Goal: Task Accomplishment & Management: Manage account settings

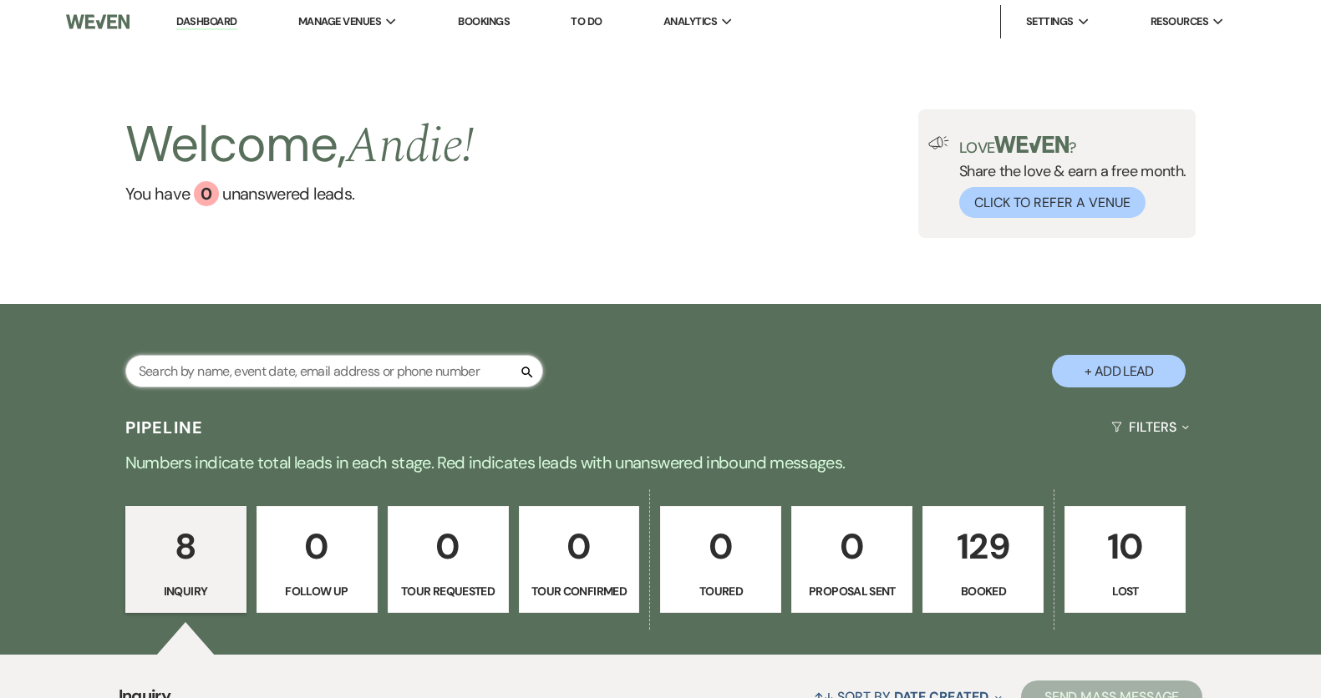
click at [405, 366] on input "text" at bounding box center [334, 371] width 418 height 33
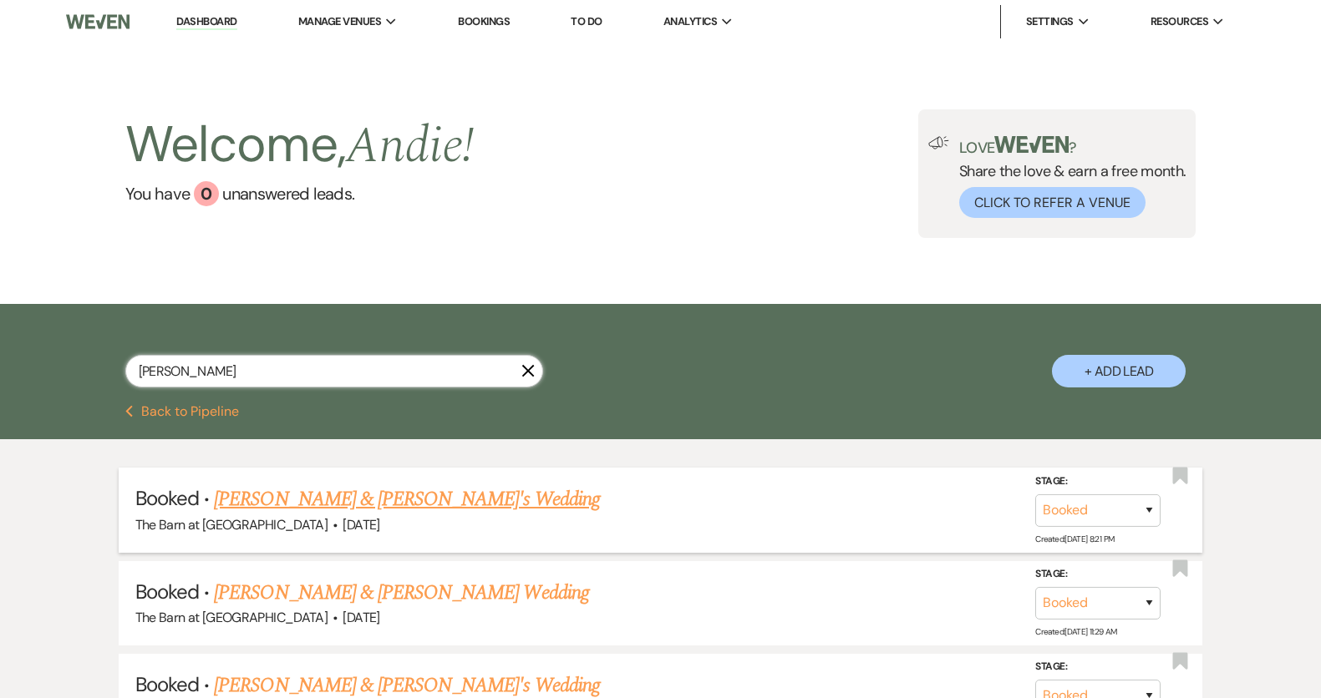
type input "courtney"
click at [420, 492] on link "Courtney Mair & Fiance's Wedding" at bounding box center [407, 499] width 386 height 30
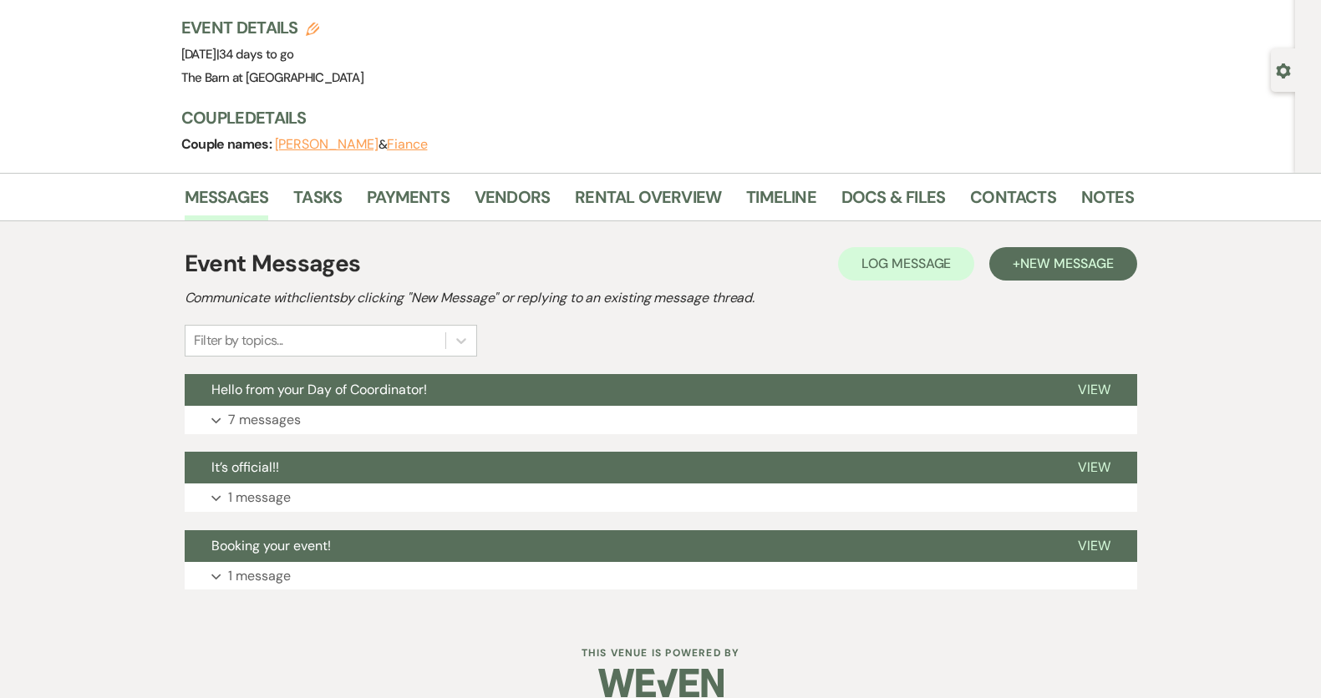
scroll to position [103, 0]
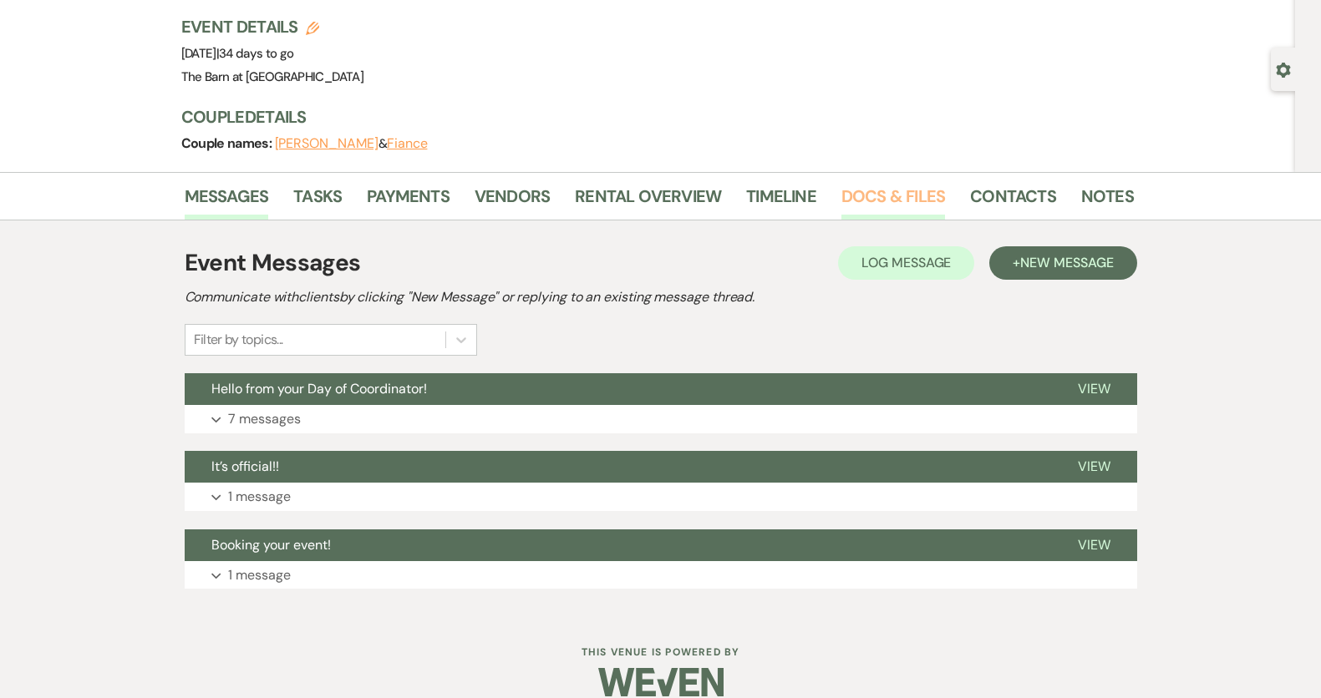
click at [904, 187] on link "Docs & Files" at bounding box center [893, 201] width 104 height 37
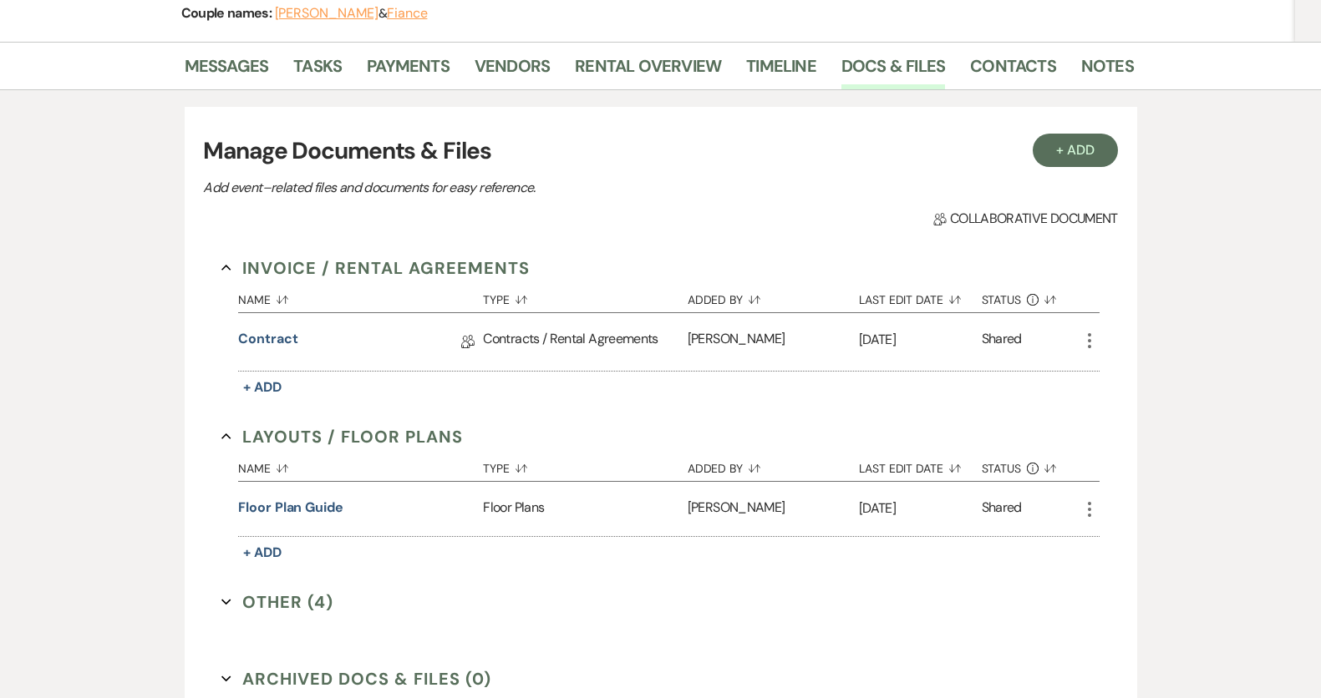
scroll to position [213, 0]
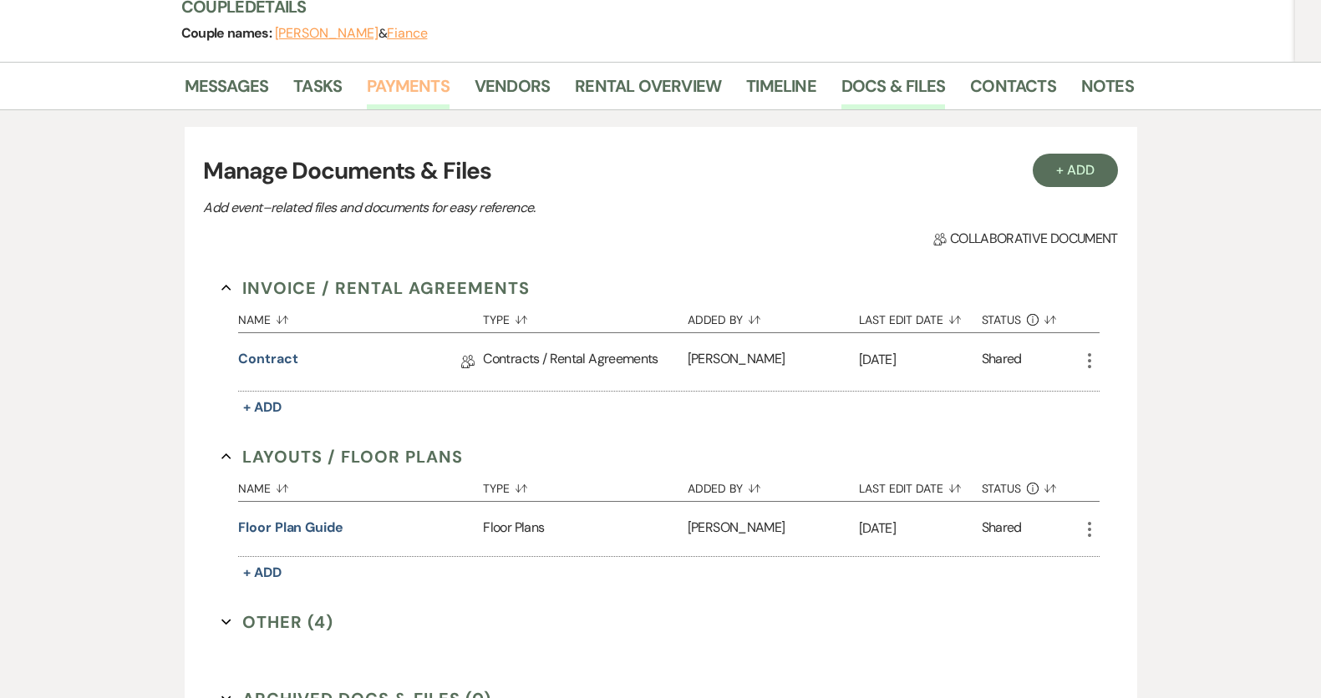
click at [424, 89] on link "Payments" at bounding box center [408, 91] width 83 height 37
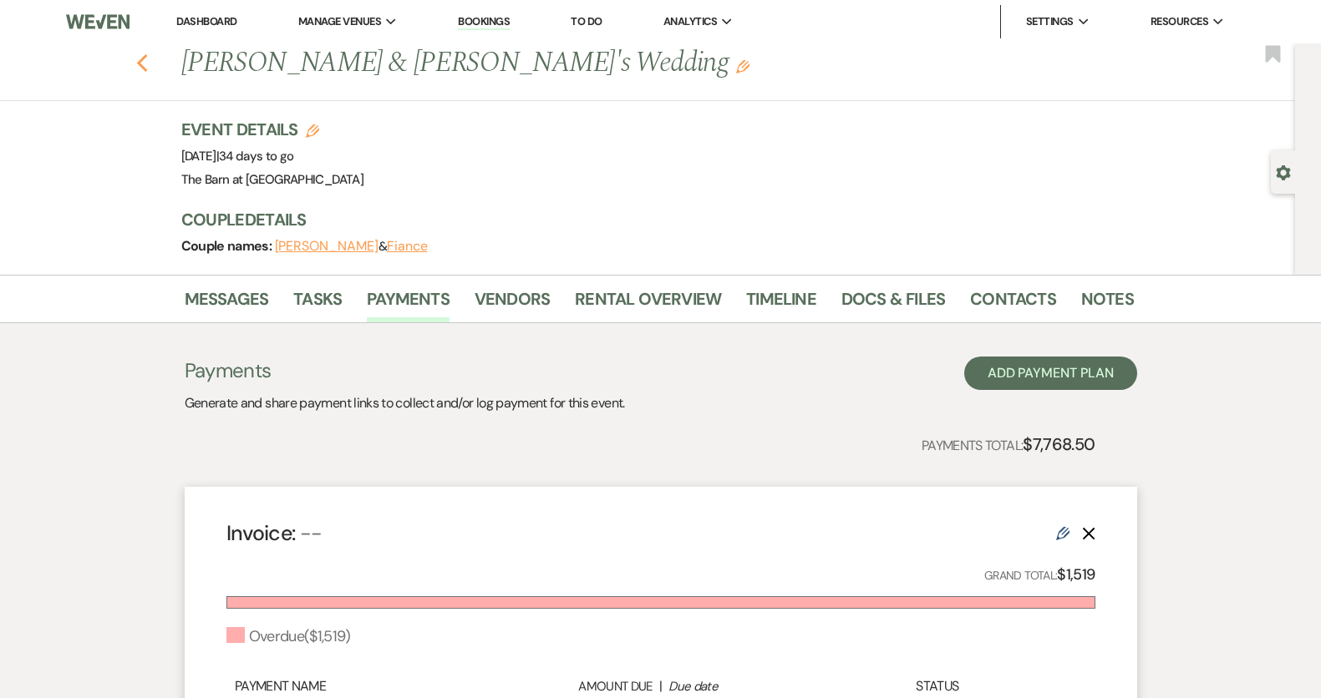
click at [144, 64] on icon "Previous" at bounding box center [142, 63] width 13 height 20
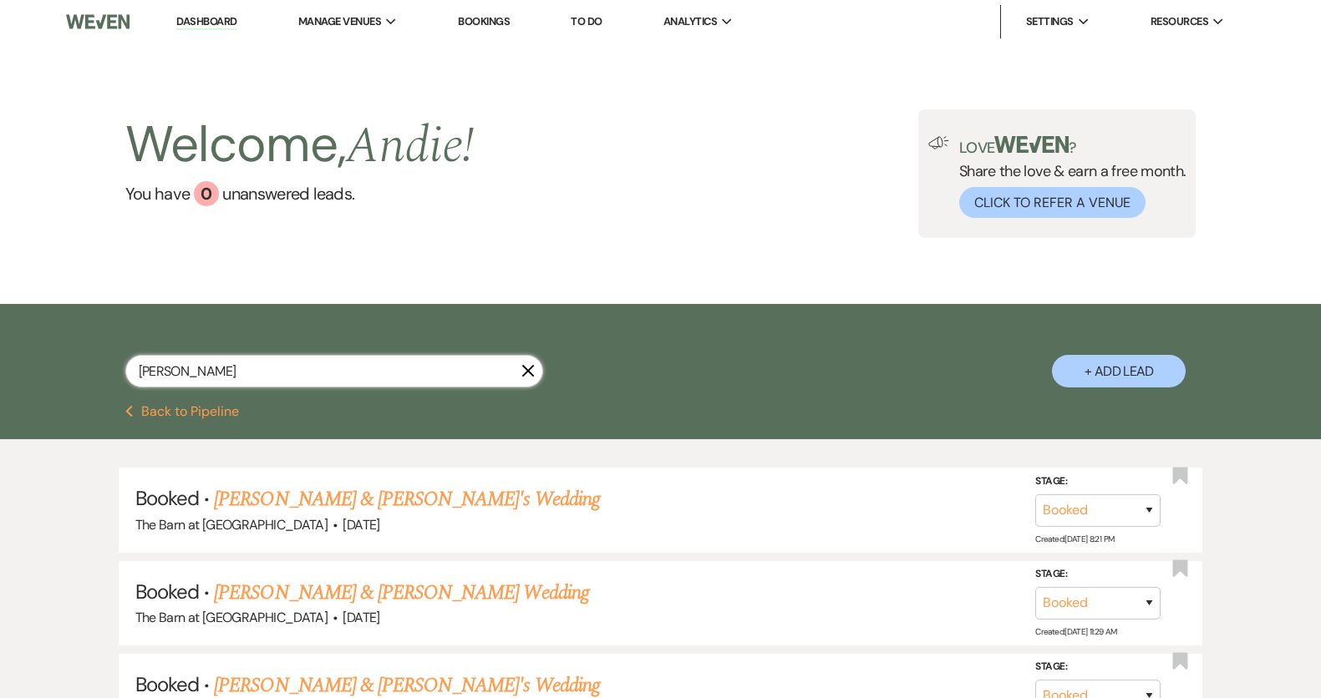
click at [276, 379] on input "courtney" at bounding box center [334, 371] width 418 height 33
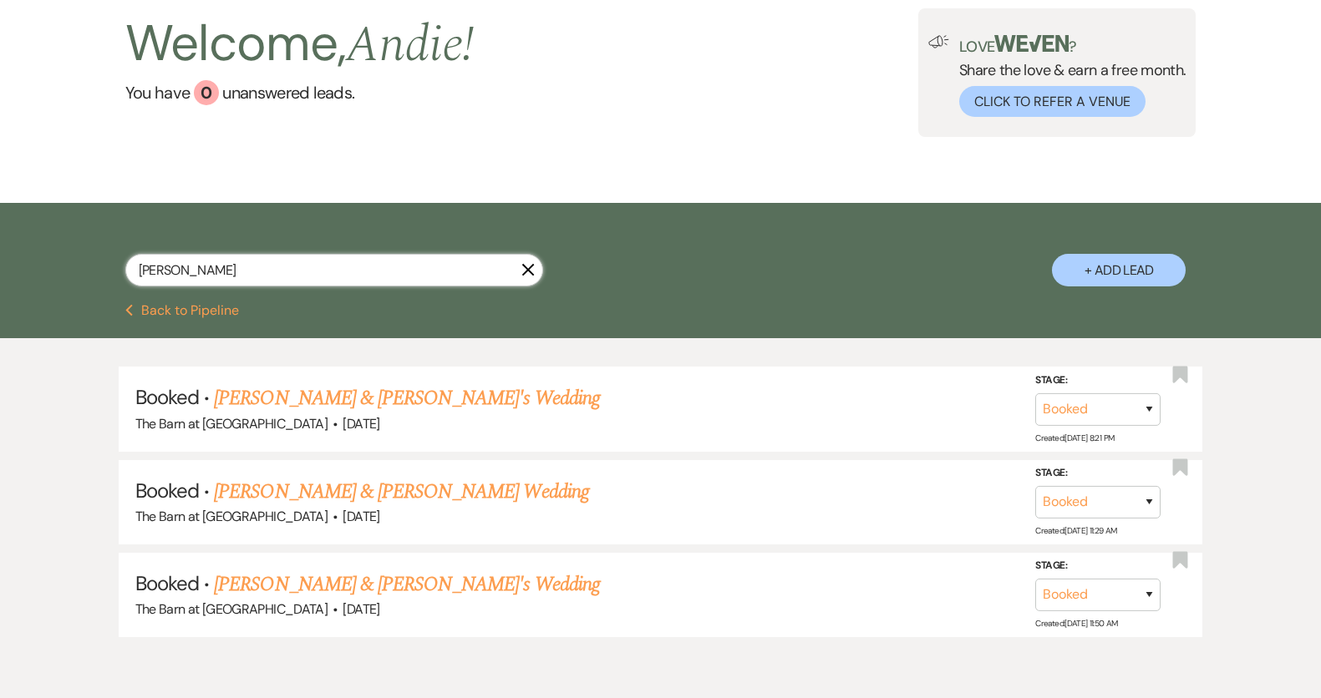
scroll to position [104, 0]
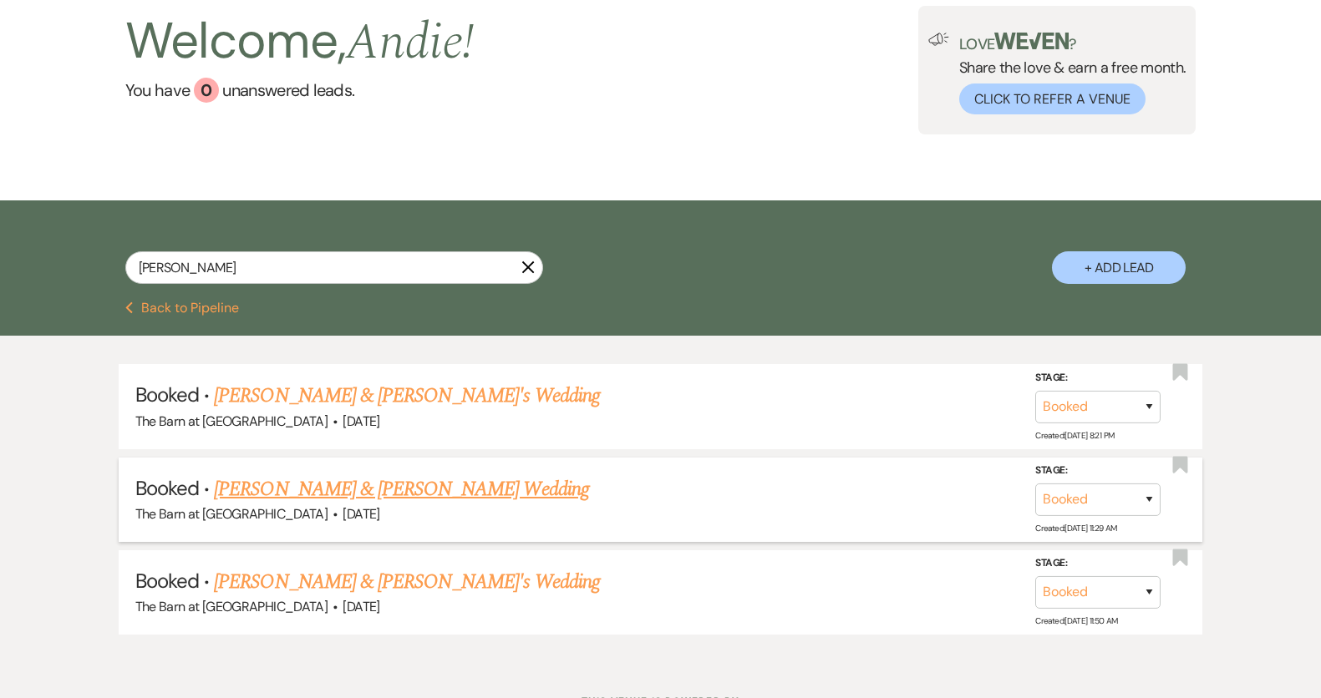
click at [482, 487] on link "Ethan Franklin & Courtney Bridges's Wedding" at bounding box center [401, 489] width 374 height 30
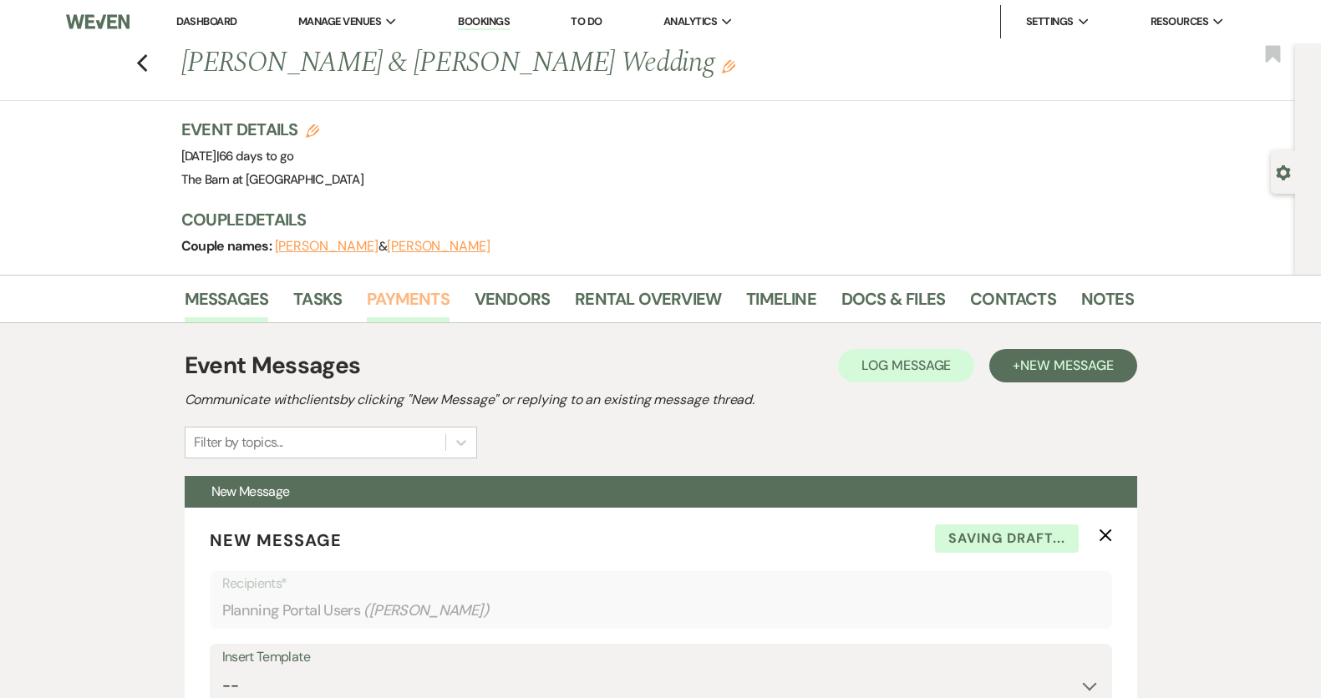
click at [411, 293] on link "Payments" at bounding box center [408, 304] width 83 height 37
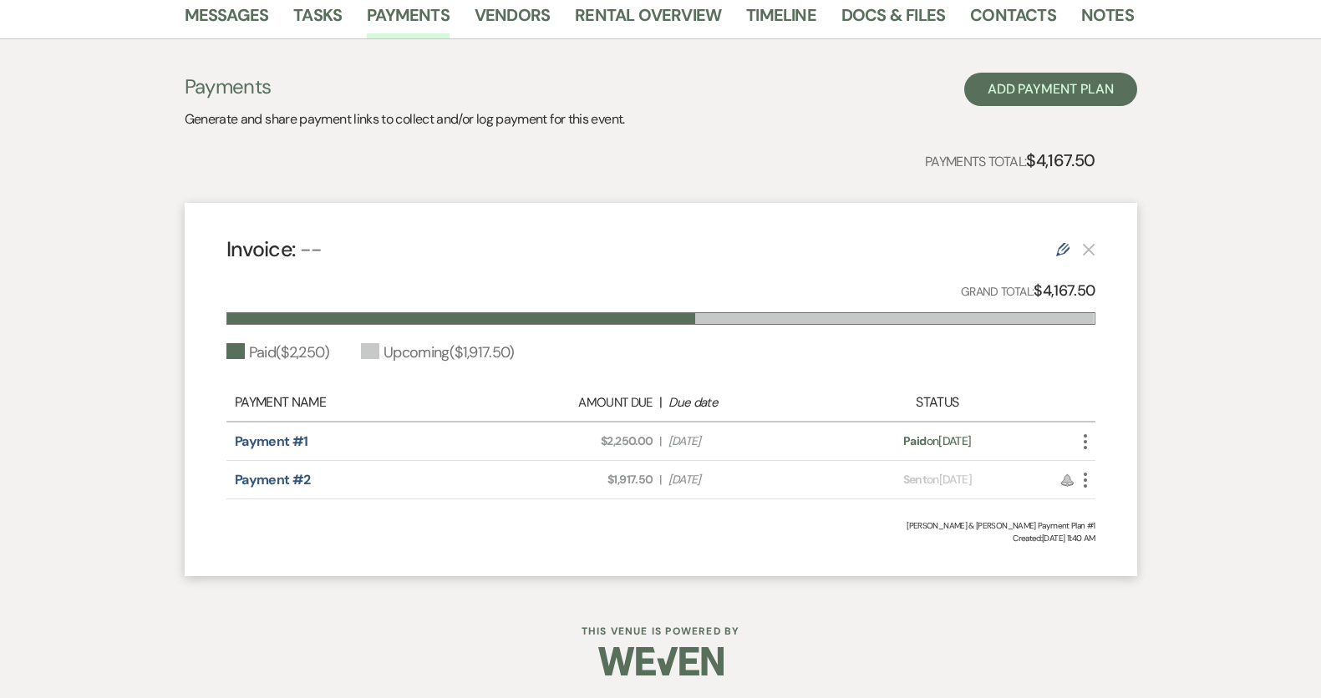
scroll to position [283, 0]
drag, startPoint x: 716, startPoint y: 477, endPoint x: 683, endPoint y: 477, distance: 32.6
click at [682, 477] on span "Due Date Oct 20, 2025" at bounding box center [745, 481] width 154 height 18
click at [626, 479] on span "Amount Due: $1,917.50" at bounding box center [576, 481] width 154 height 18
click at [262, 473] on link "Payment #2" at bounding box center [273, 481] width 76 height 18
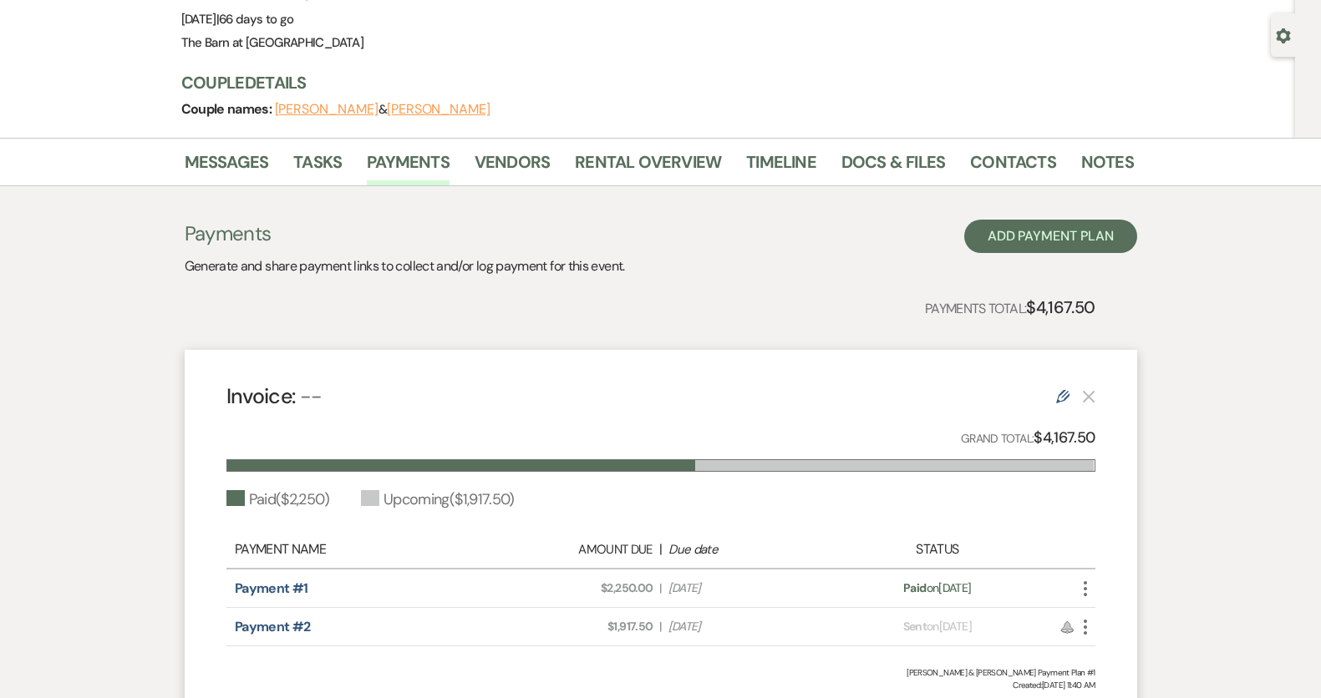
scroll to position [136, 0]
click at [672, 591] on span "Due Date Sep 13, 2024" at bounding box center [745, 590] width 154 height 18
click at [253, 588] on link "Payment #1" at bounding box center [272, 590] width 74 height 18
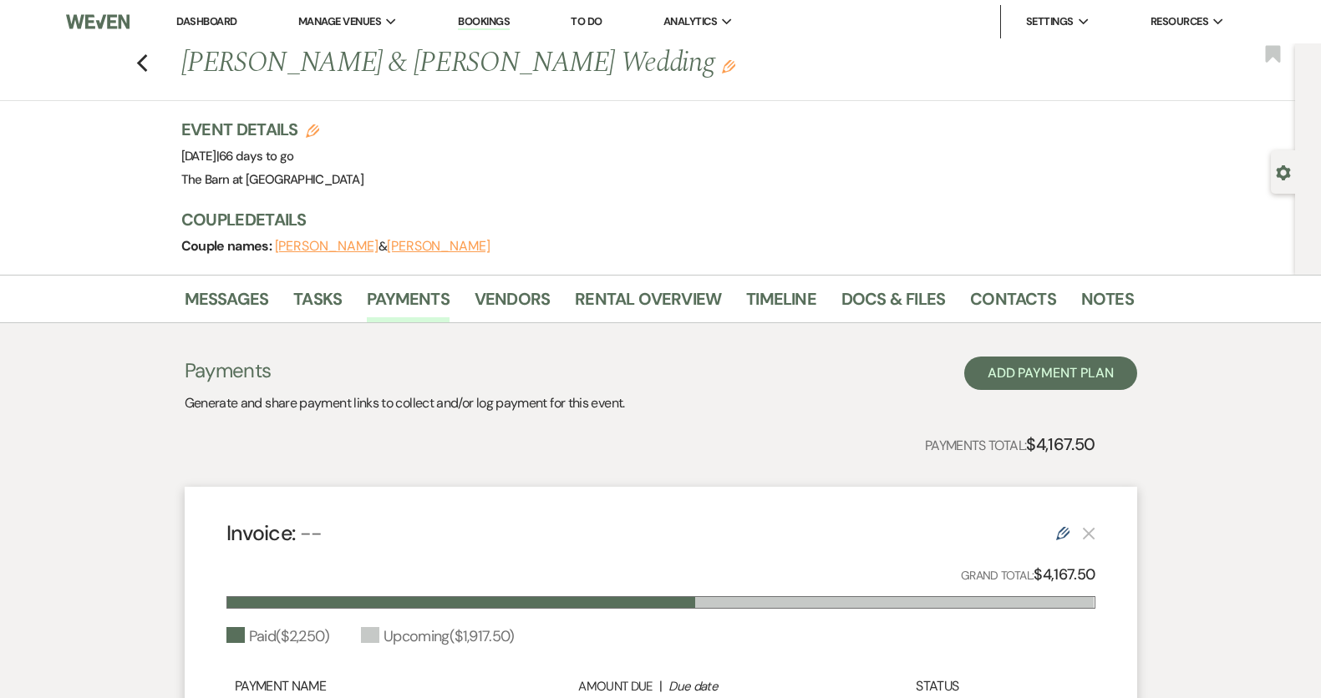
scroll to position [0, 0]
click at [141, 62] on use "button" at bounding box center [141, 63] width 11 height 18
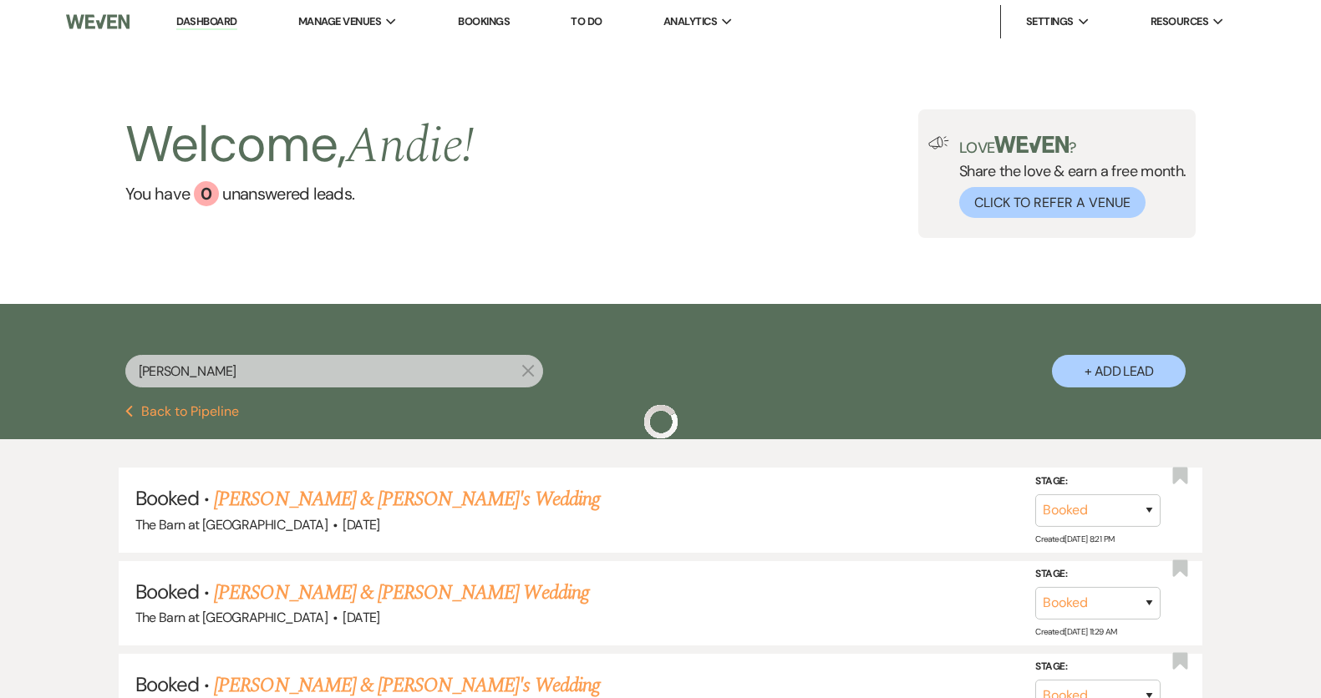
scroll to position [104, 0]
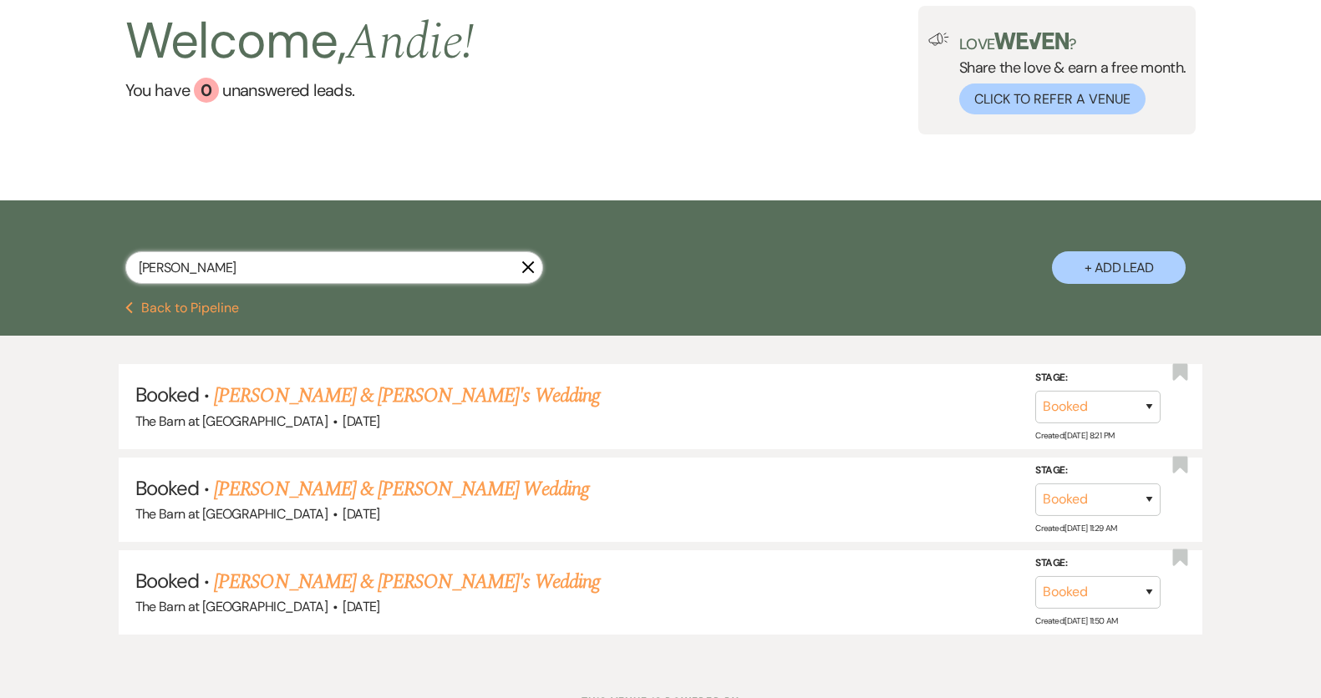
click at [439, 278] on input "courtney" at bounding box center [334, 267] width 418 height 33
type input "c"
type input "kourtney"
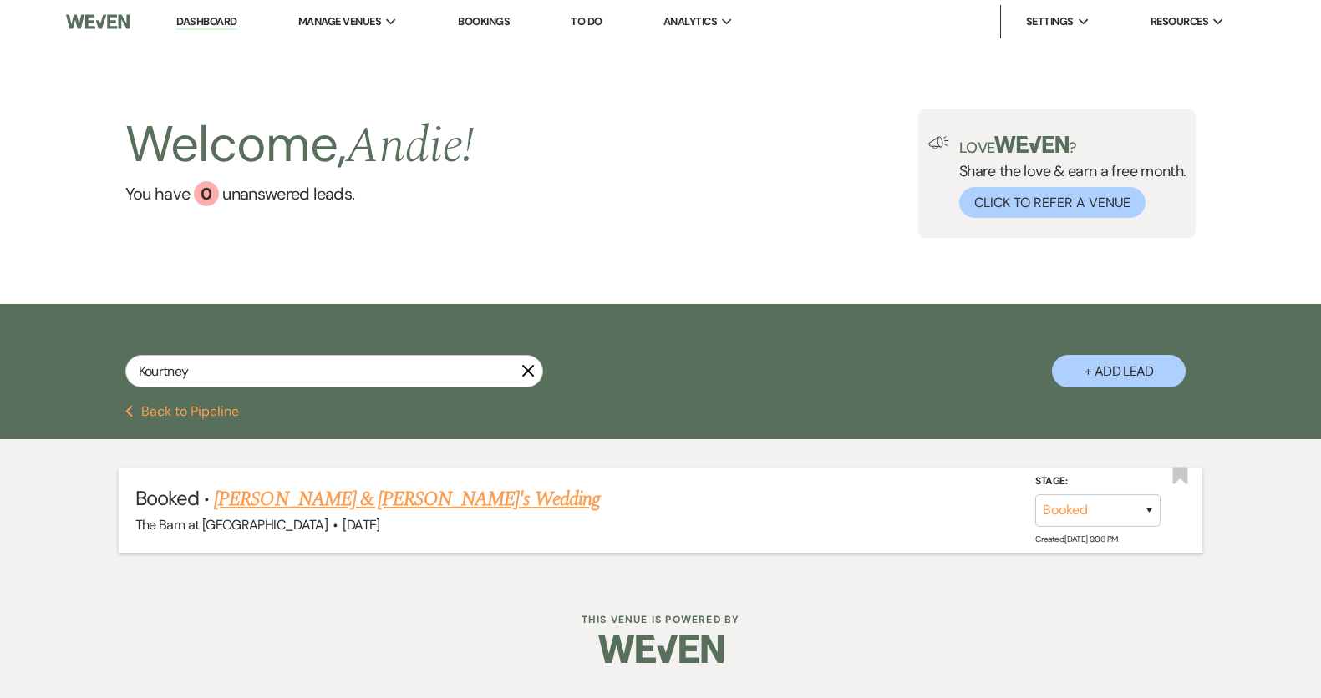
drag, startPoint x: 439, startPoint y: 278, endPoint x: 429, endPoint y: 505, distance: 227.5
click at [429, 505] on link "Kourtney Parker & Fiance's Wedding" at bounding box center [407, 499] width 386 height 30
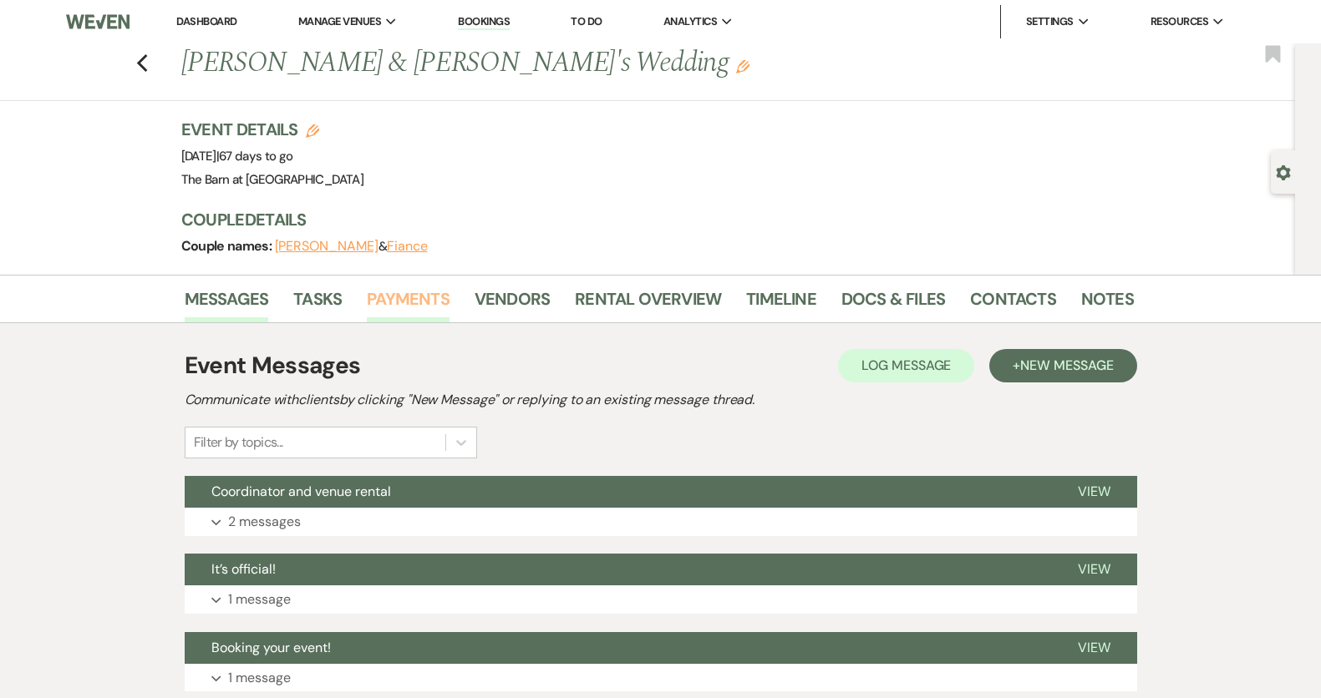
click at [391, 287] on link "Payments" at bounding box center [408, 304] width 83 height 37
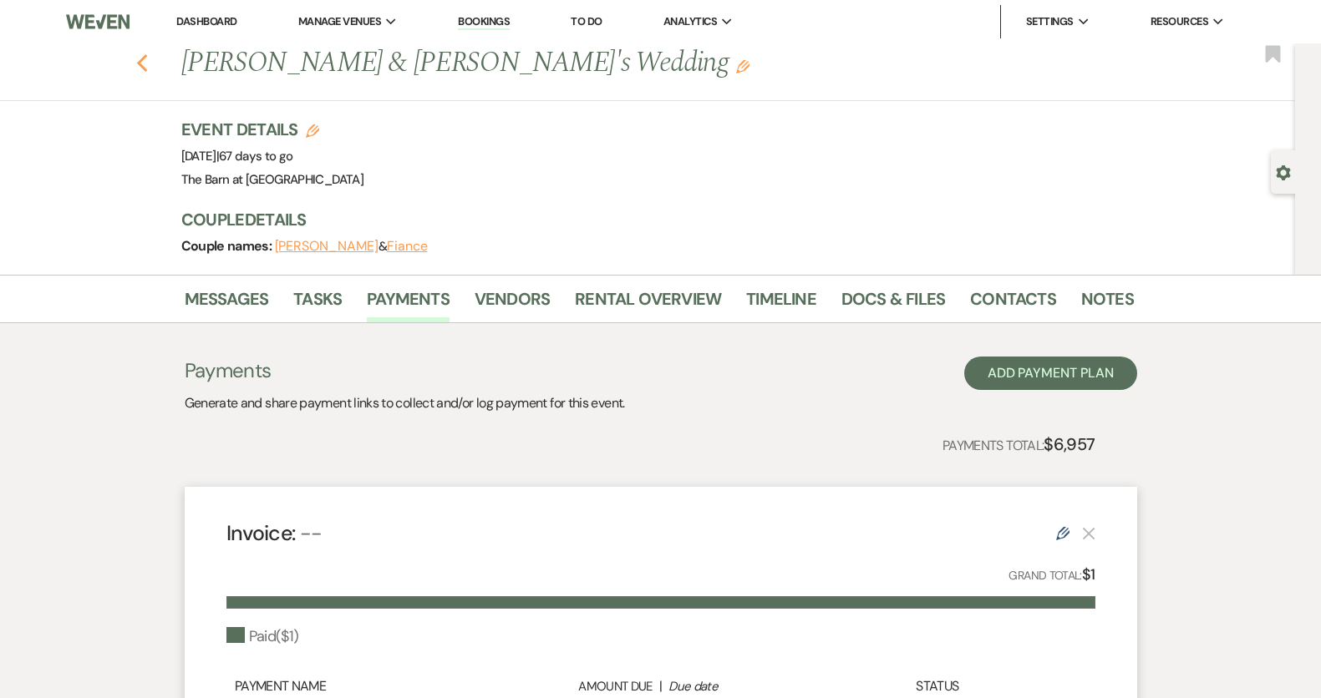
click at [144, 60] on icon "Previous" at bounding box center [142, 63] width 13 height 20
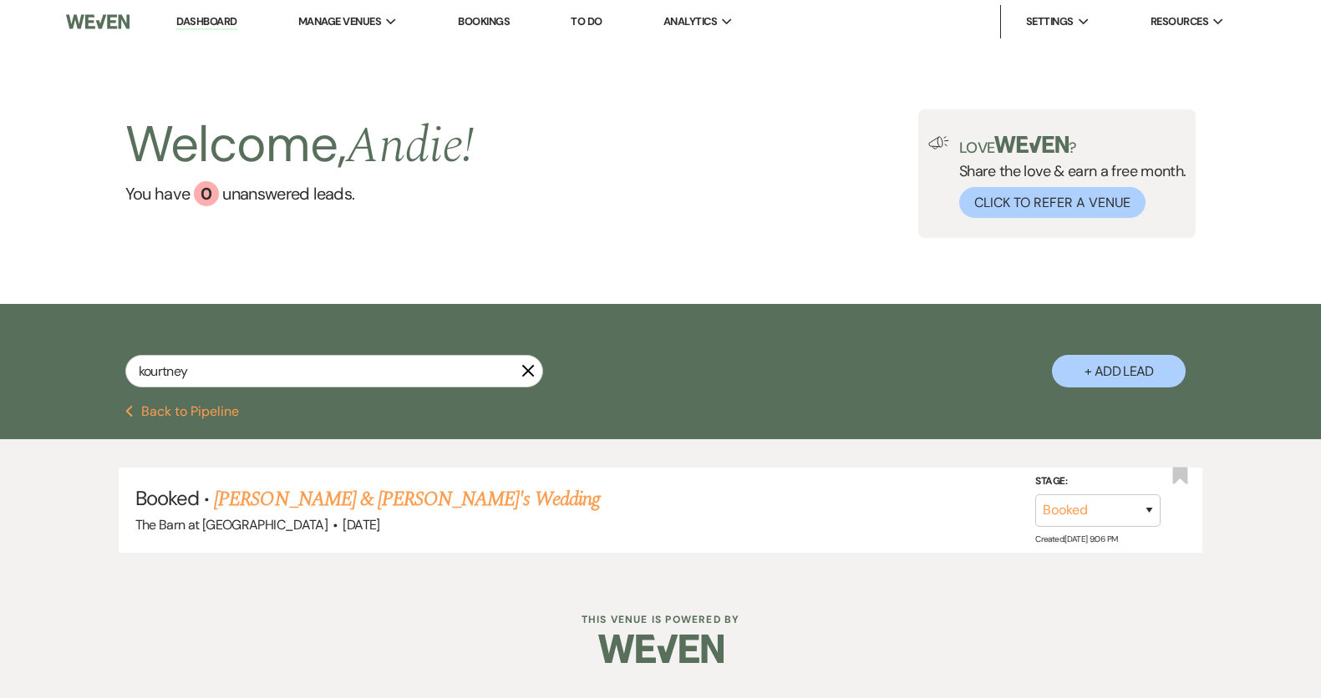
click at [534, 376] on icon "X" at bounding box center [527, 370] width 13 height 13
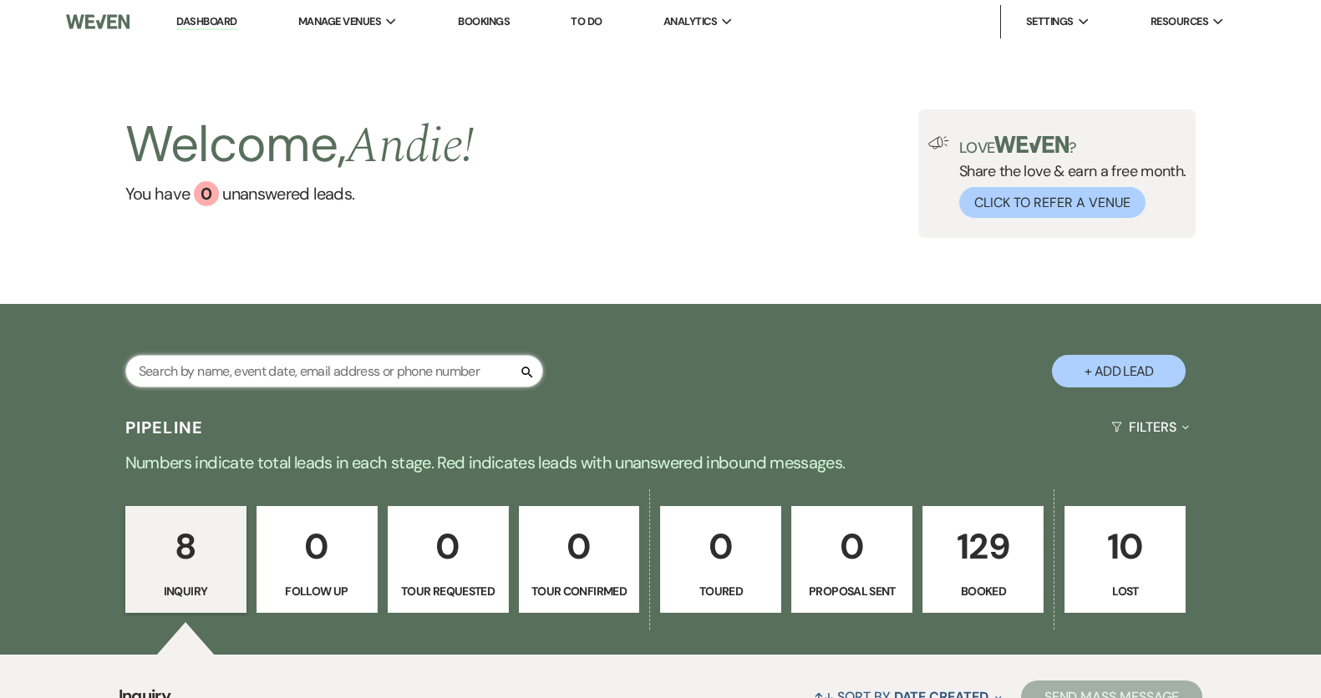
click at [247, 375] on input "text" at bounding box center [334, 371] width 418 height 33
type input "ash"
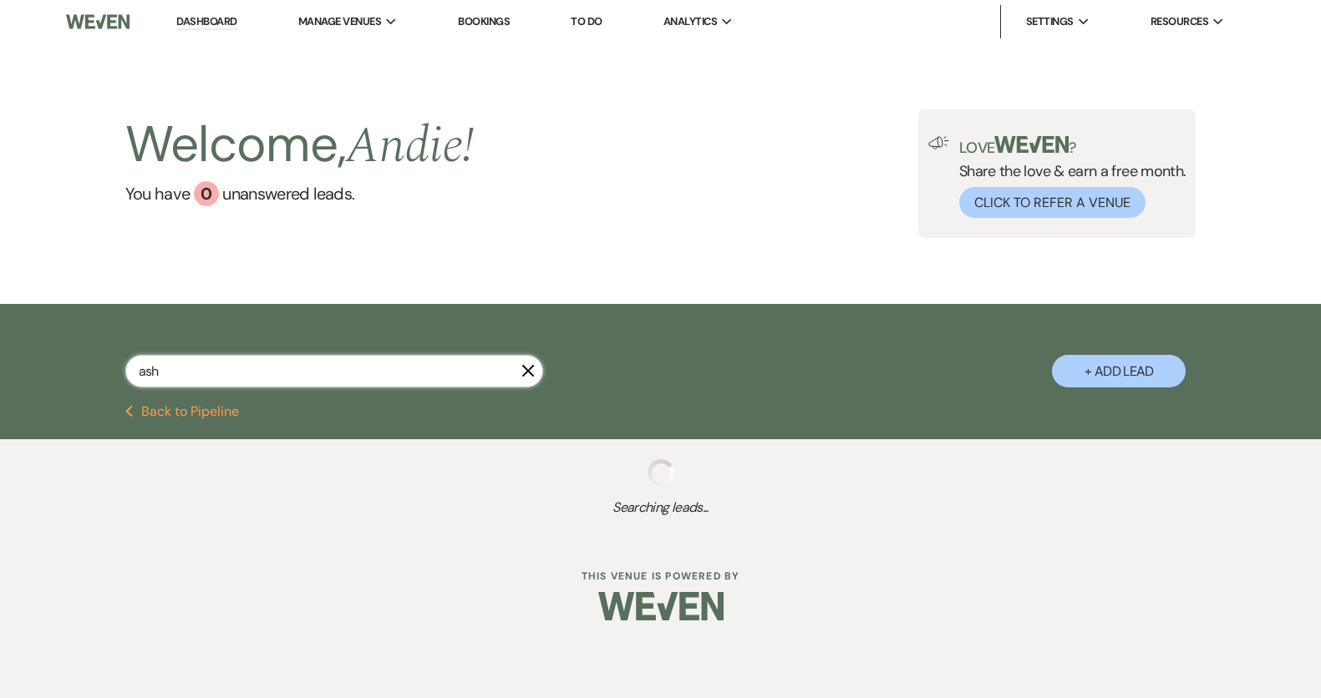
select select "8"
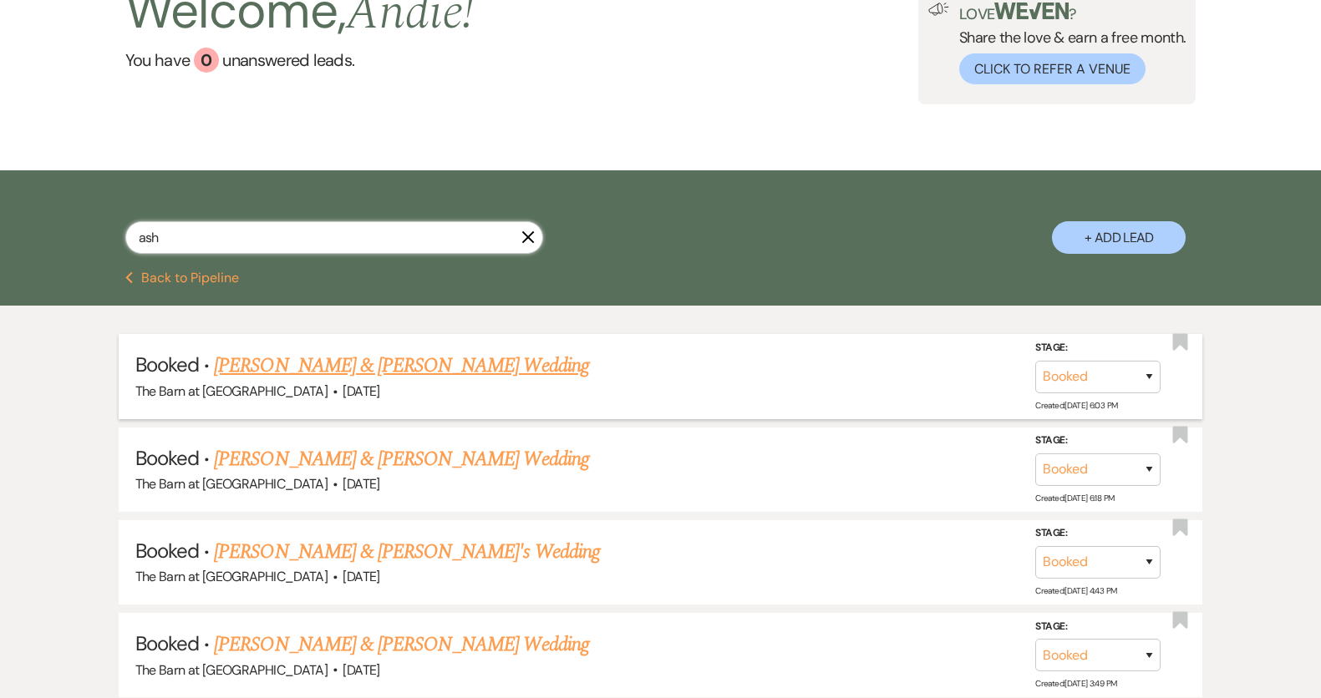
scroll to position [136, 0]
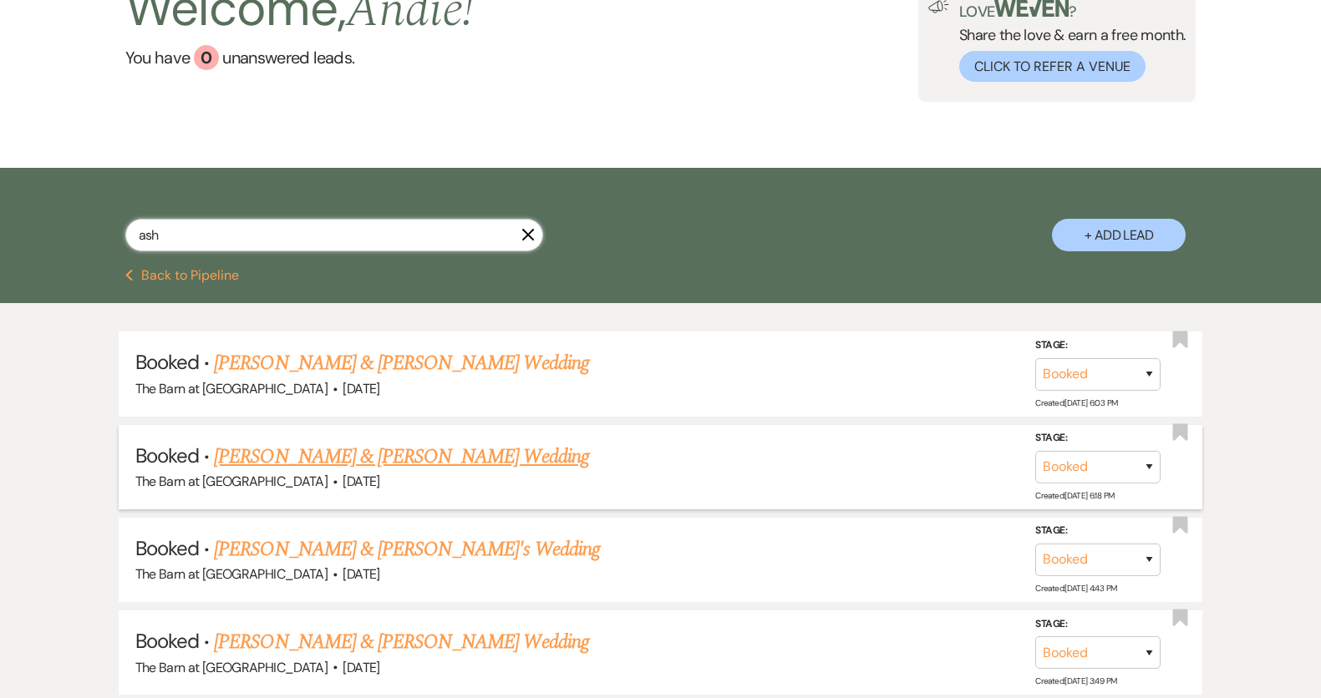
type input "ash"
click at [329, 454] on link "Ashli Galupi & Marshall Carrington's Wedding" at bounding box center [401, 457] width 374 height 30
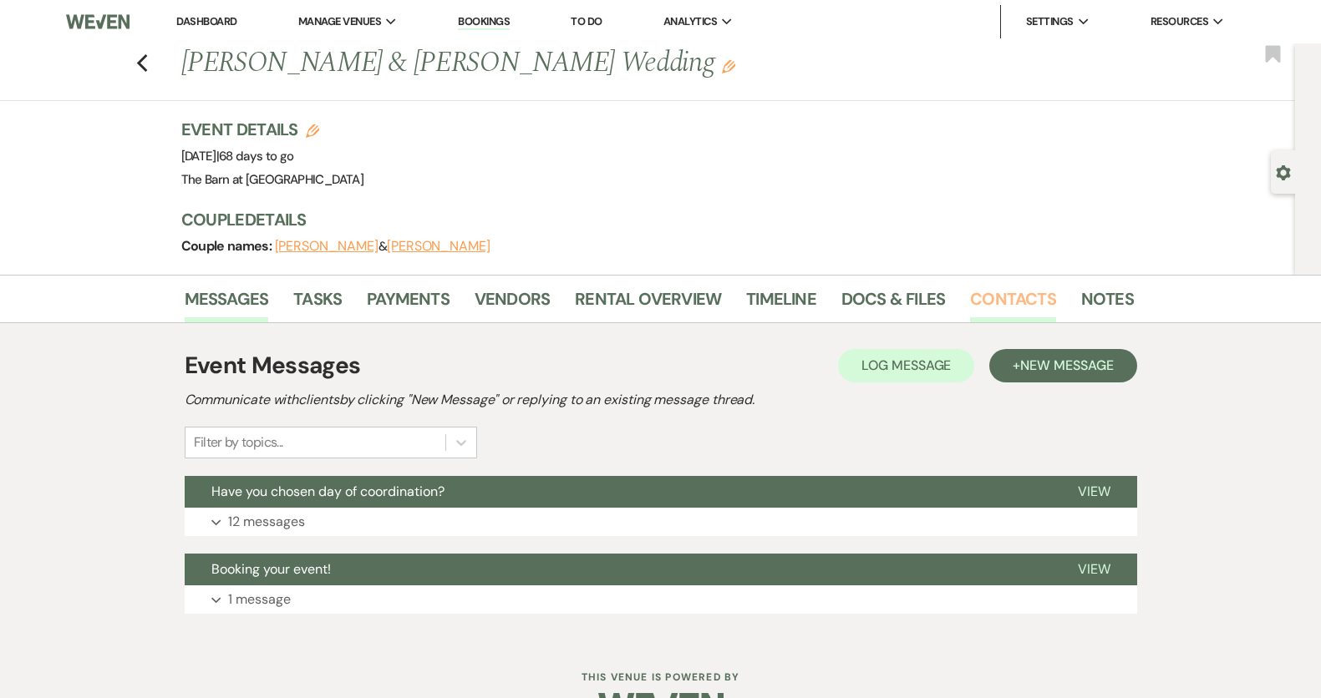
click at [1029, 297] on link "Contacts" at bounding box center [1013, 304] width 86 height 37
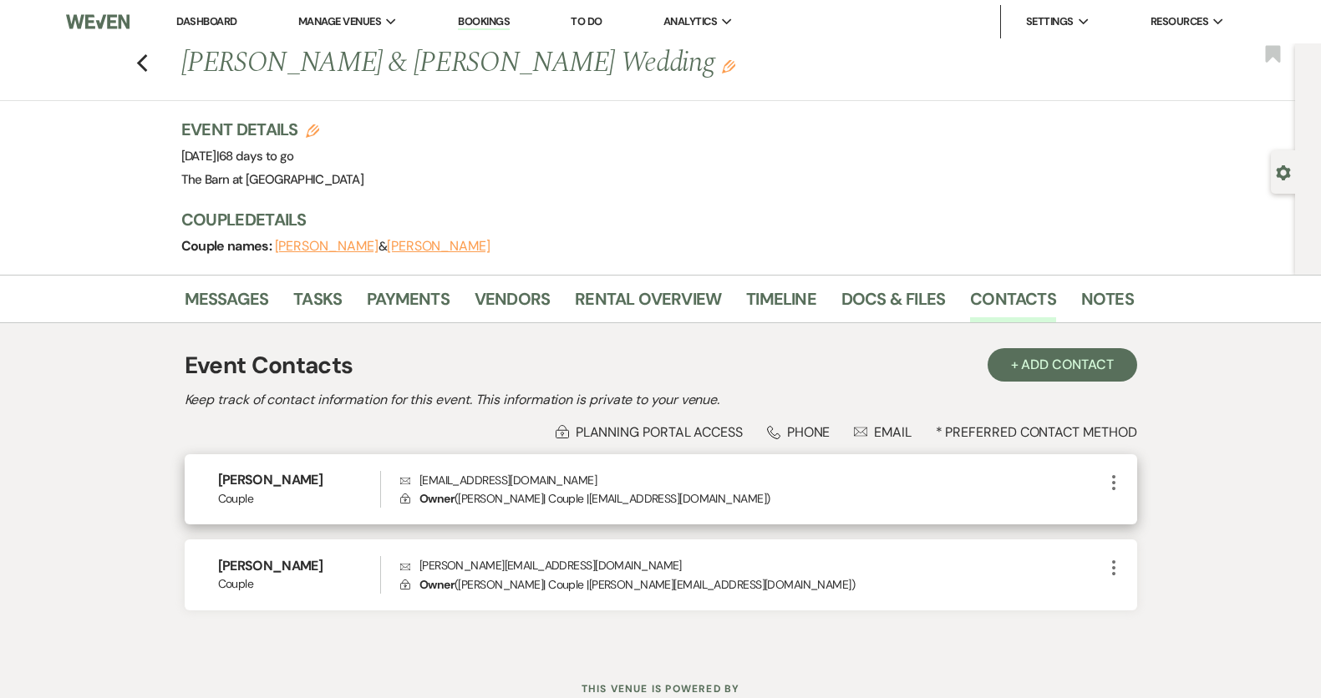
click at [507, 475] on p "Envelope ashlimgalupi@gmail.com" at bounding box center [751, 480] width 703 height 18
copy p "ashlimgalupi@gmail.com"
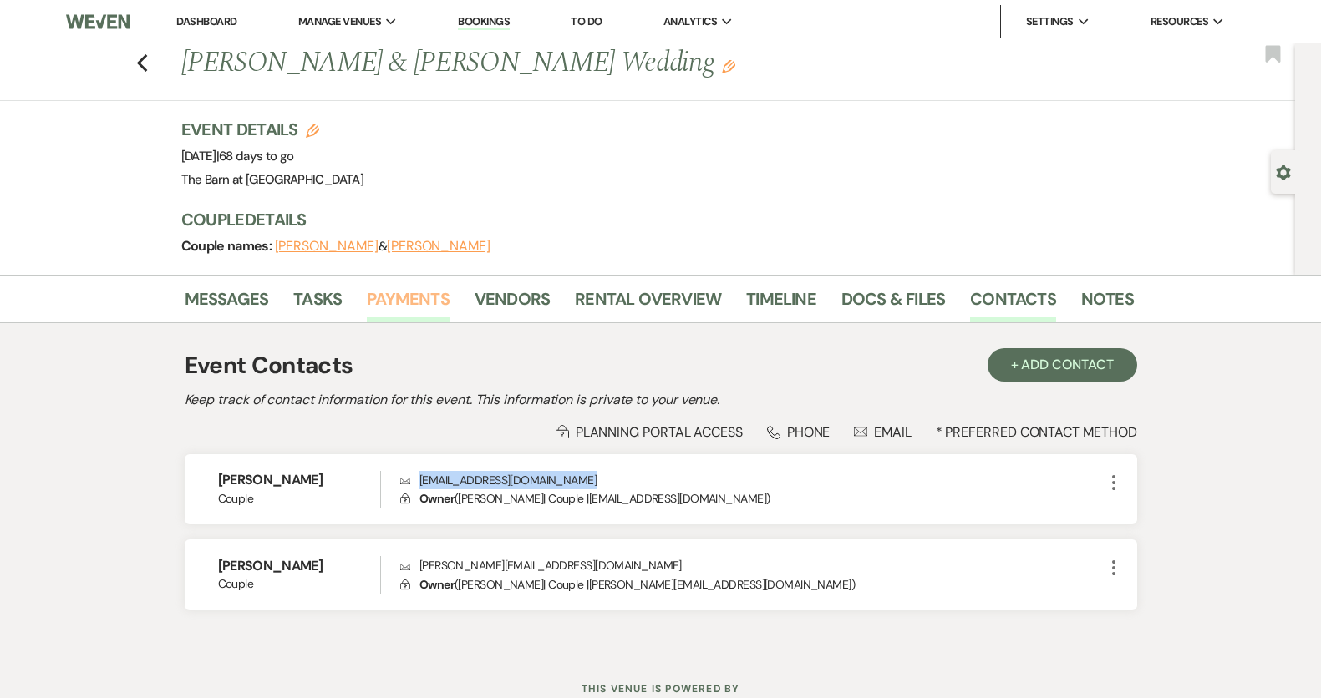
click at [400, 290] on link "Payments" at bounding box center [408, 304] width 83 height 37
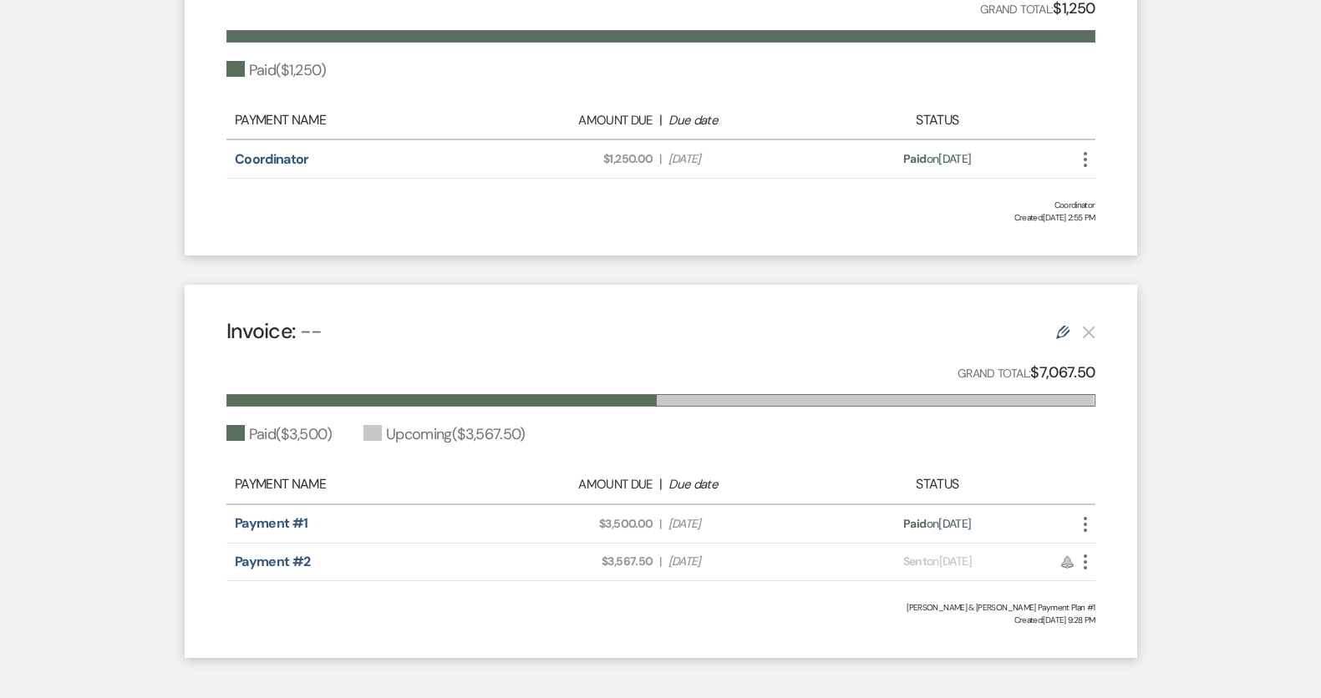
scroll to position [566, 0]
click at [297, 557] on link "Payment #2" at bounding box center [273, 562] width 76 height 18
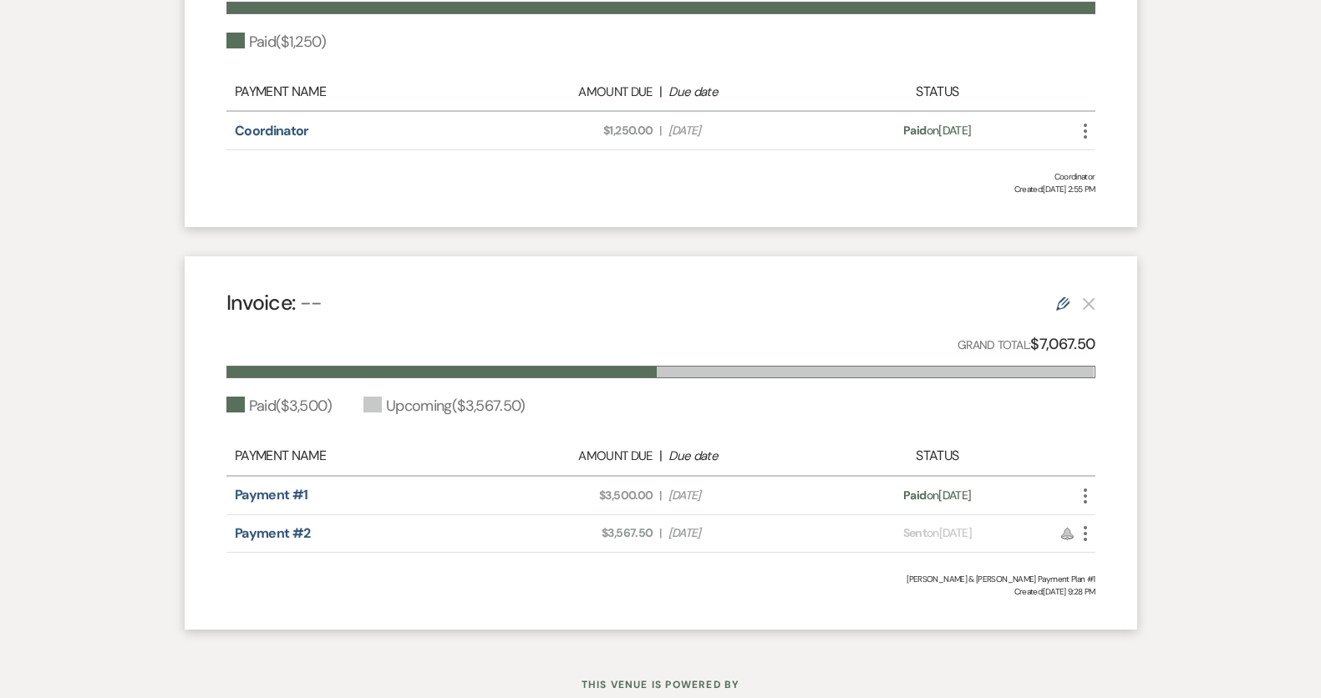
scroll to position [628, 0]
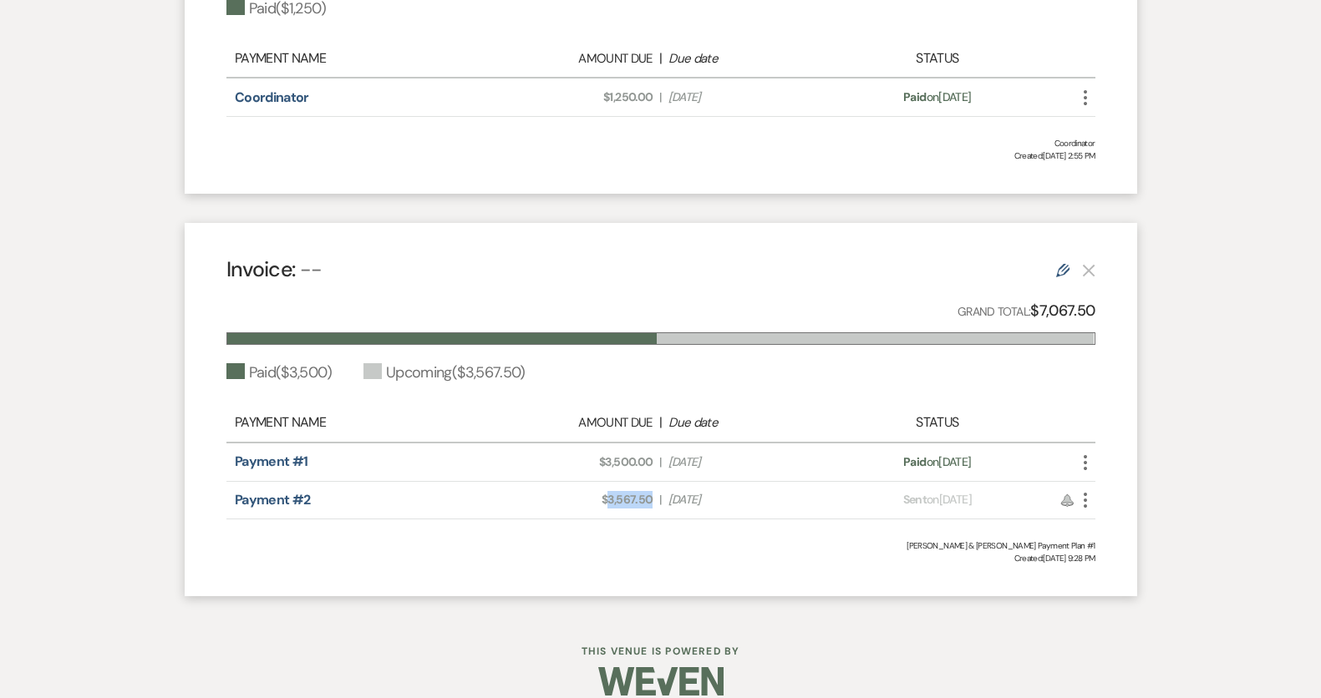
drag, startPoint x: 657, startPoint y: 500, endPoint x: 610, endPoint y: 497, distance: 47.7
click at [610, 497] on div "Amount Due: $3,567.50 | Due Date Oct 22, 2025" at bounding box center [660, 500] width 341 height 18
click at [266, 458] on link "Payment #1" at bounding box center [272, 462] width 74 height 18
click at [652, 0] on div "Paid ( $1,250 )" at bounding box center [660, 8] width 869 height 23
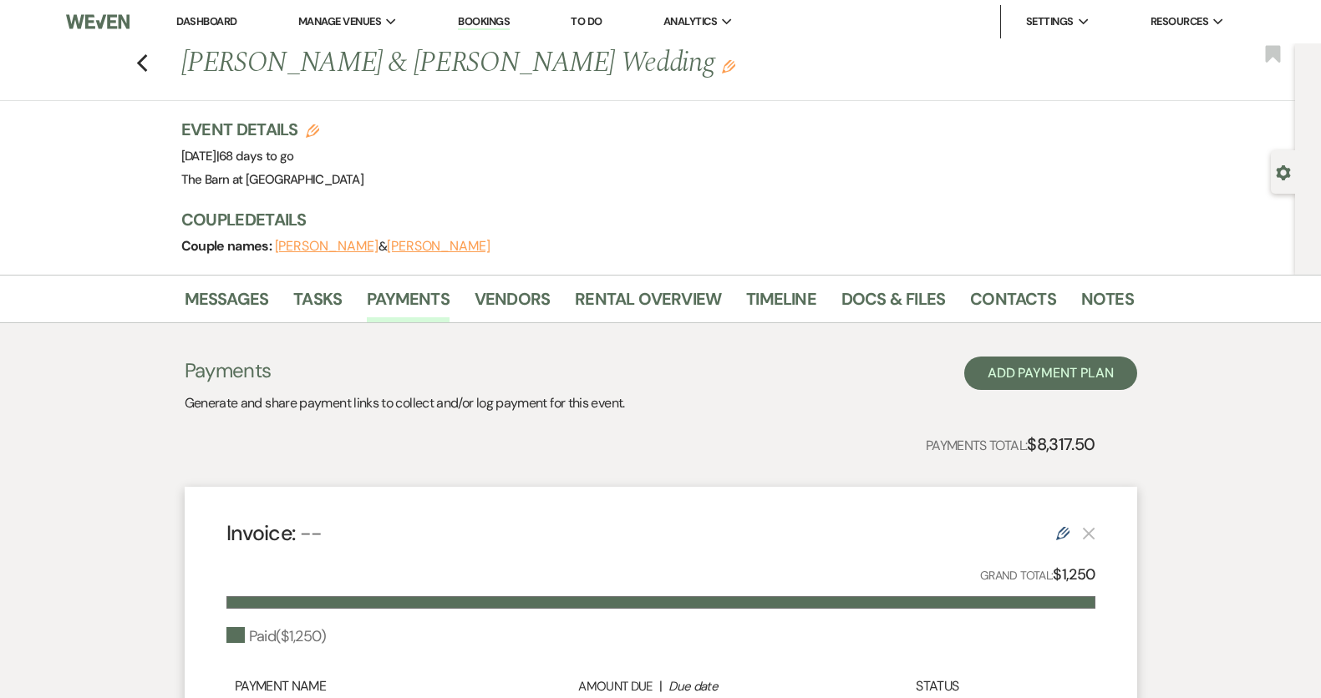
scroll to position [0, 0]
click at [142, 59] on use "button" at bounding box center [141, 63] width 11 height 18
select select "8"
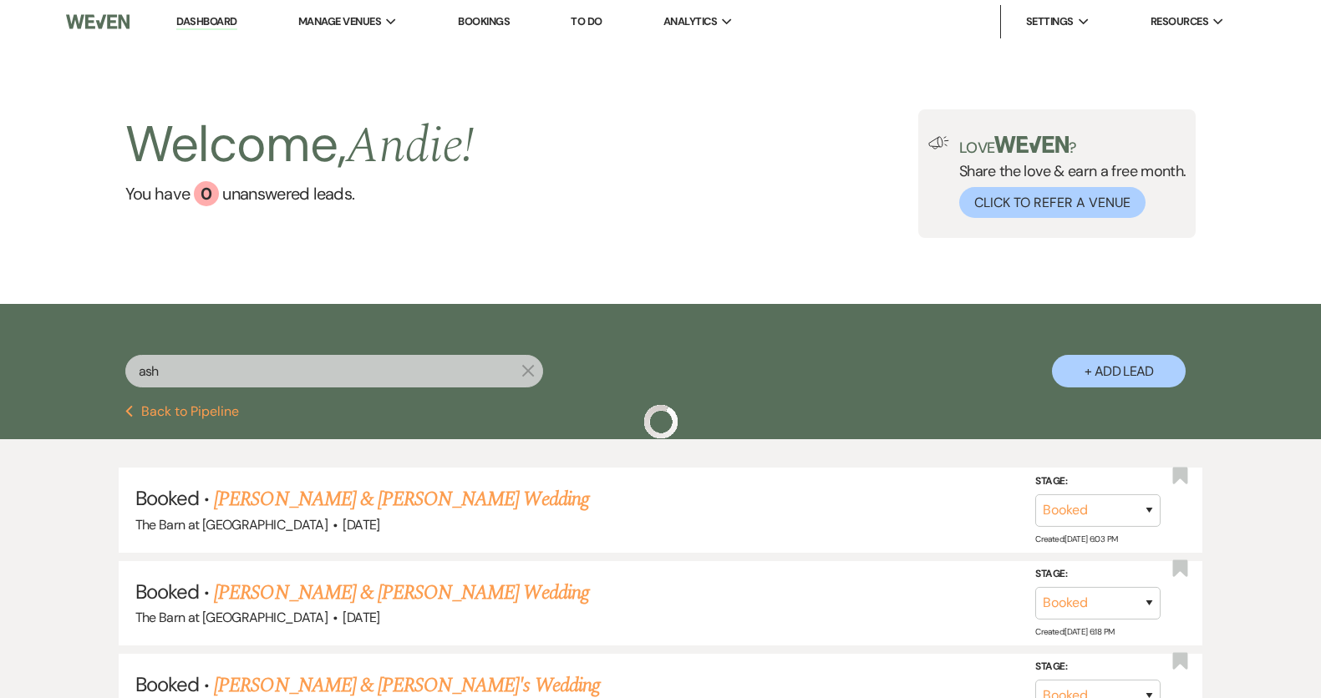
scroll to position [136, 0]
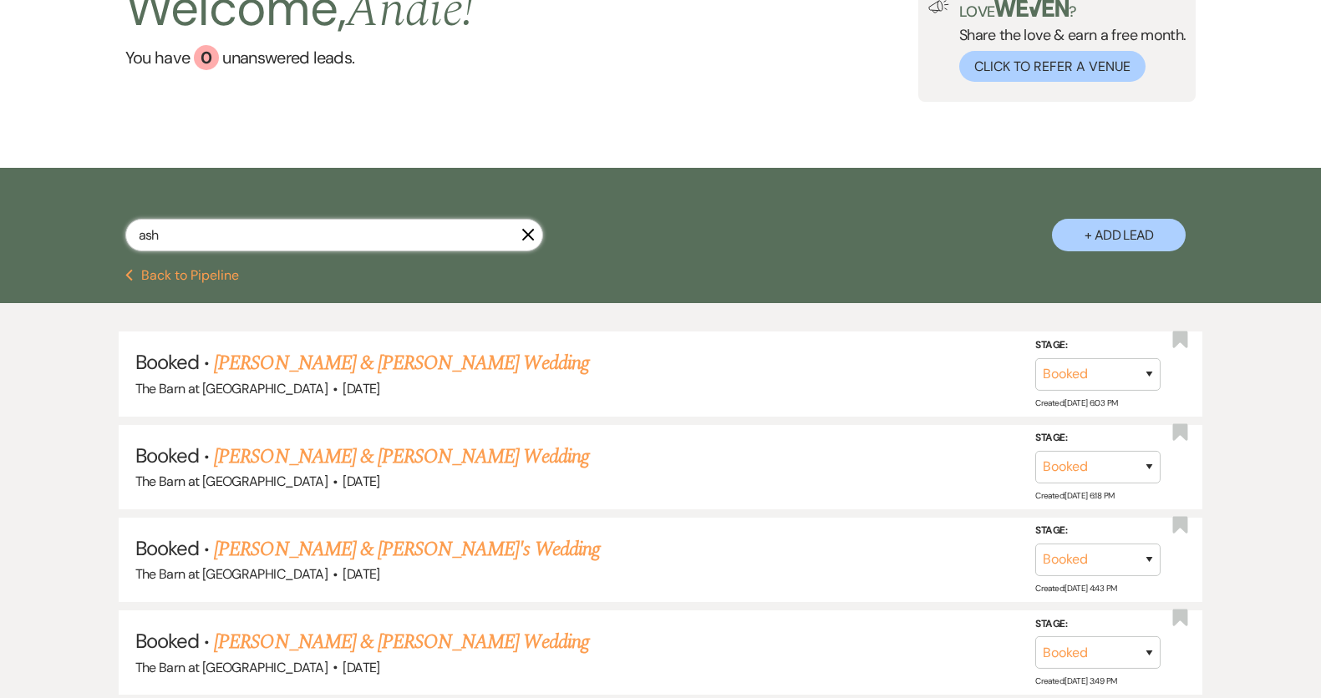
click at [342, 232] on input "ash" at bounding box center [334, 235] width 418 height 33
type input "a"
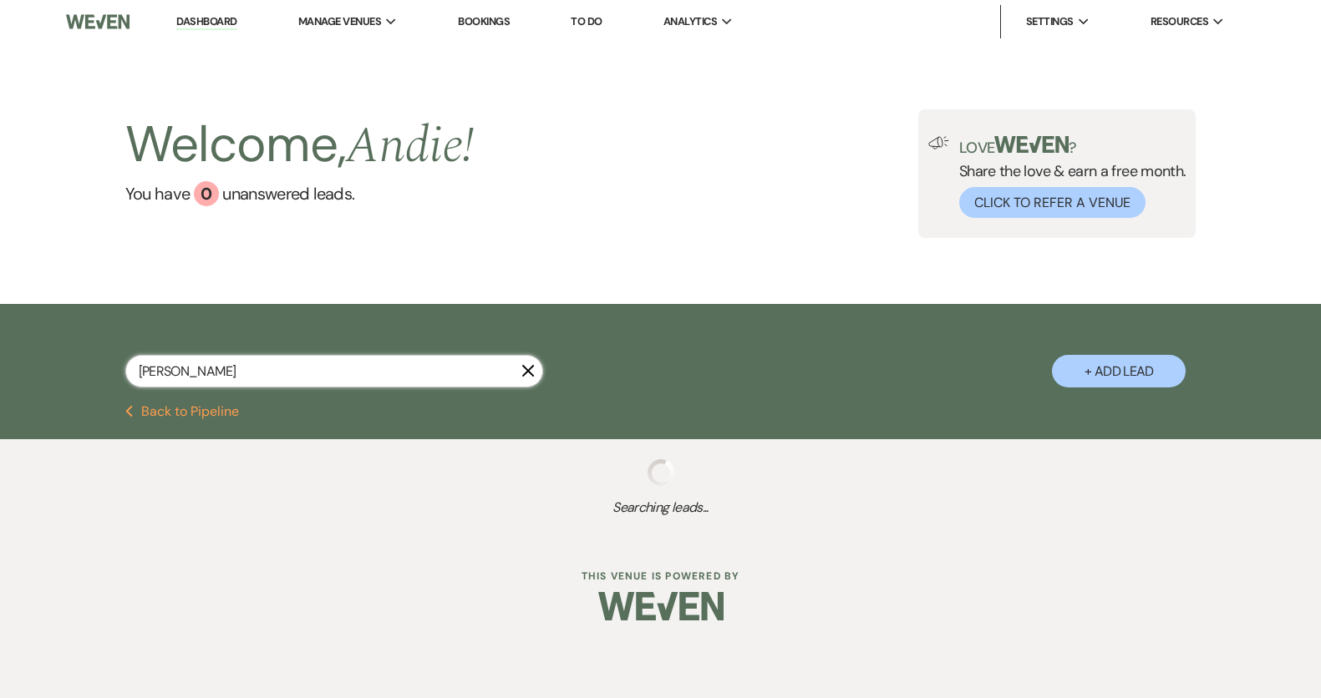
type input "Caroline"
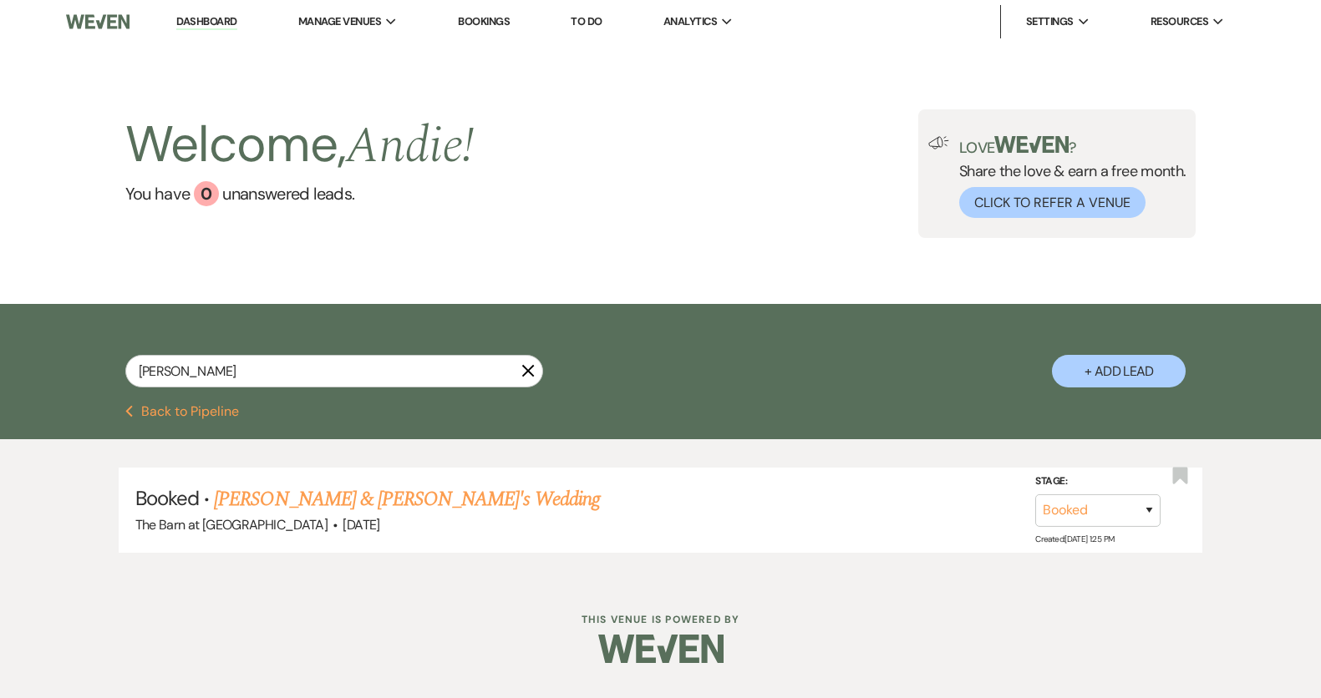
click at [438, 505] on link "Caroline Smith & Fiance's Wedding" at bounding box center [407, 499] width 386 height 30
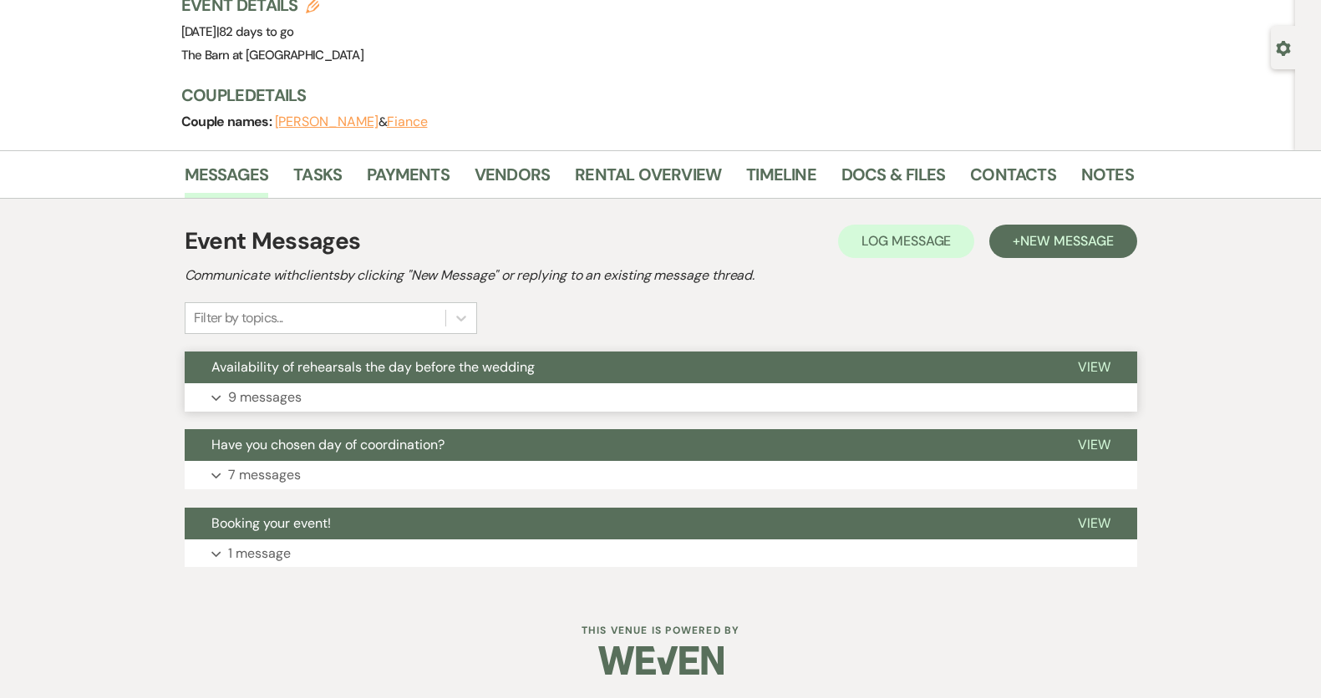
scroll to position [124, 0]
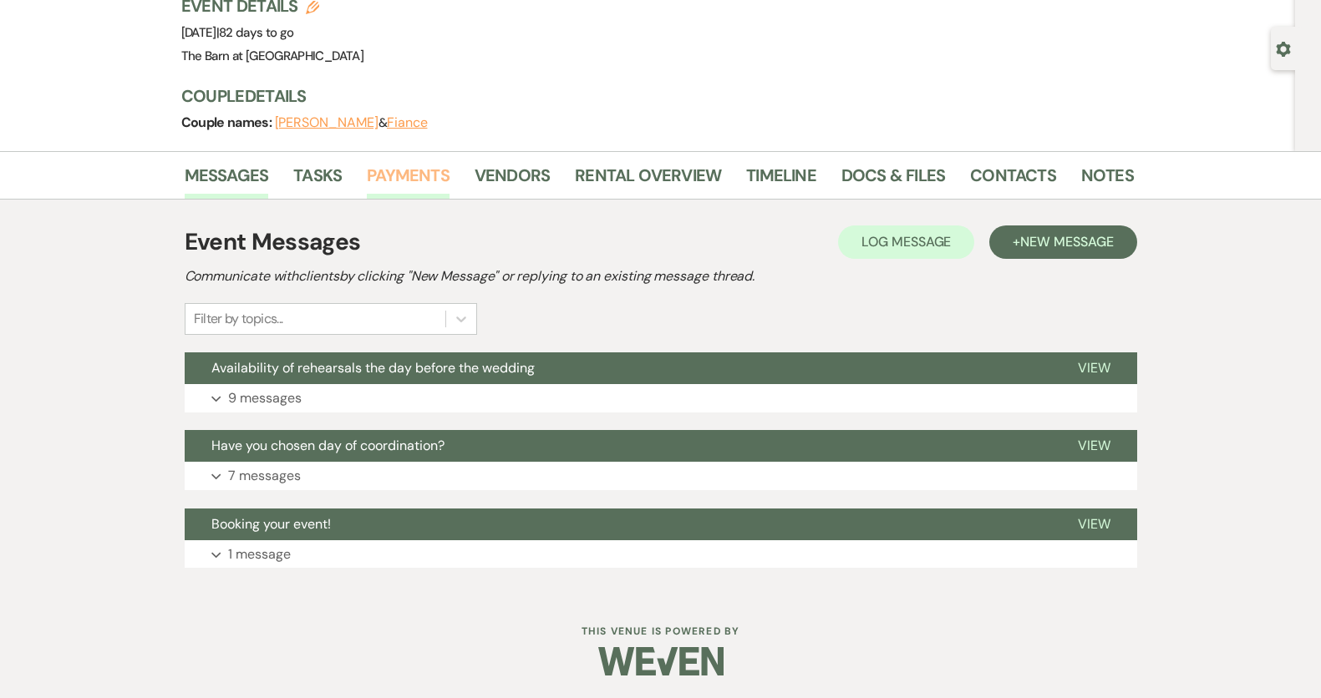
click at [402, 179] on link "Payments" at bounding box center [408, 180] width 83 height 37
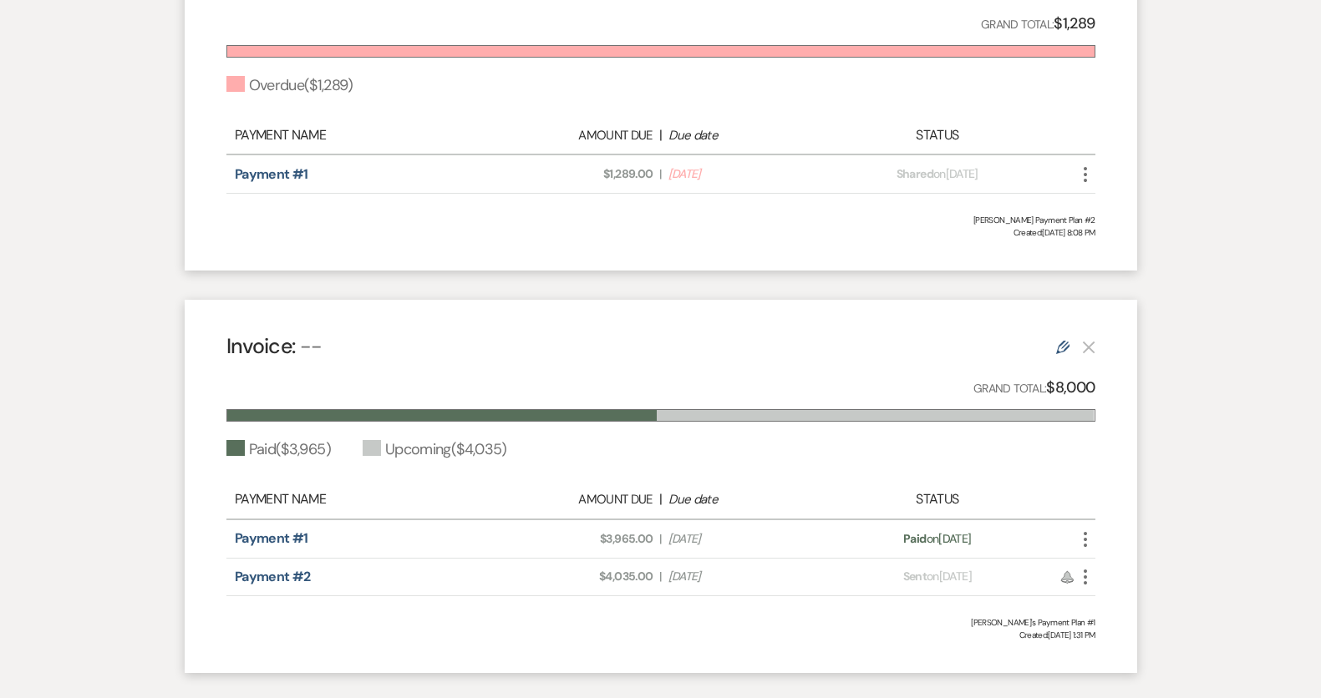
scroll to position [574, 0]
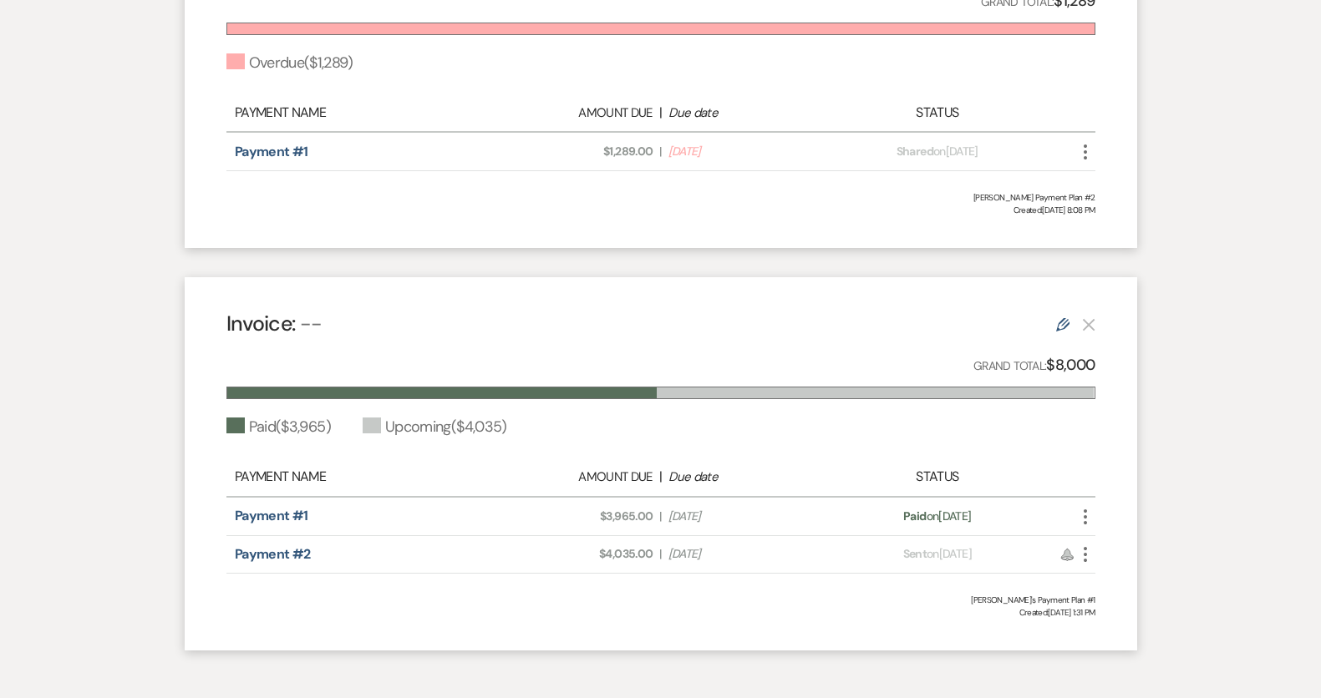
click at [636, 554] on span "Amount Due: $4,035.00" at bounding box center [576, 554] width 154 height 18
click at [297, 545] on link "Payment #2" at bounding box center [273, 554] width 76 height 18
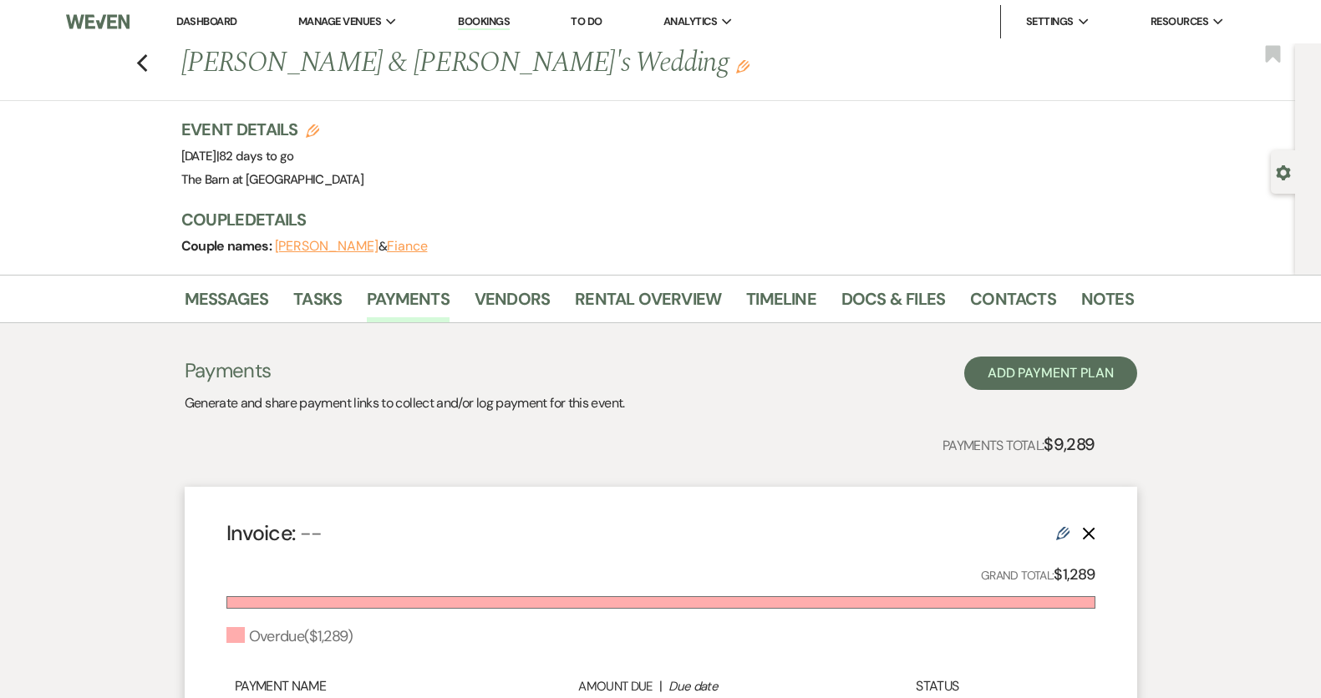
scroll to position [0, 0]
click at [142, 54] on icon "Previous" at bounding box center [142, 63] width 13 height 20
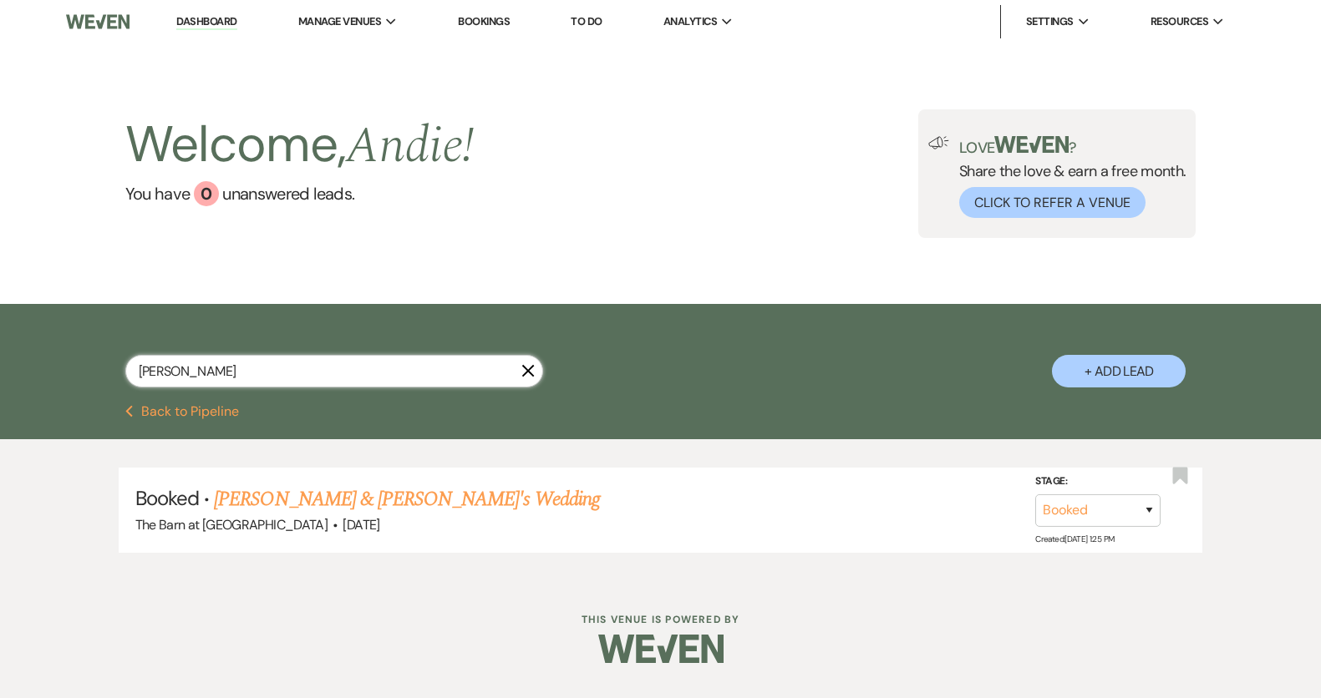
click at [276, 385] on input "Caroline" at bounding box center [334, 371] width 418 height 33
type input "C"
type input "nadia"
click at [317, 501] on link "Nadia Brockway & Reid Jones's Wedding" at bounding box center [401, 499] width 374 height 30
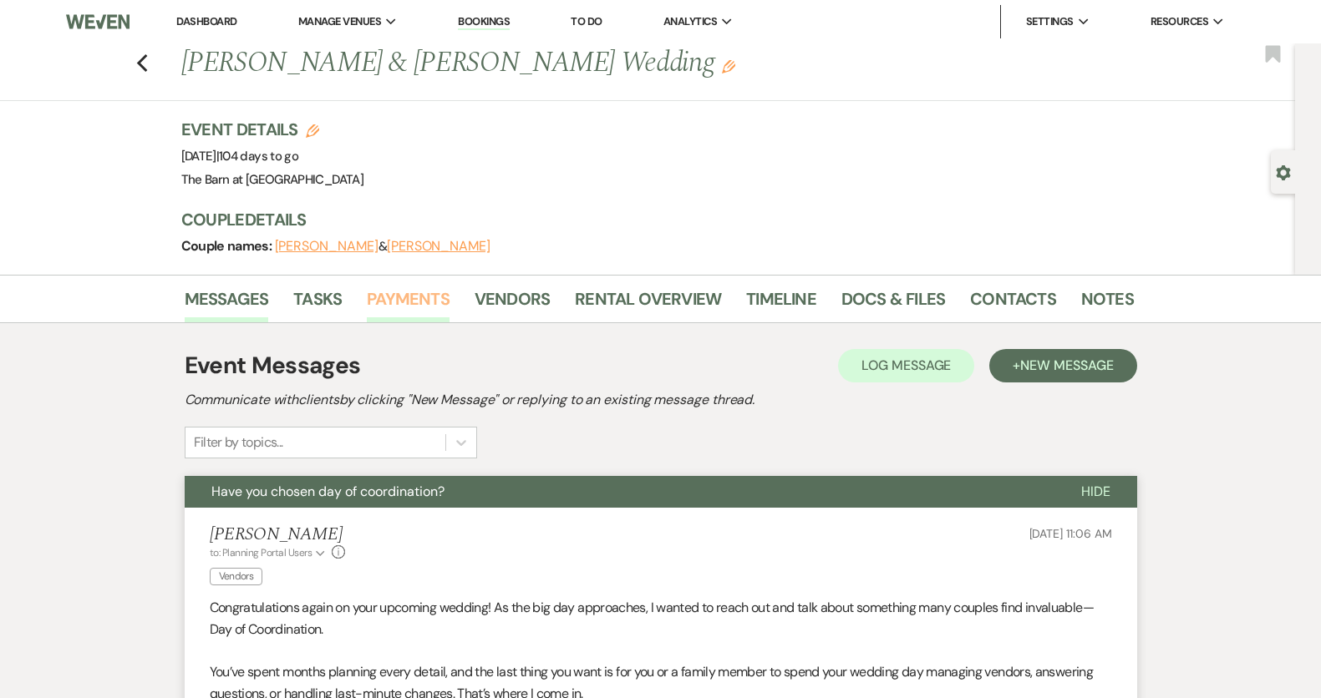
click at [400, 291] on link "Payments" at bounding box center [408, 304] width 83 height 37
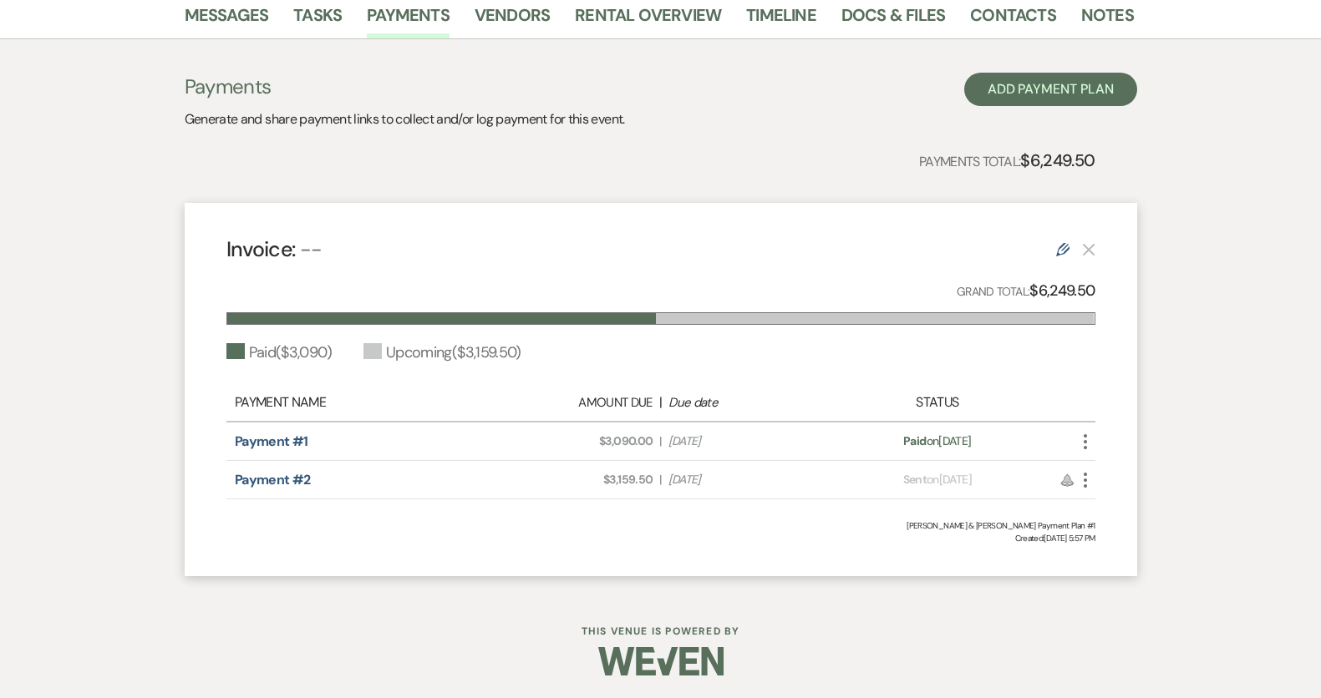
scroll to position [283, 0]
click at [266, 472] on link "Payment #2" at bounding box center [273, 481] width 76 height 18
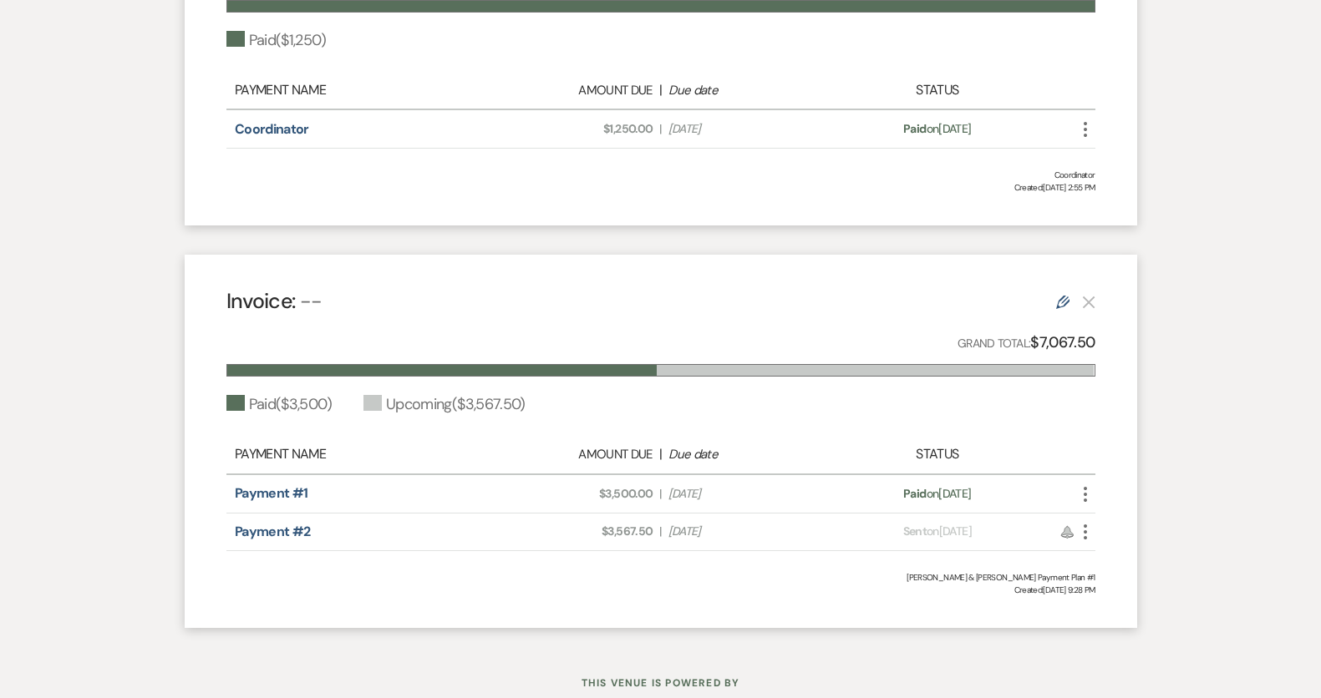
scroll to position [597, 0]
click at [274, 490] on link "Payment #1" at bounding box center [272, 493] width 74 height 18
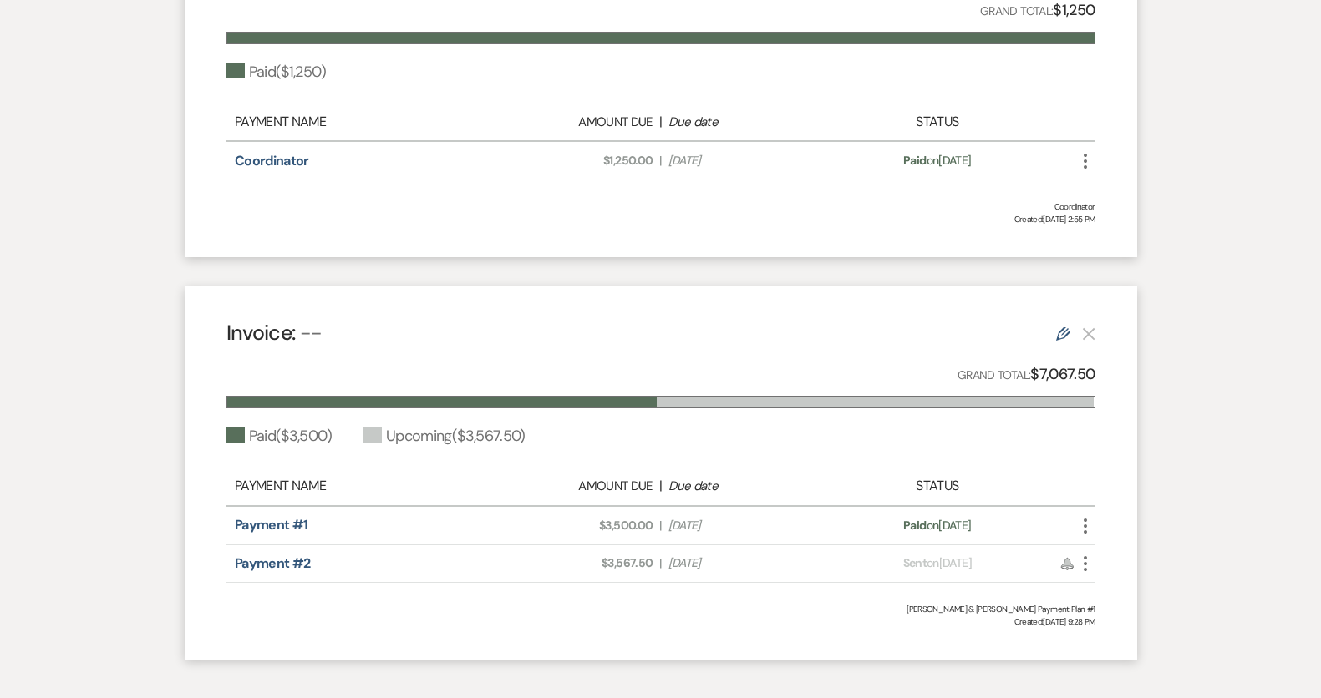
scroll to position [566, 0]
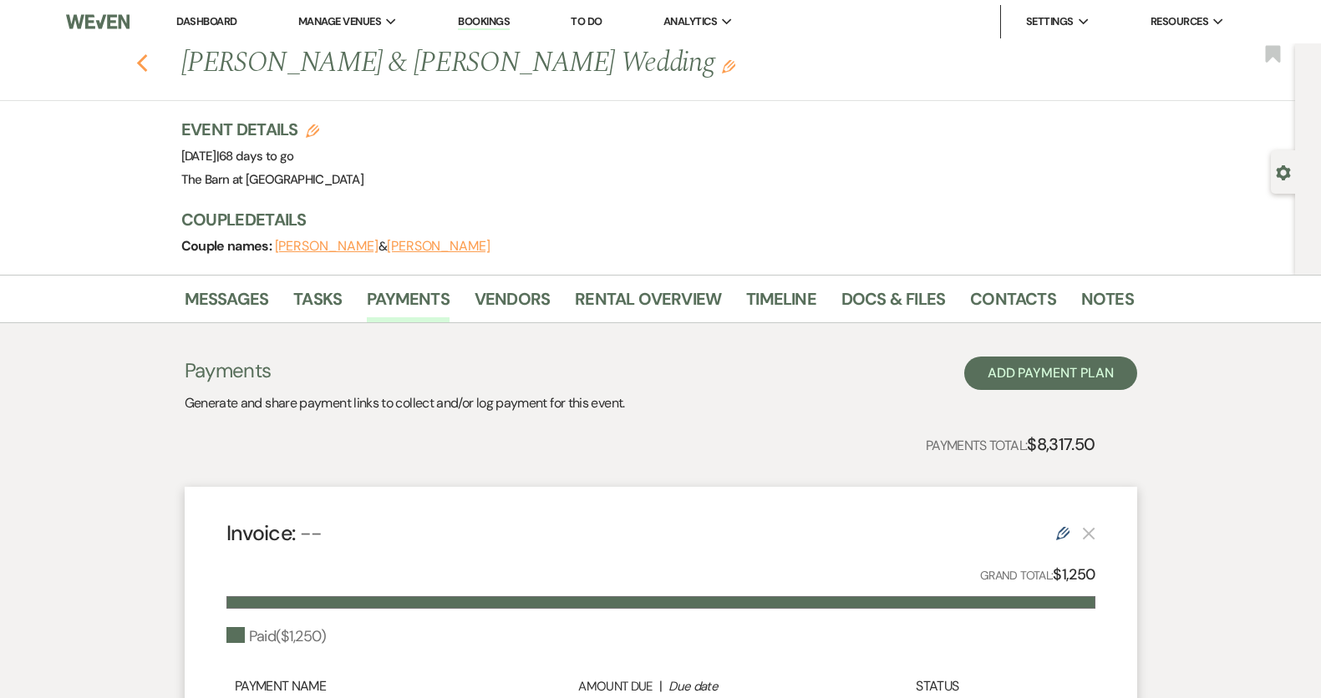
click at [139, 67] on icon "Previous" at bounding box center [142, 63] width 13 height 20
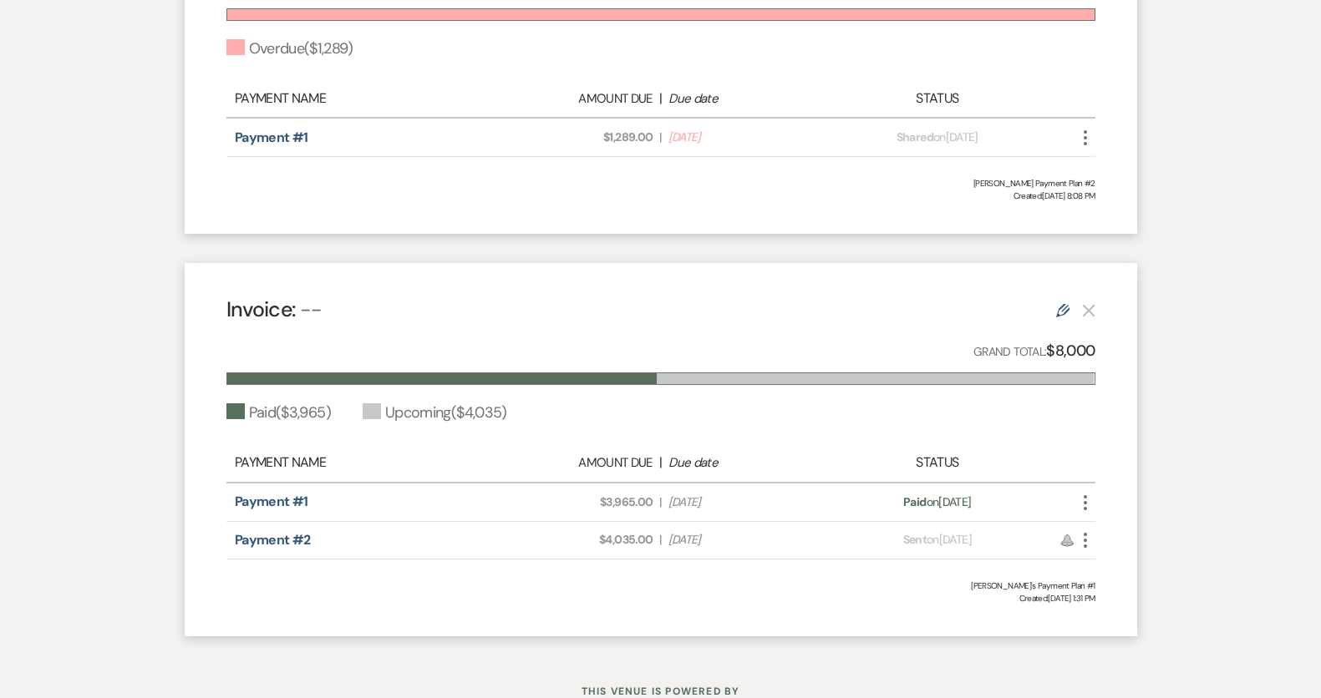
scroll to position [610, 0]
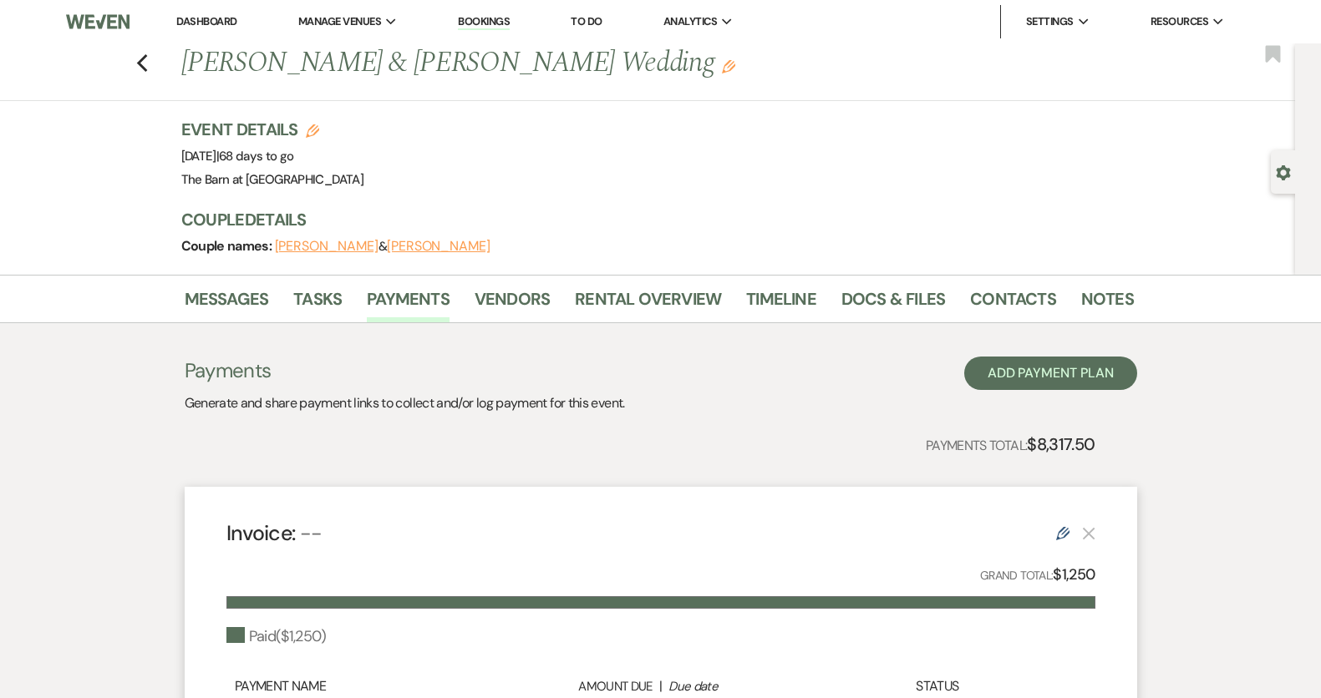
click at [110, 64] on div "Previous Ashli Galupi & Marshall Carrington's Wedding Edit Bookmark" at bounding box center [643, 72] width 1303 height 58
click at [134, 57] on div "Previous Ashli Galupi & Marshall Carrington's Wedding Edit Bookmark" at bounding box center [643, 72] width 1303 height 58
click at [144, 62] on icon "Previous" at bounding box center [142, 63] width 13 height 20
click at [205, 28] on li "Dashboard" at bounding box center [206, 21] width 77 height 33
click at [209, 23] on link "Dashboard" at bounding box center [206, 21] width 60 height 14
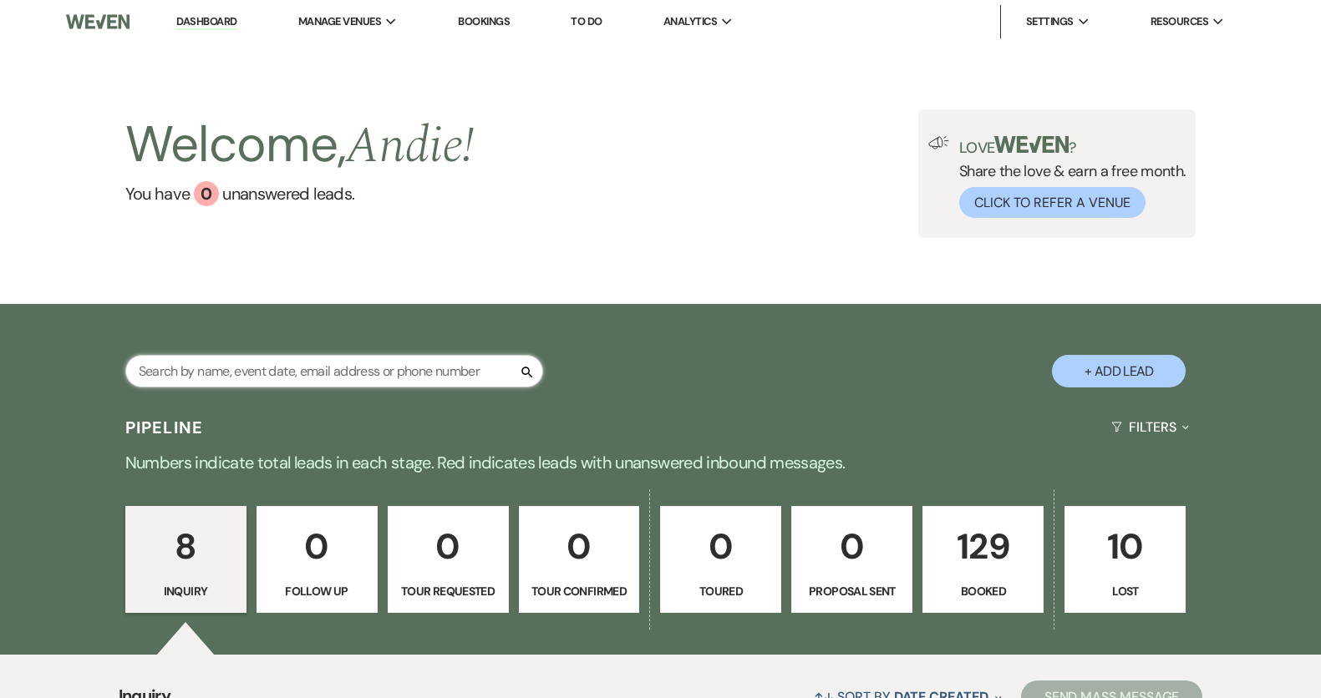
click at [322, 362] on input "text" at bounding box center [334, 371] width 418 height 33
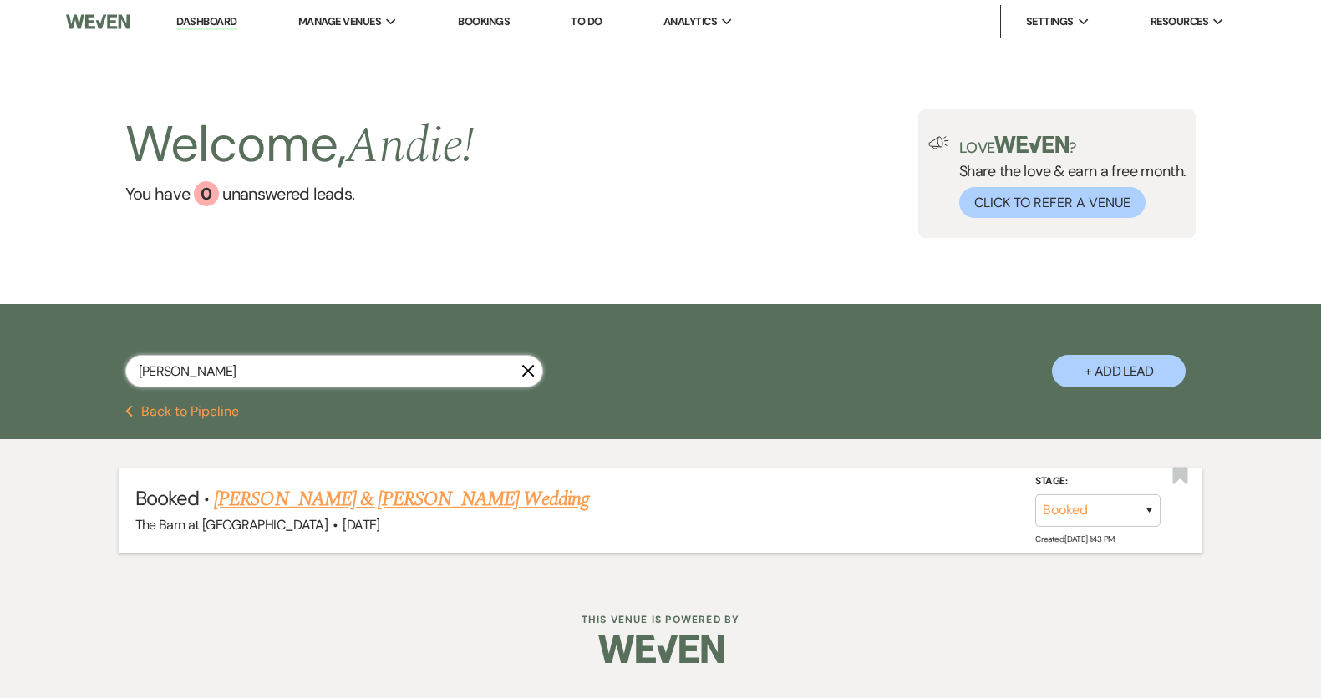
type input "sandra"
click at [488, 497] on link "[PERSON_NAME] & [PERSON_NAME] Wedding" at bounding box center [401, 499] width 374 height 30
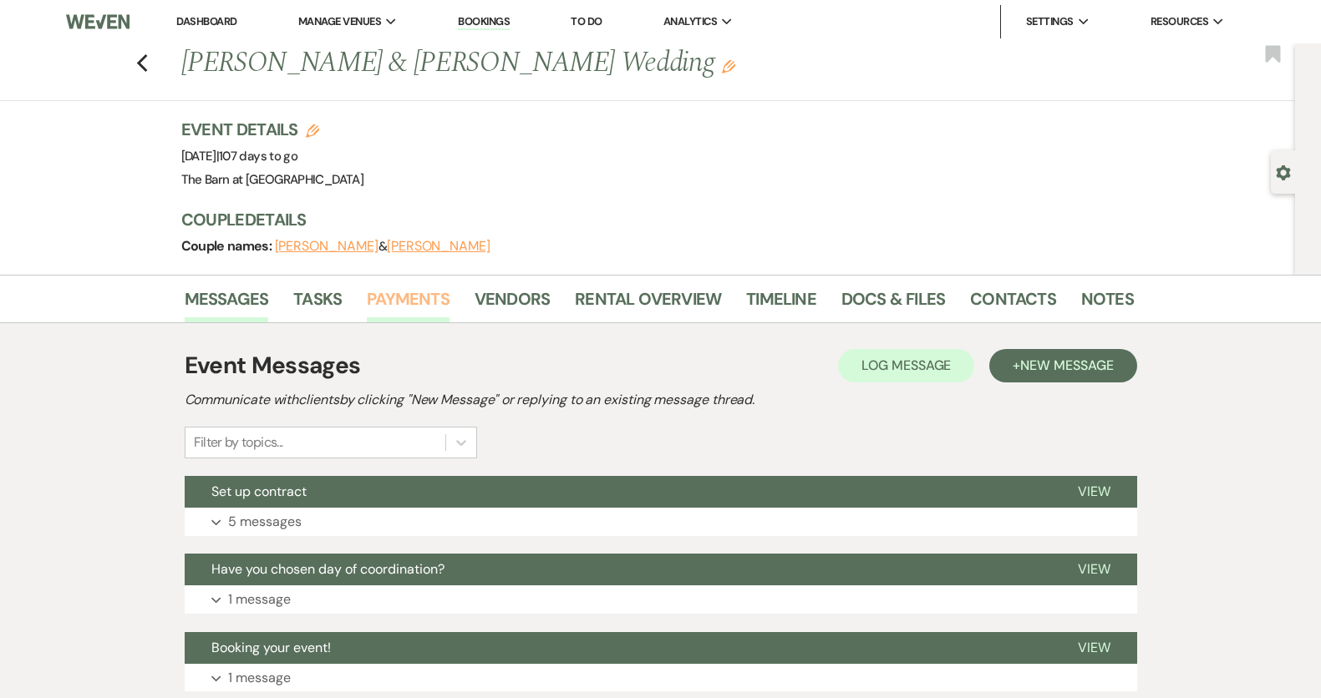
click at [432, 304] on link "Payments" at bounding box center [408, 304] width 83 height 37
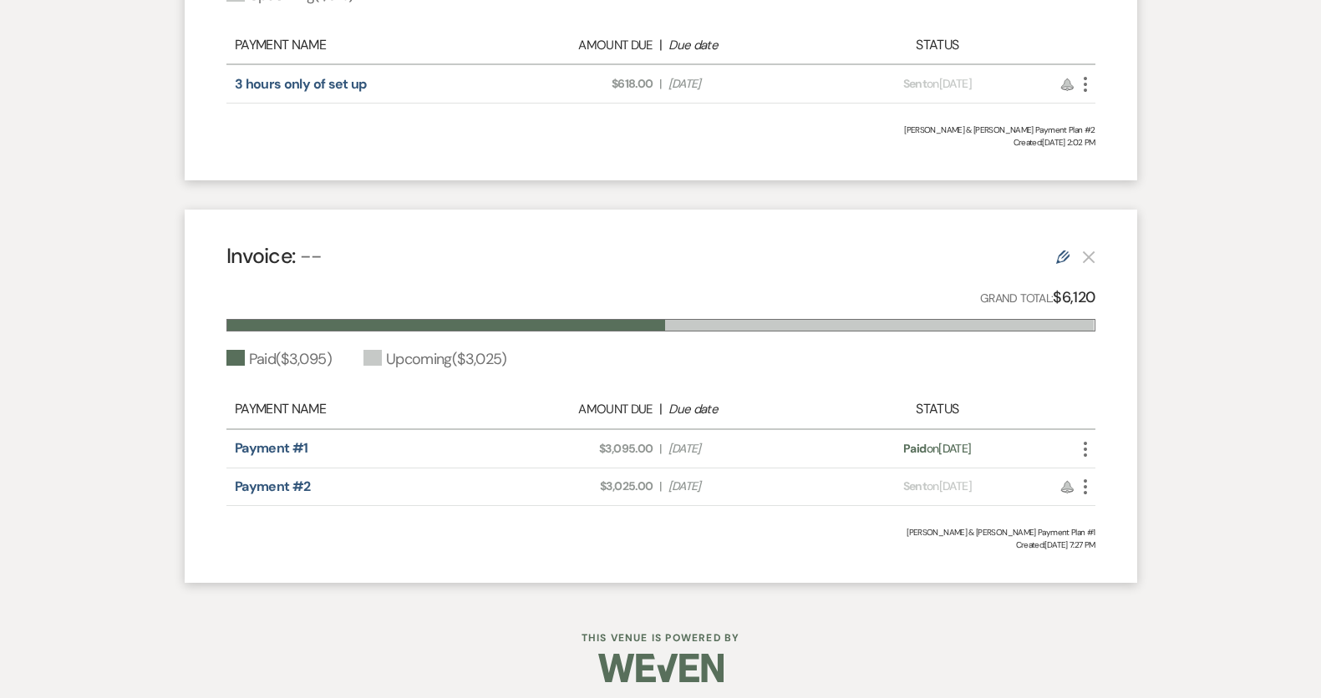
scroll to position [646, 0]
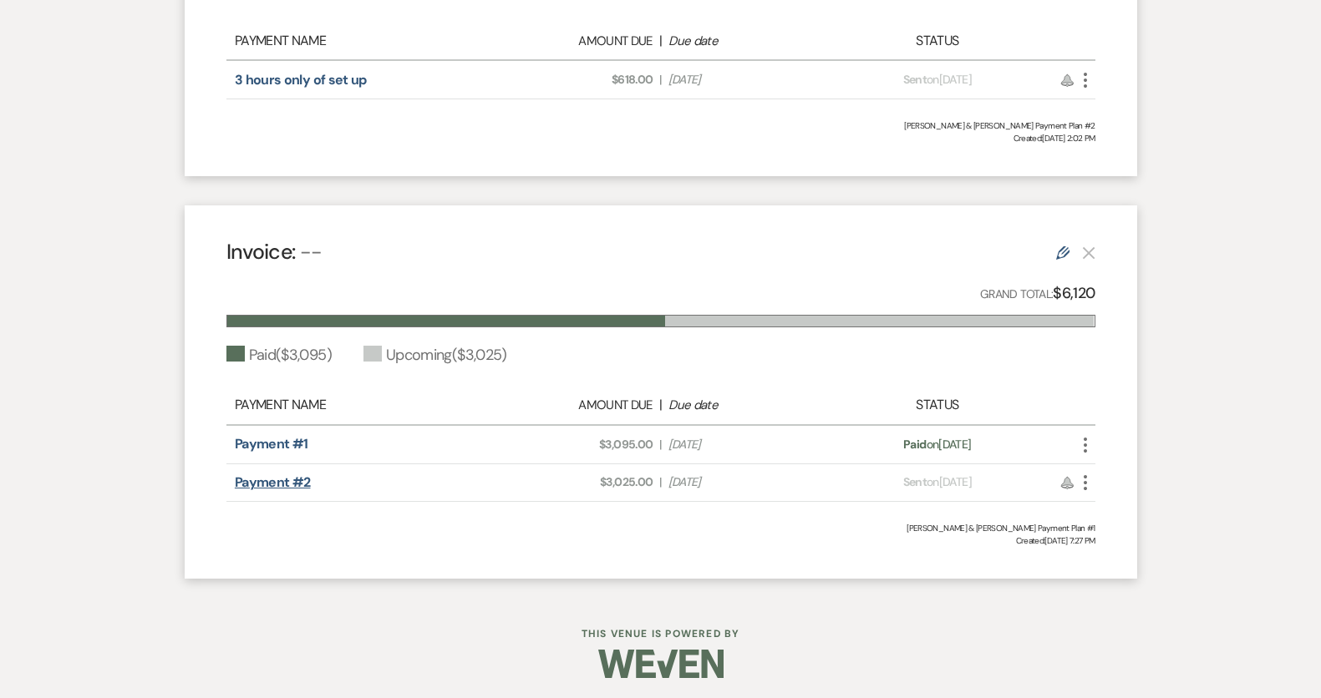
click at [292, 482] on link "Payment #2" at bounding box center [273, 483] width 76 height 18
click at [319, 79] on link "3 hours only of set up" at bounding box center [301, 80] width 132 height 18
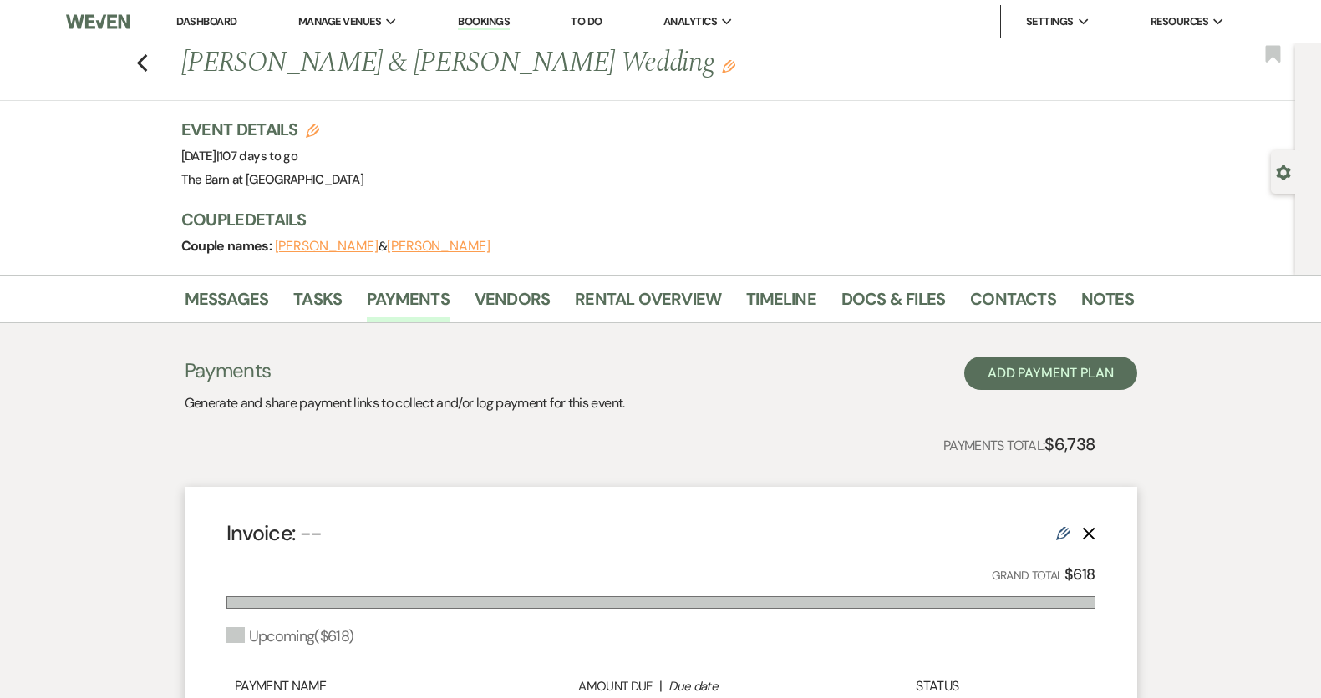
scroll to position [0, 0]
click at [138, 66] on icon "Previous" at bounding box center [142, 63] width 13 height 20
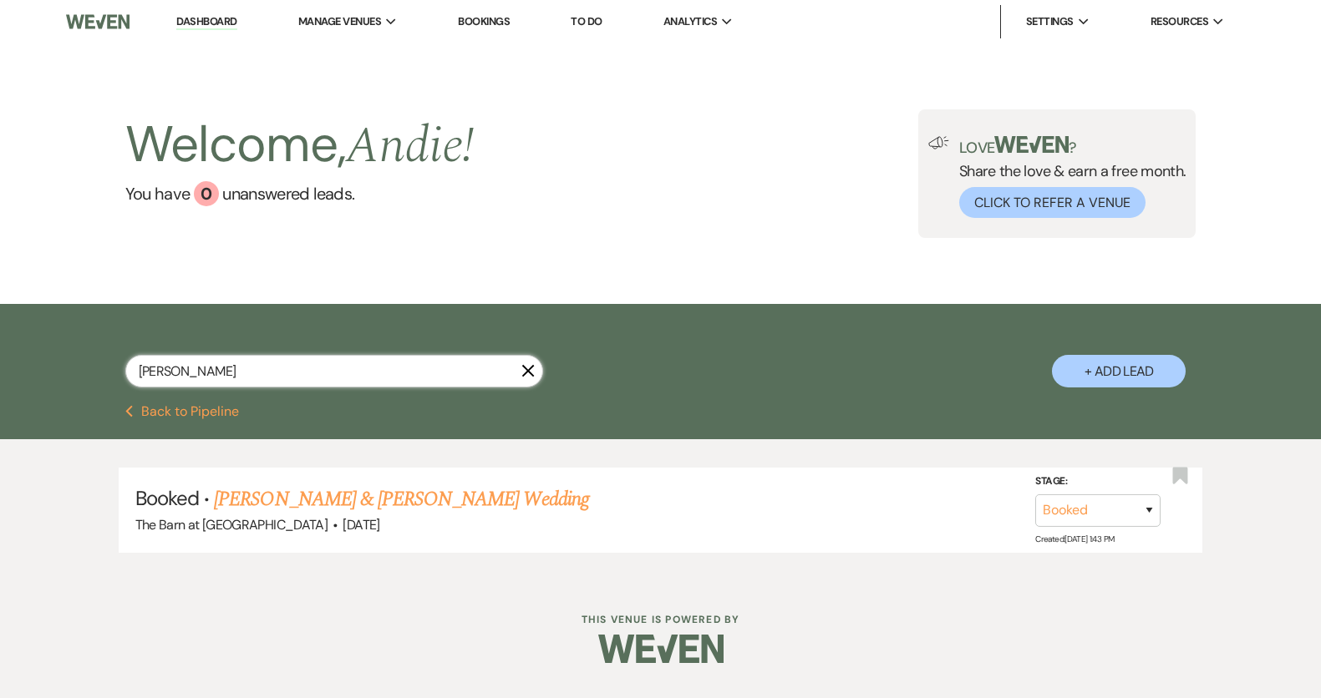
click at [332, 376] on input "sandra" at bounding box center [334, 371] width 418 height 33
type input "s"
type input "Ashly"
drag, startPoint x: 332, startPoint y: 376, endPoint x: 329, endPoint y: 495, distance: 118.7
click at [329, 495] on link "[PERSON_NAME] & [PERSON_NAME]'s Wedding" at bounding box center [407, 499] width 386 height 30
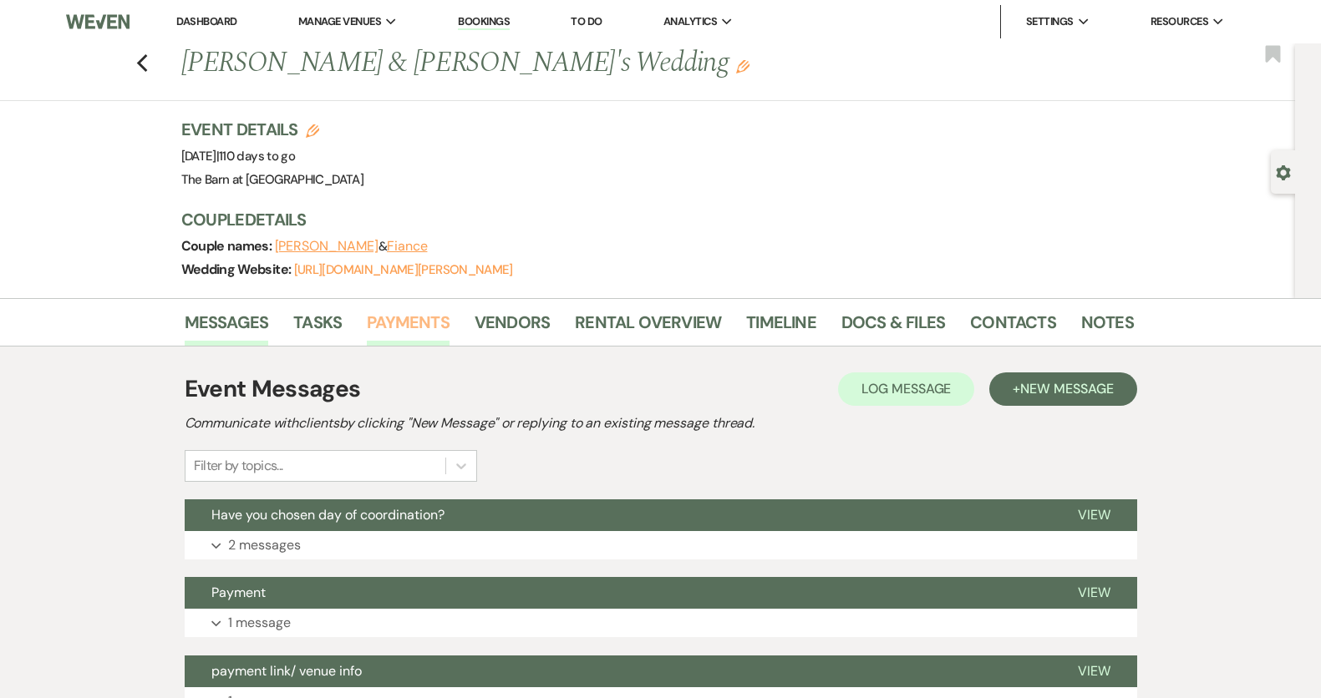
click at [395, 319] on link "Payments" at bounding box center [408, 327] width 83 height 37
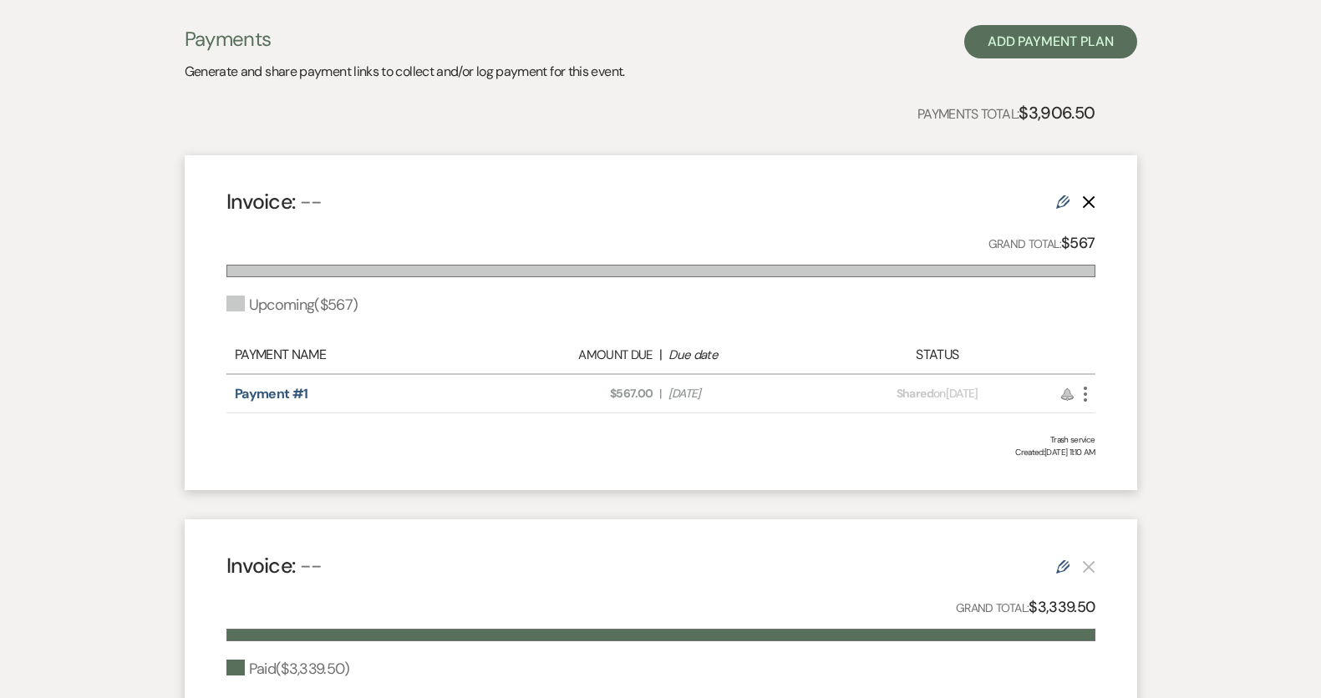
scroll to position [422, 0]
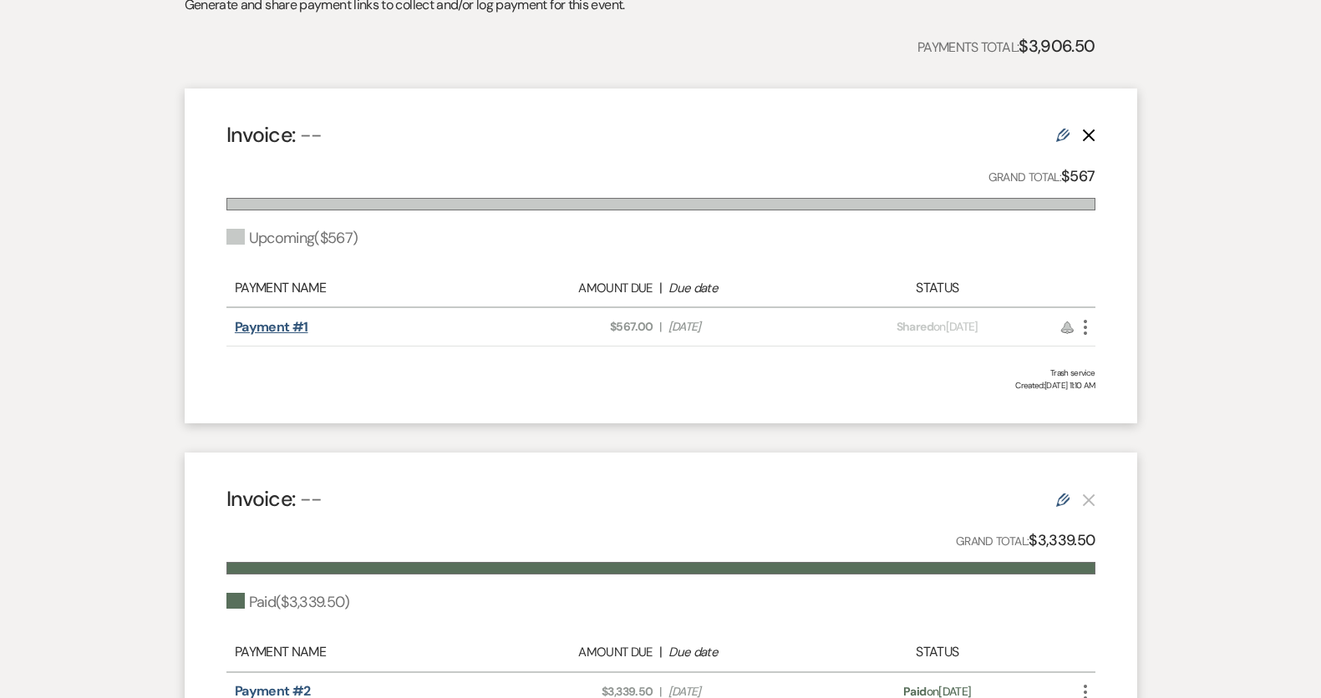
click at [270, 321] on link "Payment #1" at bounding box center [272, 327] width 74 height 18
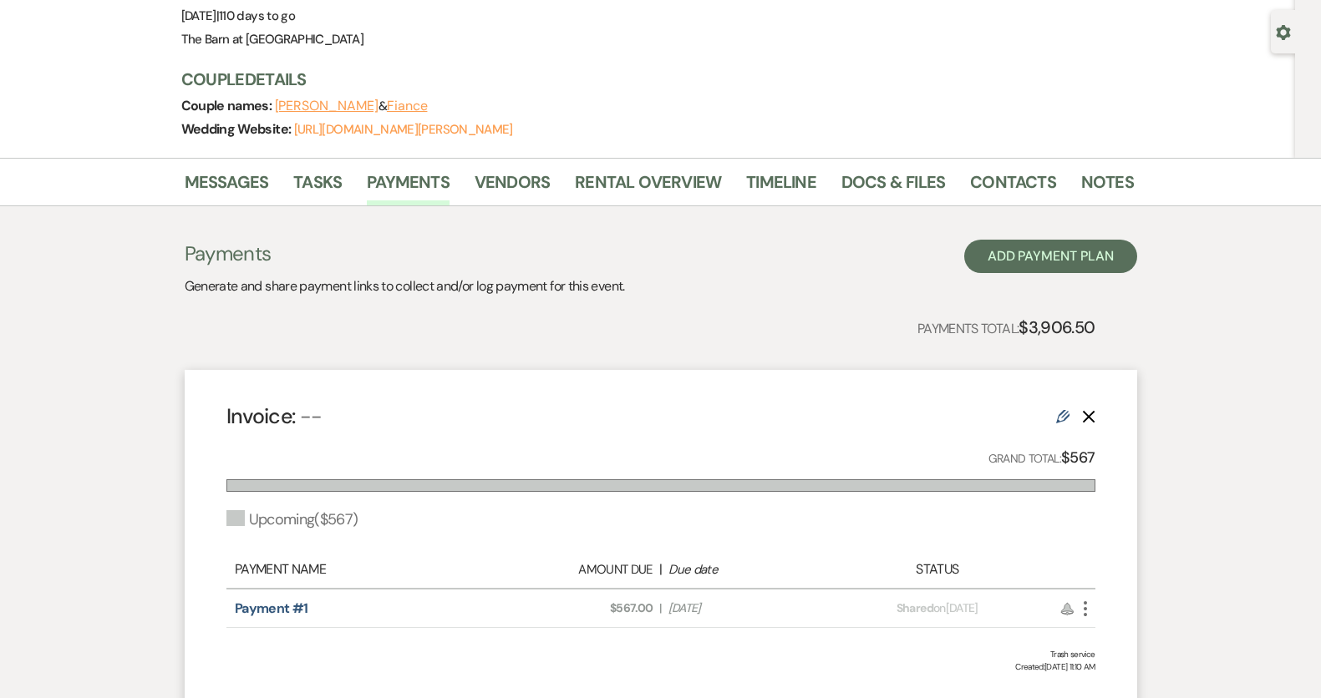
scroll to position [23, 0]
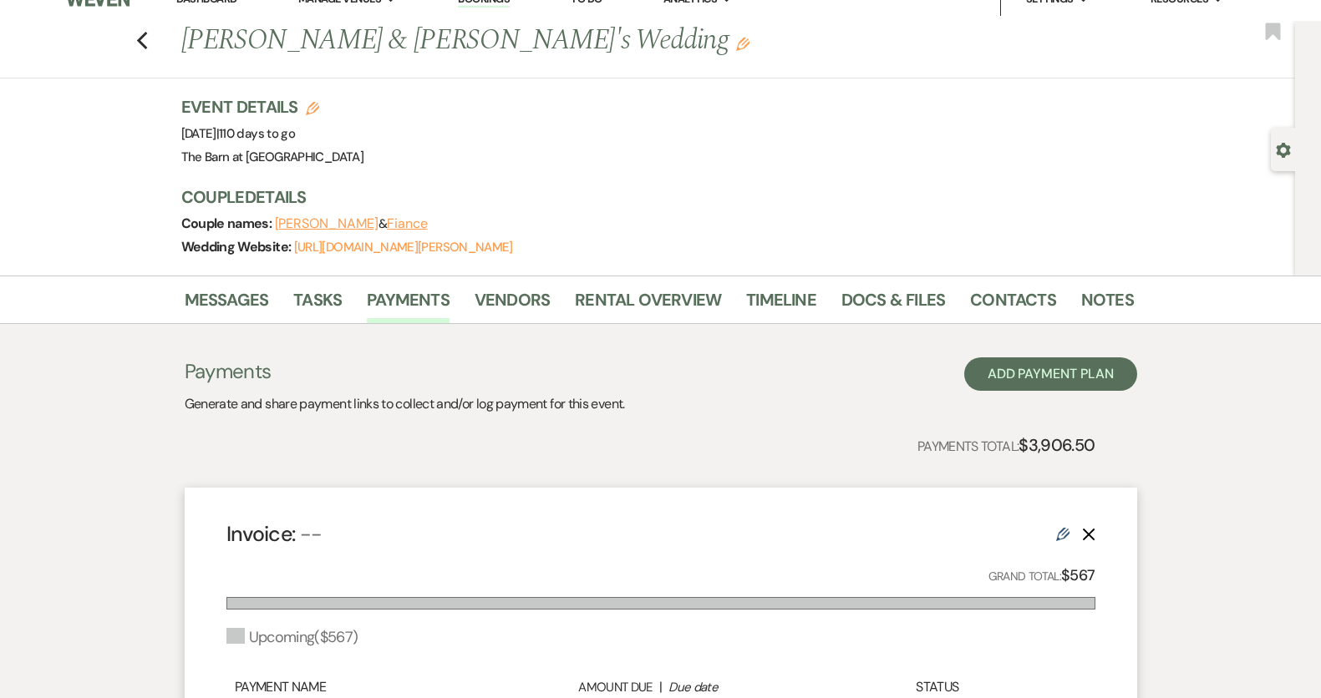
click at [155, 45] on div "Previous Ashley Carranza & Fiance's Wedding Edit Bookmark" at bounding box center [643, 50] width 1303 height 58
click at [144, 43] on icon "Previous" at bounding box center [142, 41] width 13 height 20
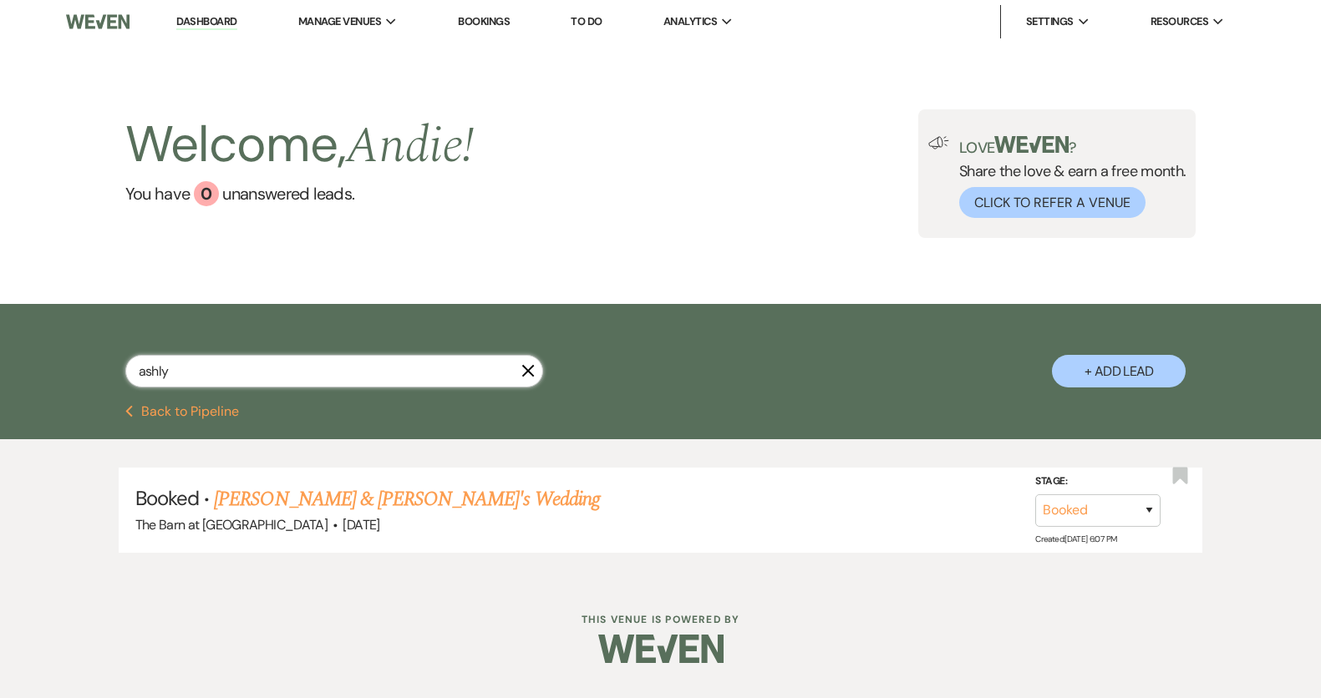
click at [337, 371] on input "ashly" at bounding box center [334, 371] width 418 height 33
type input "Danae"
drag, startPoint x: 337, startPoint y: 371, endPoint x: 432, endPoint y: 507, distance: 166.2
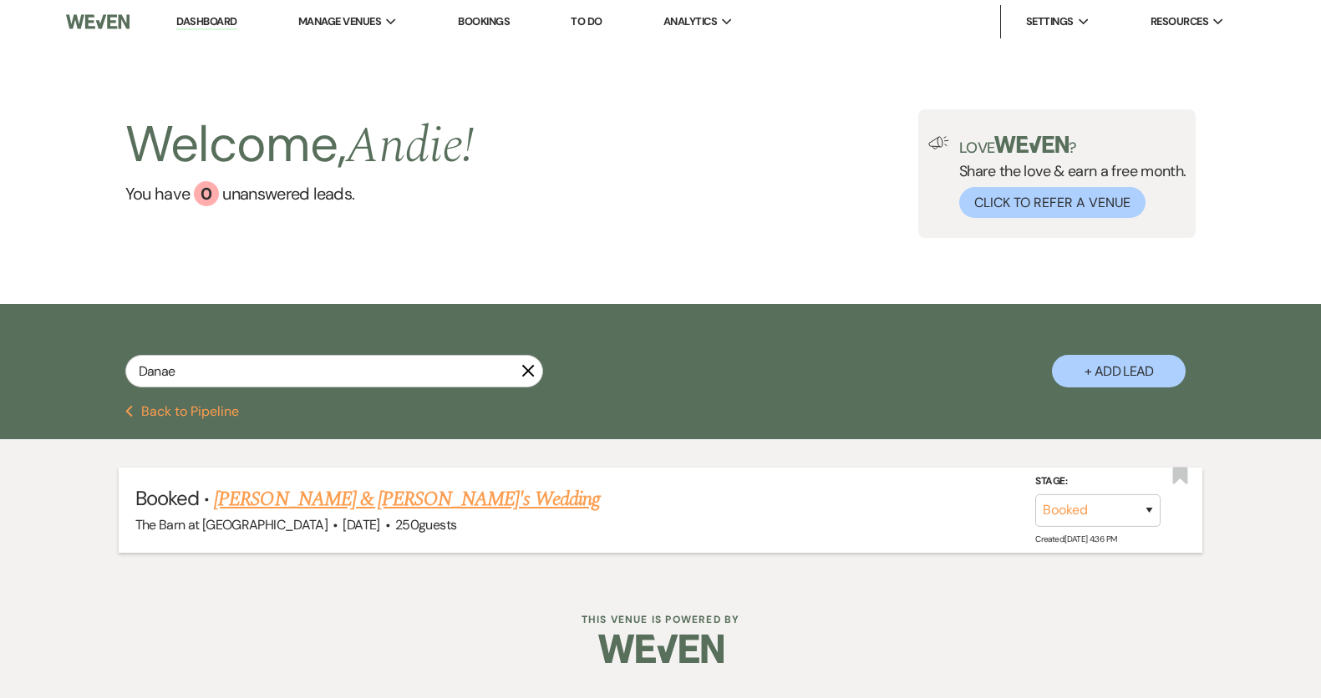
click at [432, 507] on link "[PERSON_NAME] & [PERSON_NAME]'s Wedding" at bounding box center [407, 499] width 386 height 30
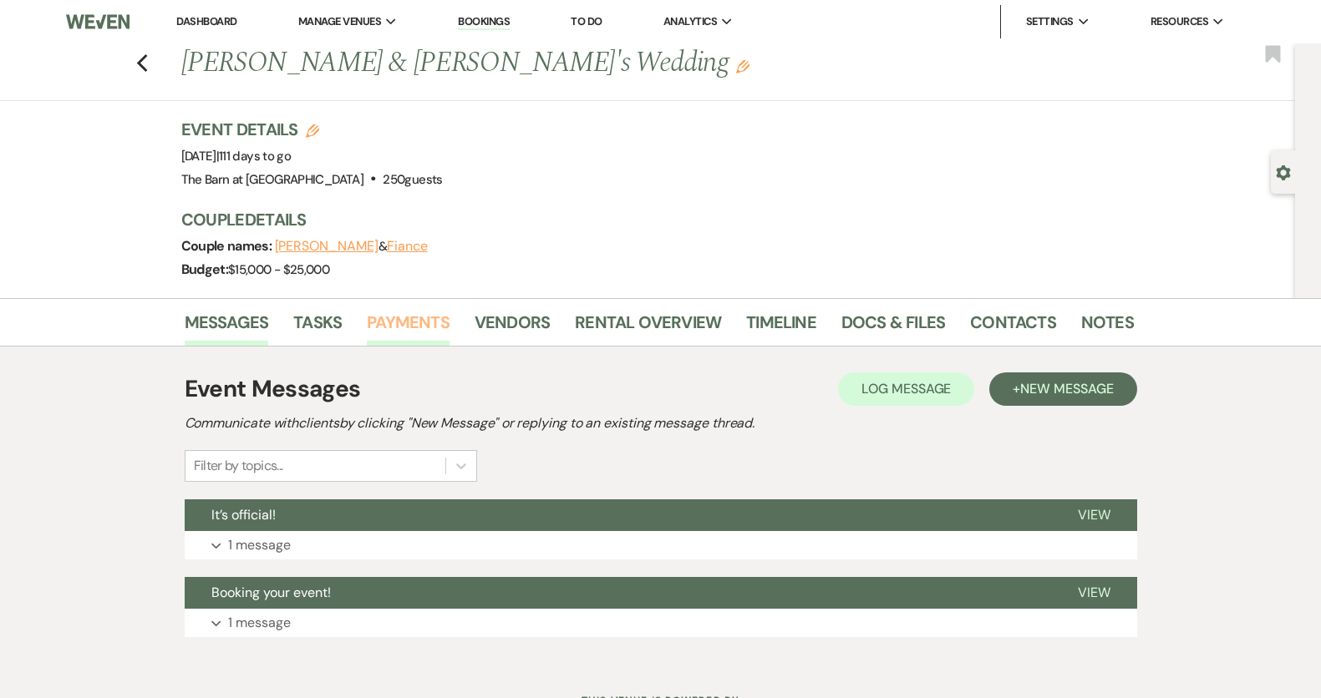
click at [434, 325] on link "Payments" at bounding box center [408, 327] width 83 height 37
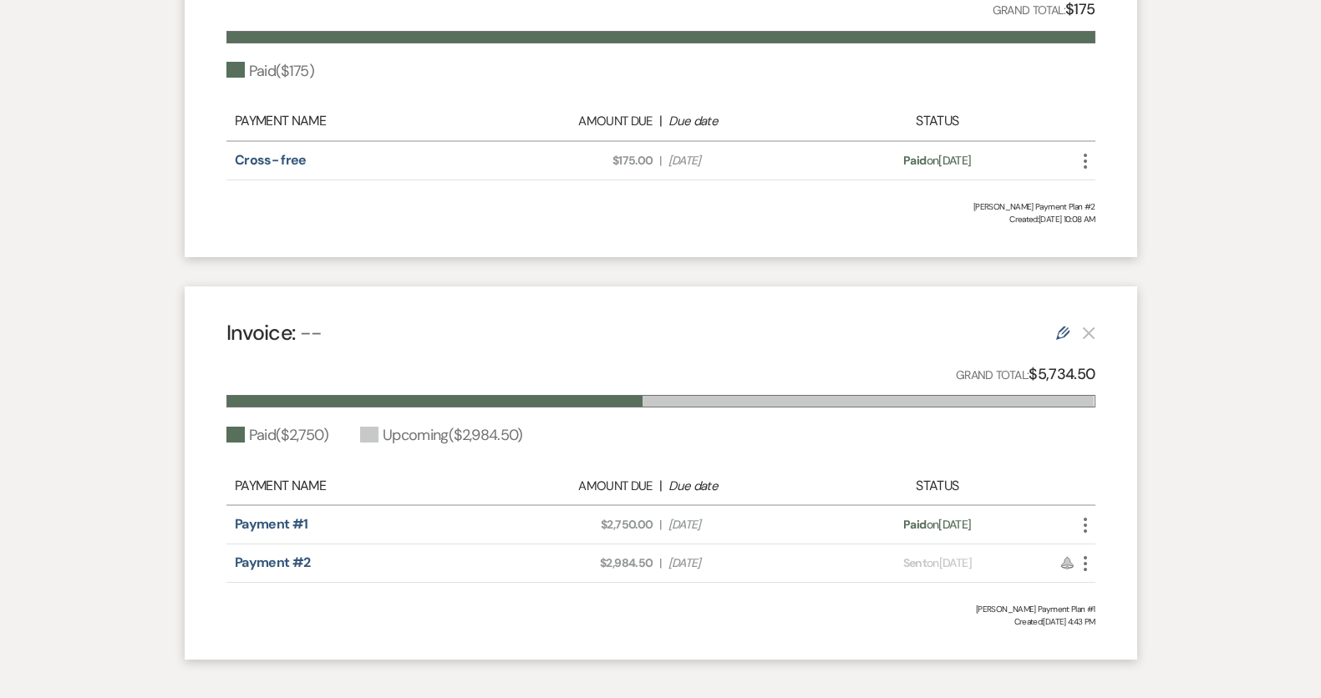
scroll to position [964, 0]
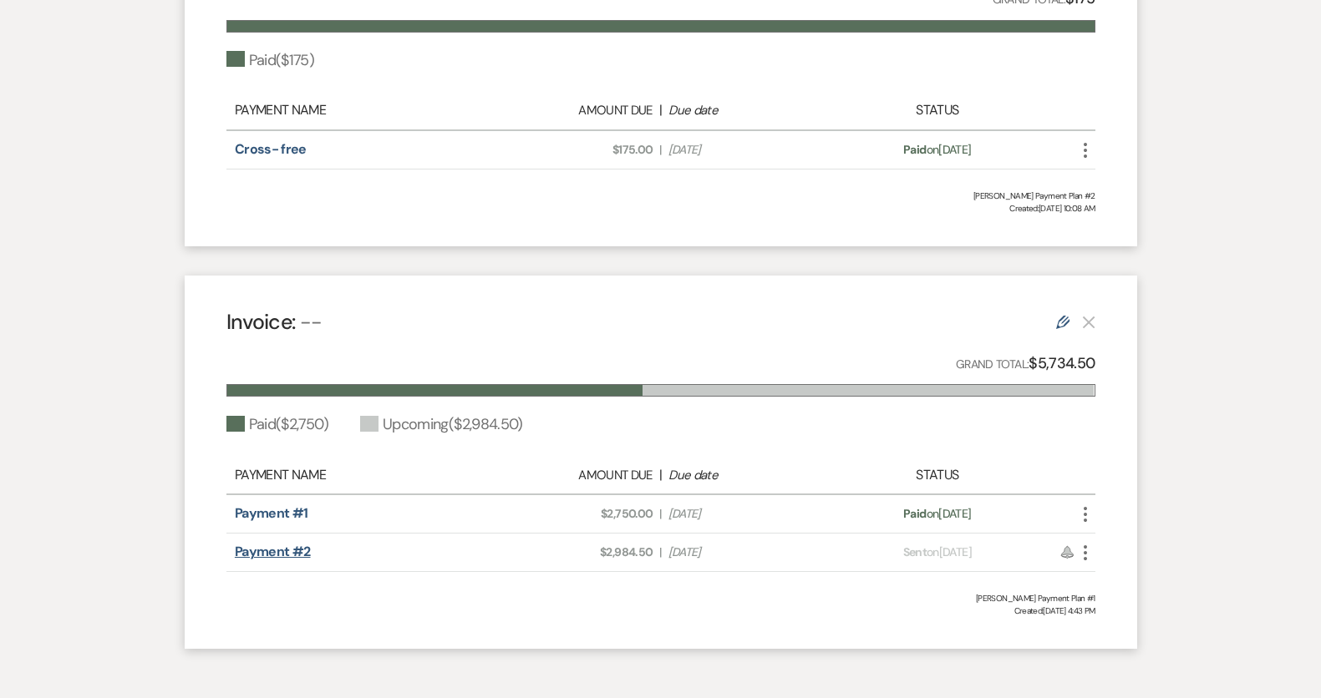
click at [295, 547] on link "Payment #2" at bounding box center [273, 552] width 76 height 18
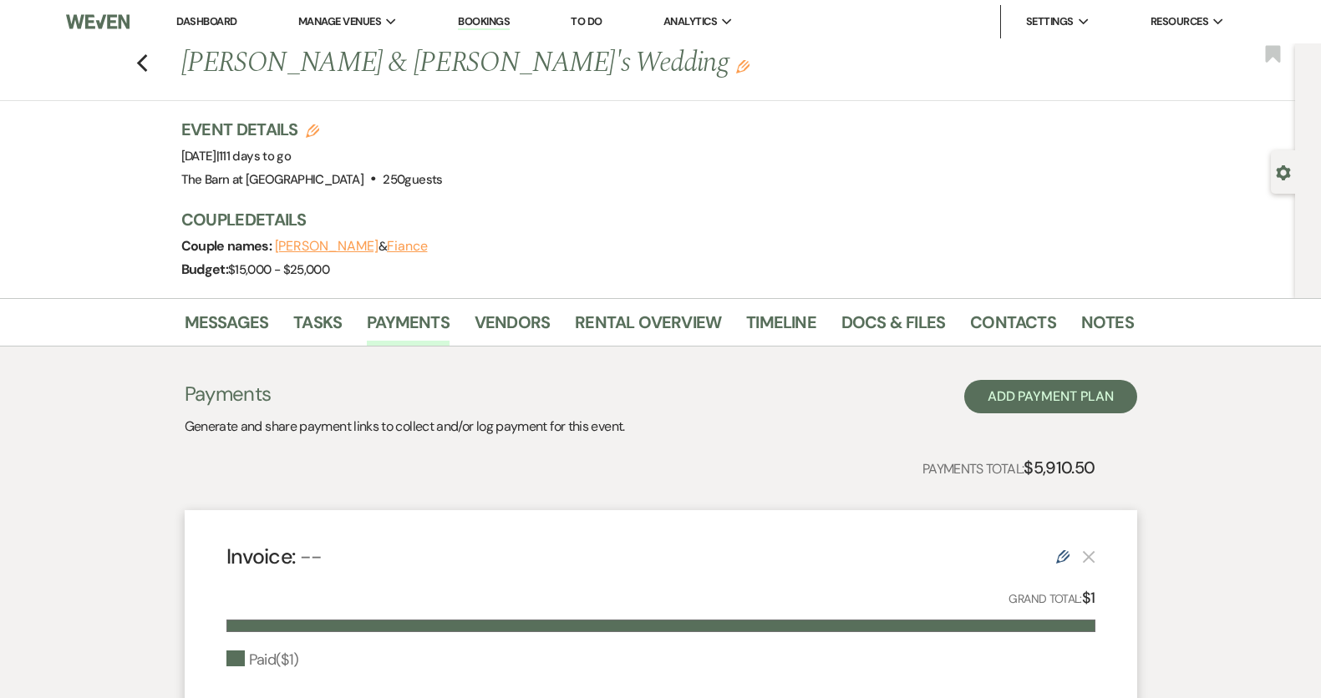
scroll to position [0, 0]
click at [143, 58] on use "button" at bounding box center [141, 63] width 11 height 18
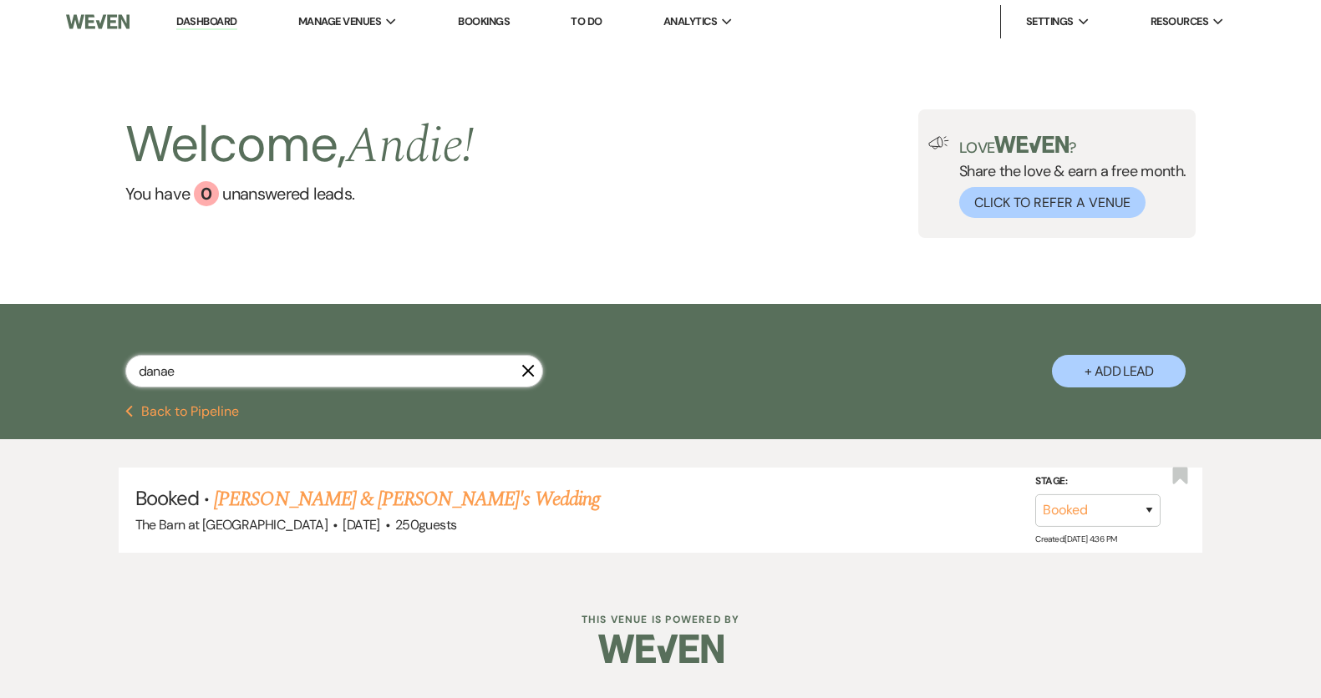
click at [405, 373] on input "danae" at bounding box center [334, 371] width 418 height 33
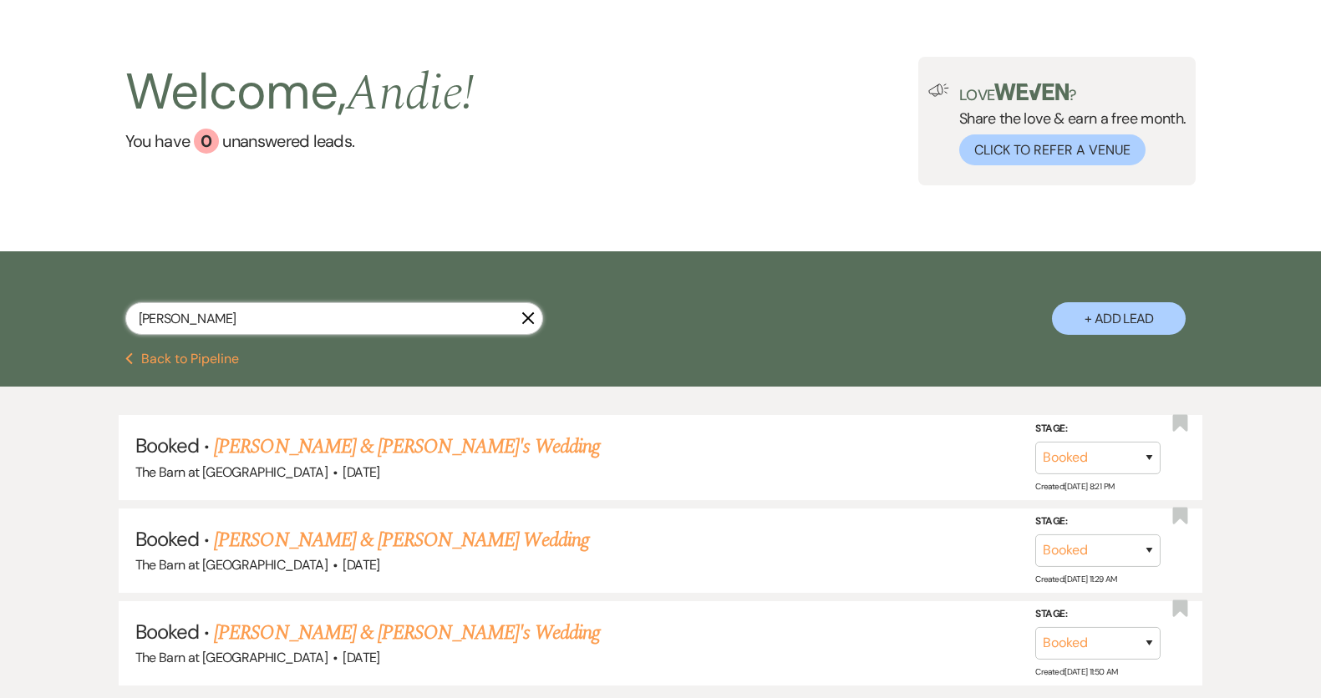
scroll to position [67, 0]
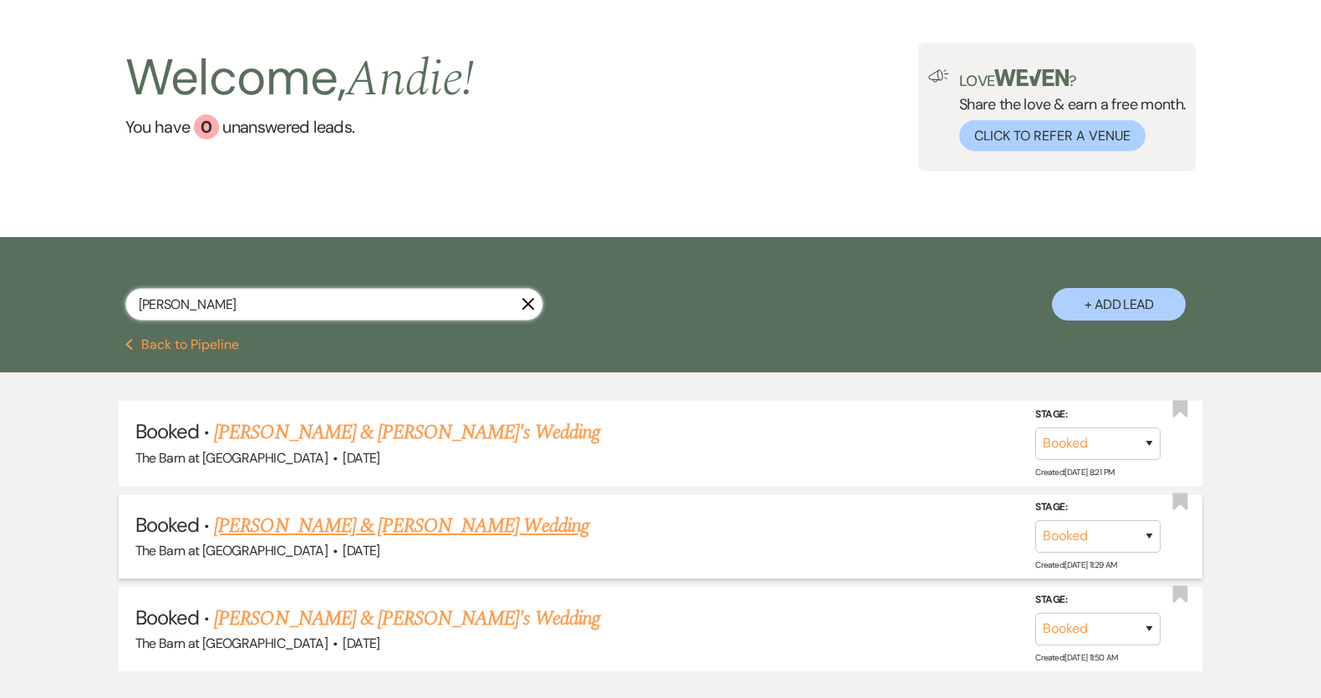
type input "courtney"
click at [509, 524] on link "Ethan Franklin & Courtney Bridges's Wedding" at bounding box center [401, 526] width 374 height 30
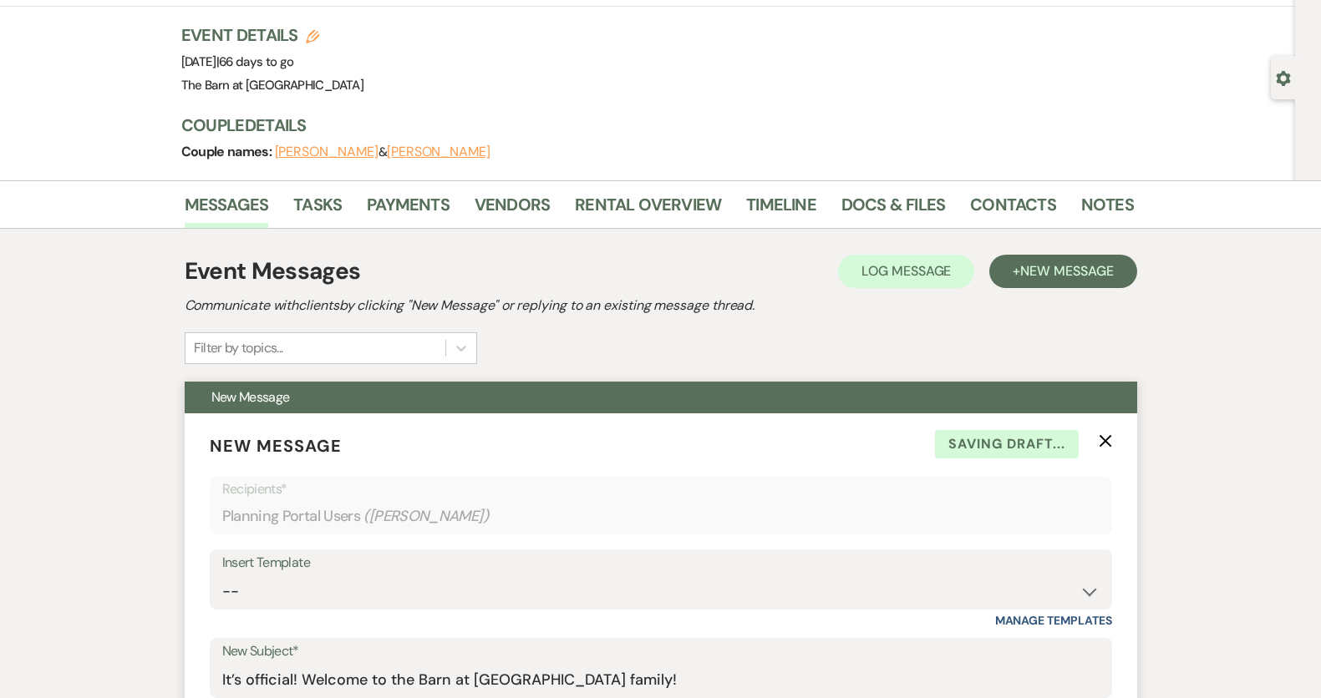
scroll to position [84, 0]
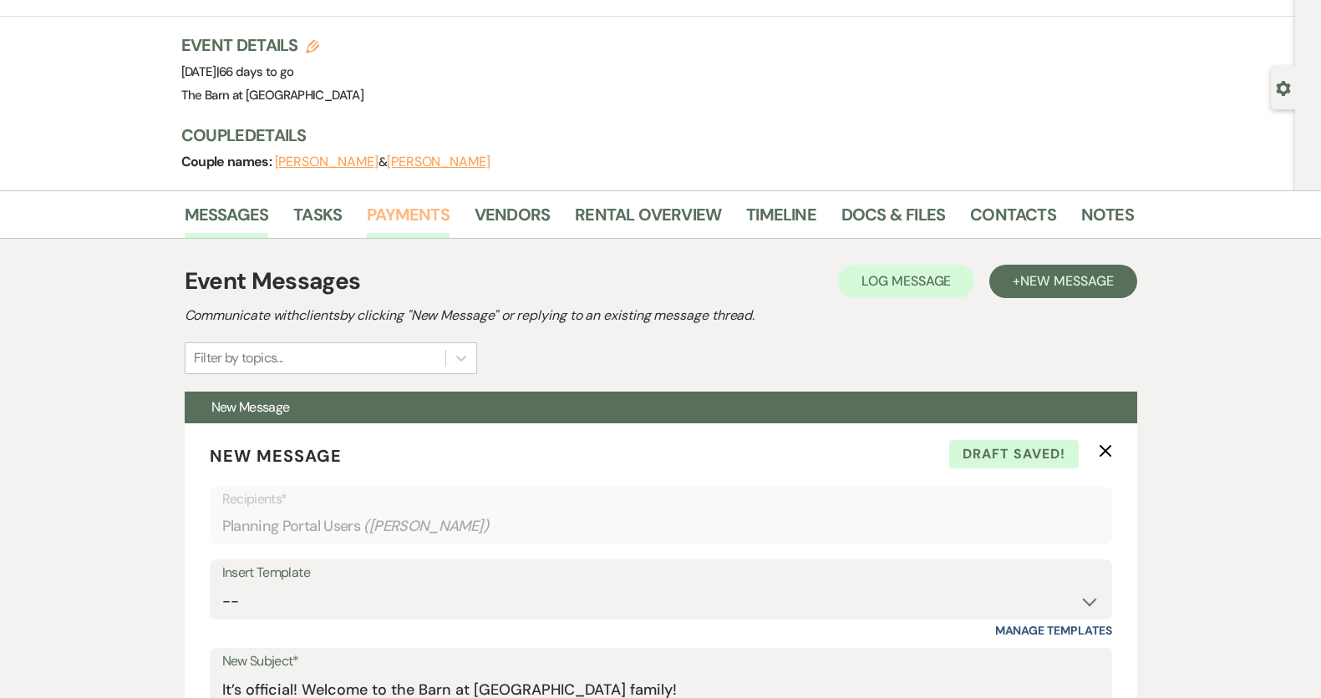
click at [412, 216] on link "Payments" at bounding box center [408, 219] width 83 height 37
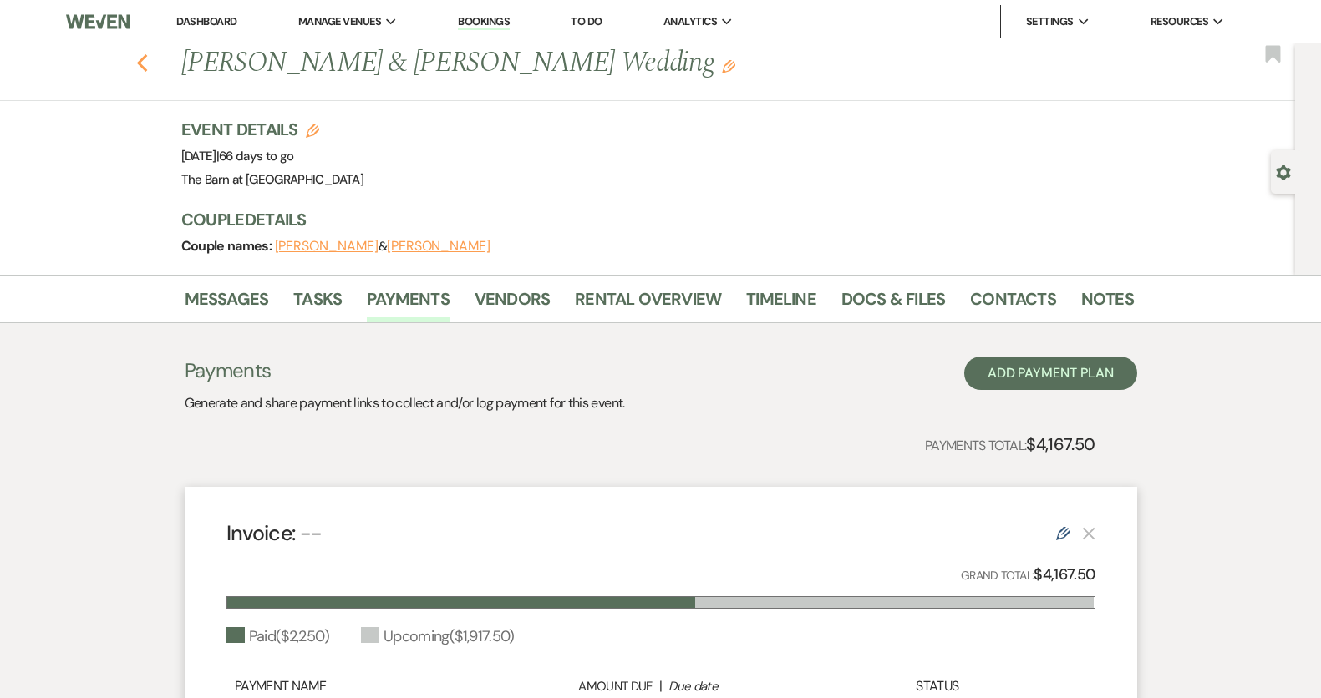
click at [137, 68] on icon "Previous" at bounding box center [142, 63] width 13 height 20
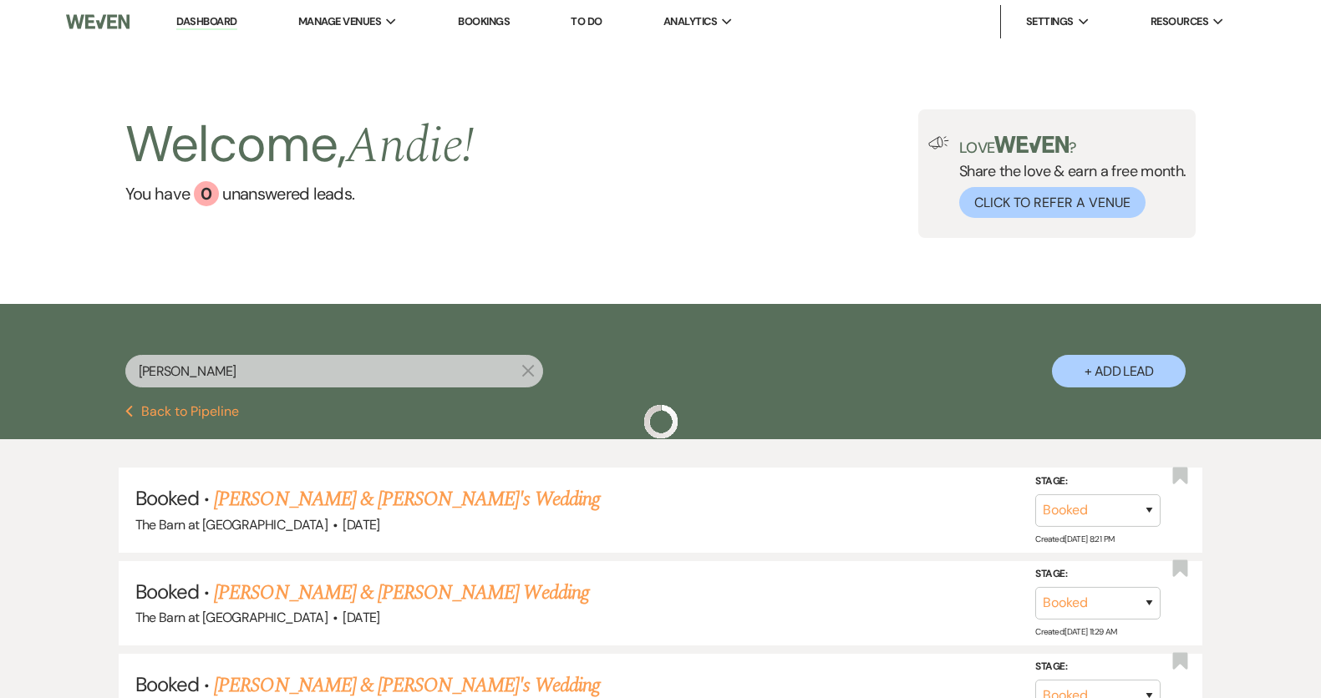
scroll to position [67, 0]
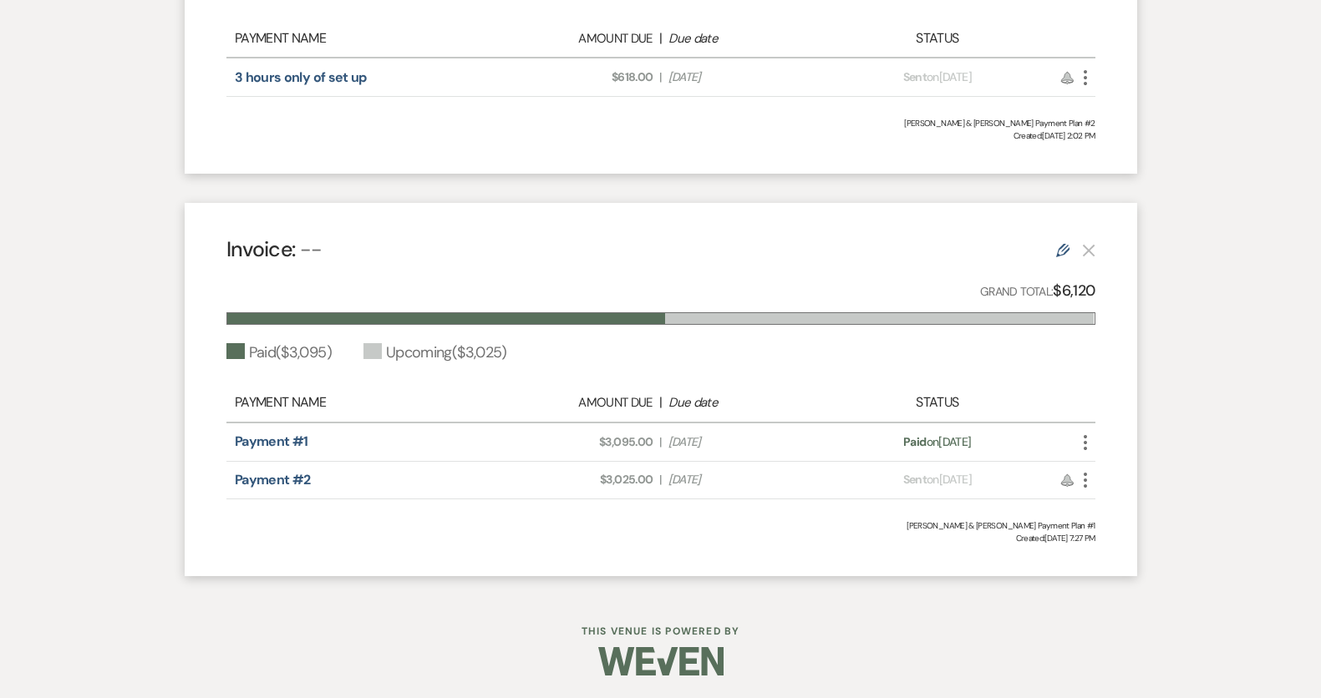
scroll to position [647, 0]
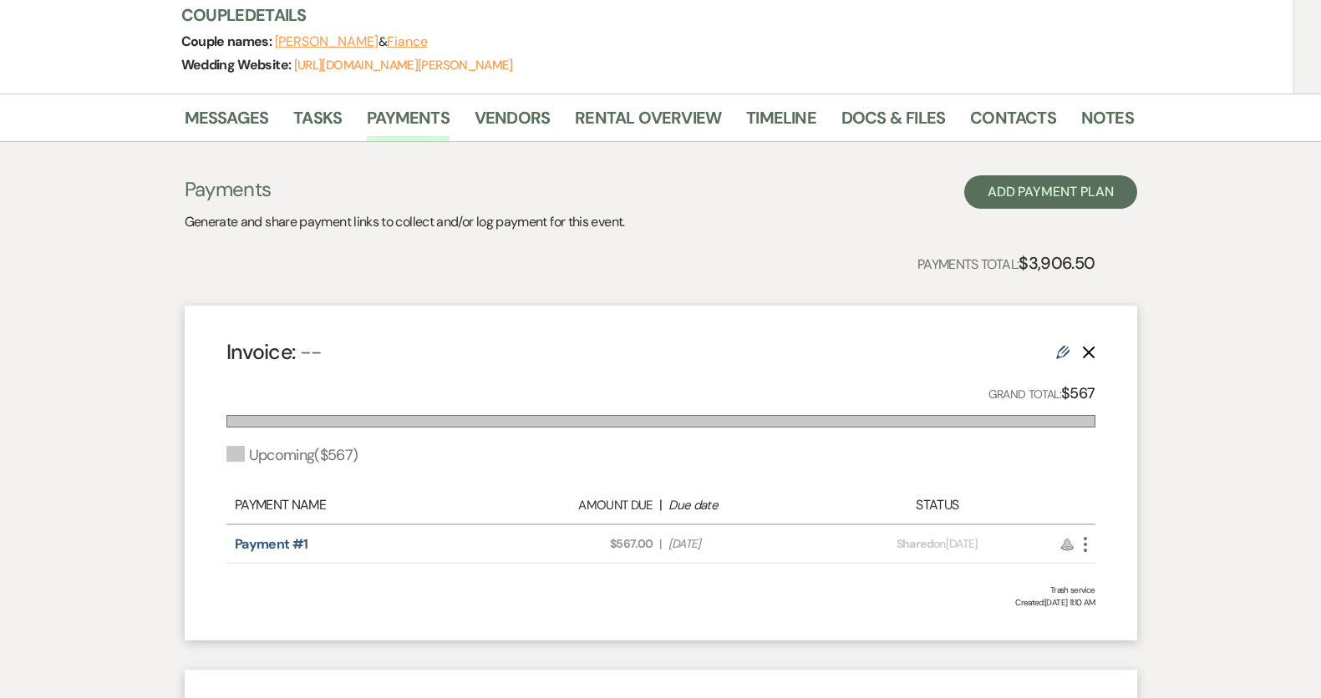
scroll to position [212, 0]
